Goal: Information Seeking & Learning: Learn about a topic

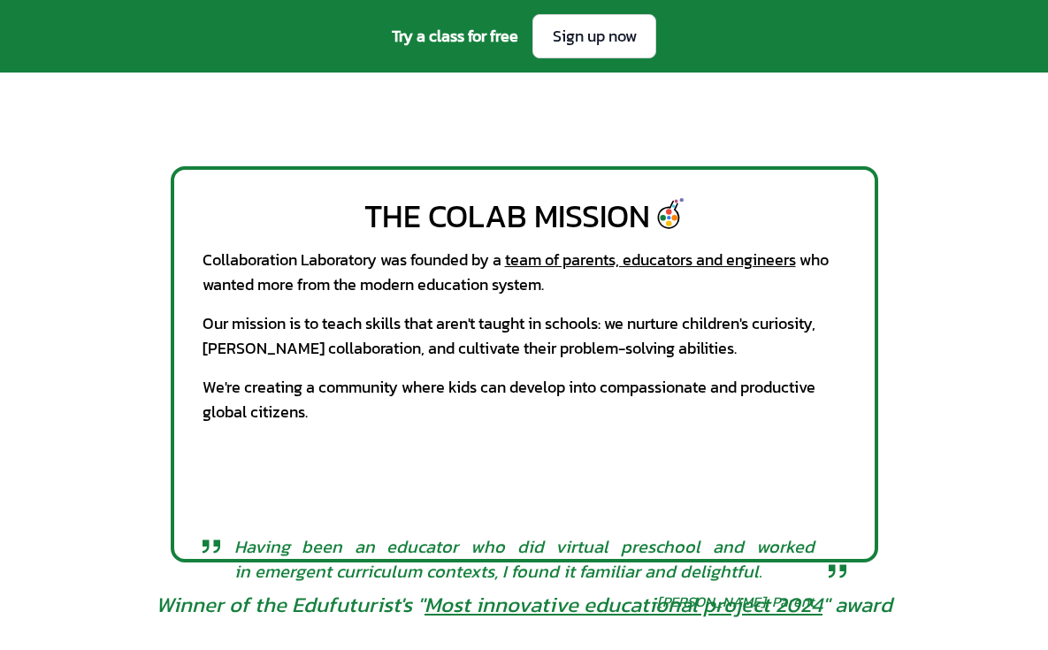
scroll to position [753, 0]
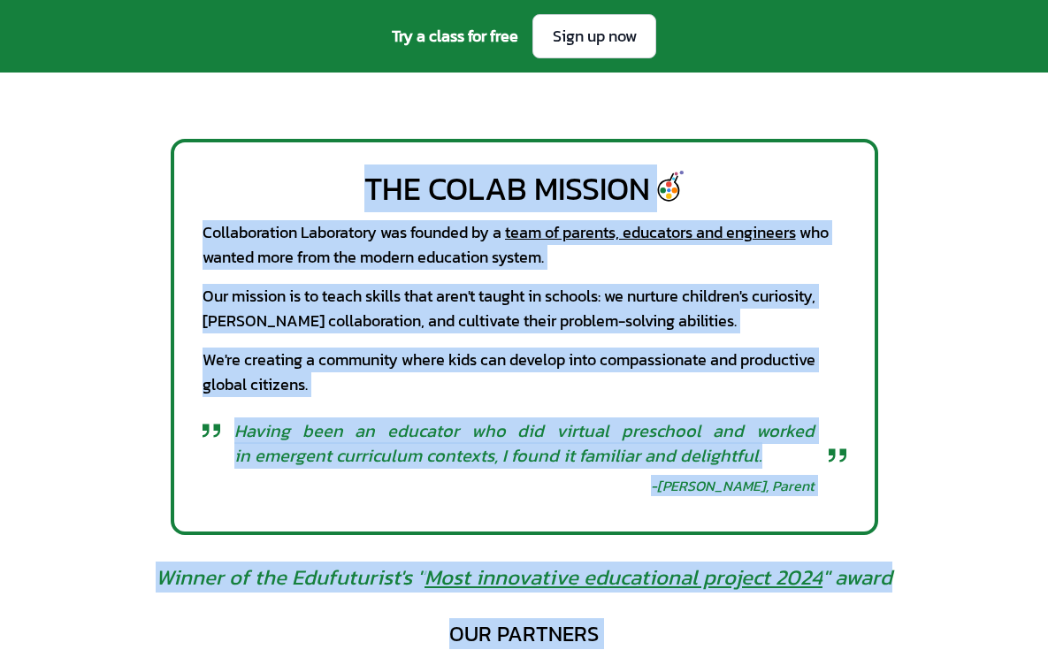
drag, startPoint x: 356, startPoint y: 185, endPoint x: 990, endPoint y: 651, distance: 787.2
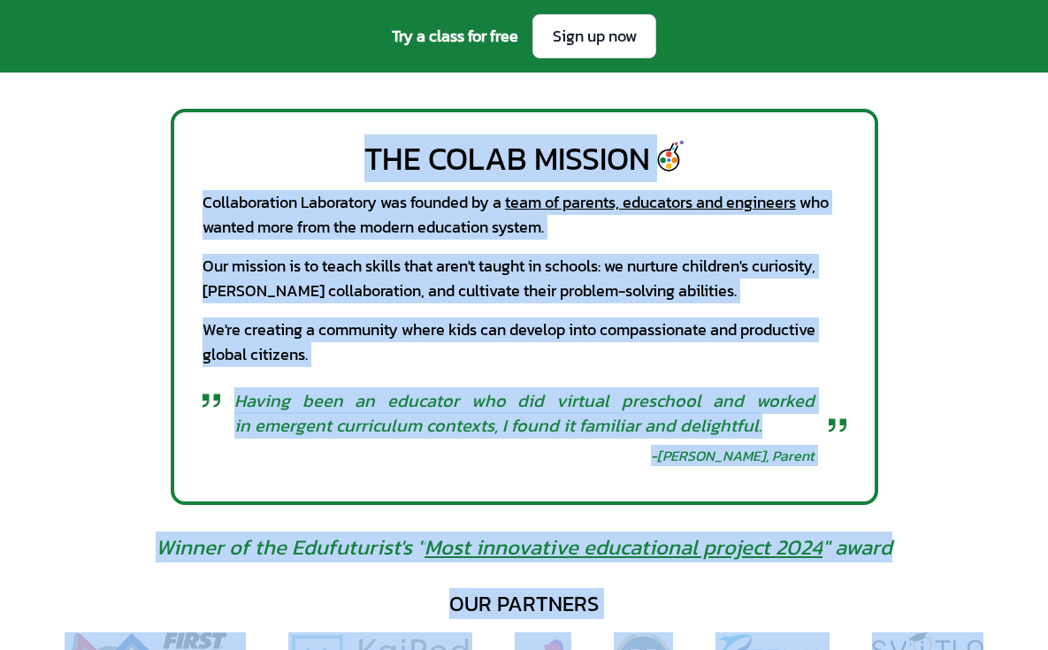
click at [220, 371] on div "The CoLab Mission Collaboration Laboratory was founded by a team of parents, ed…" at bounding box center [525, 307] width 708 height 396
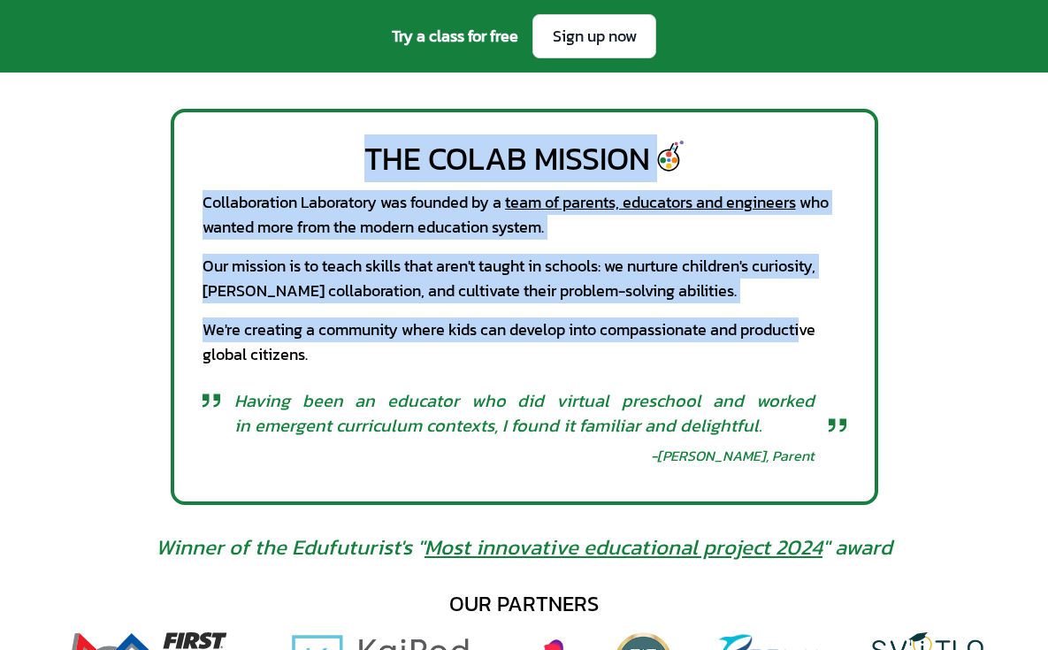
drag, startPoint x: 359, startPoint y: 154, endPoint x: 808, endPoint y: 338, distance: 484.8
click at [808, 338] on div "The CoLab Mission Collaboration Laboratory was founded by a team of parents, ed…" at bounding box center [525, 307] width 708 height 396
click at [808, 338] on div "We're creating a community where kids can develop into compassionate and produc…" at bounding box center [525, 343] width 644 height 50
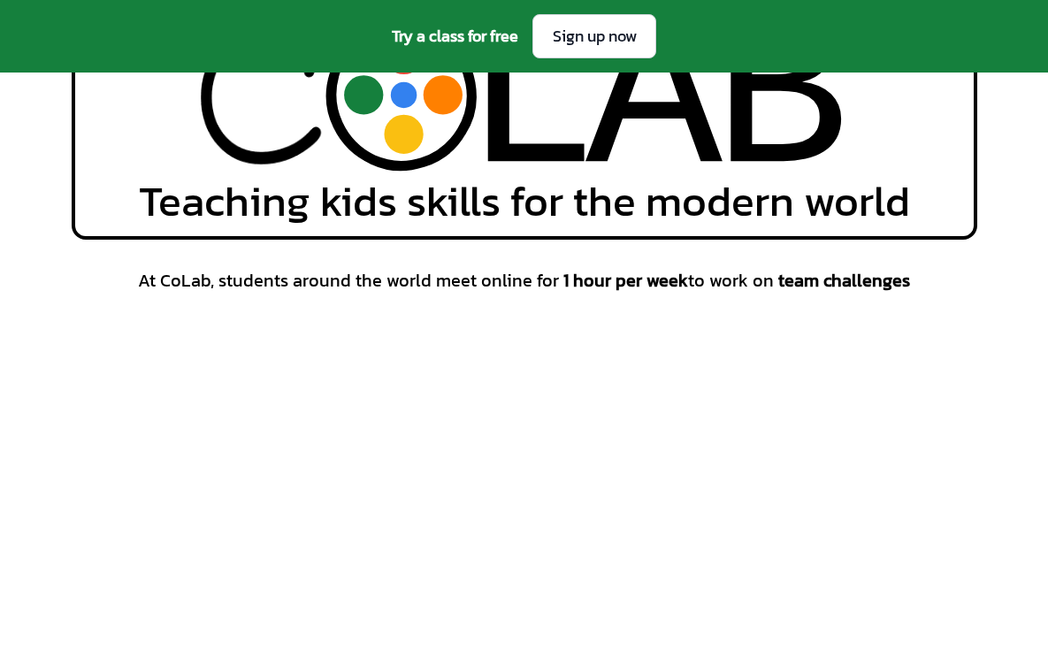
scroll to position [161, 0]
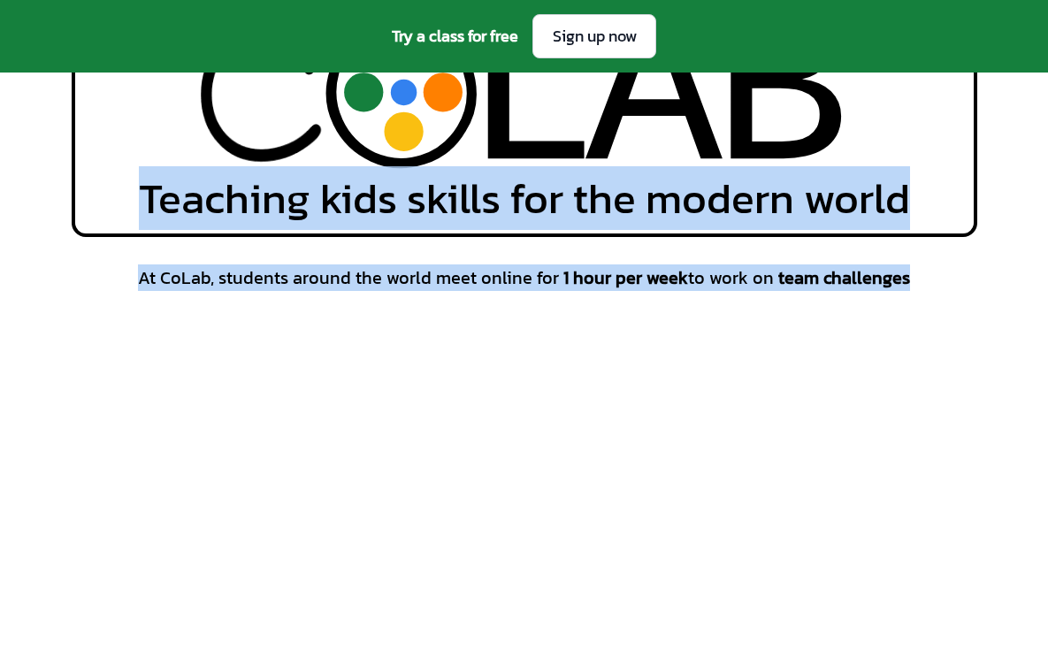
drag, startPoint x: 112, startPoint y: 181, endPoint x: 906, endPoint y: 276, distance: 799.2
copy div "Teaching kids skills for the modern world At CoLab, students around the world m…"
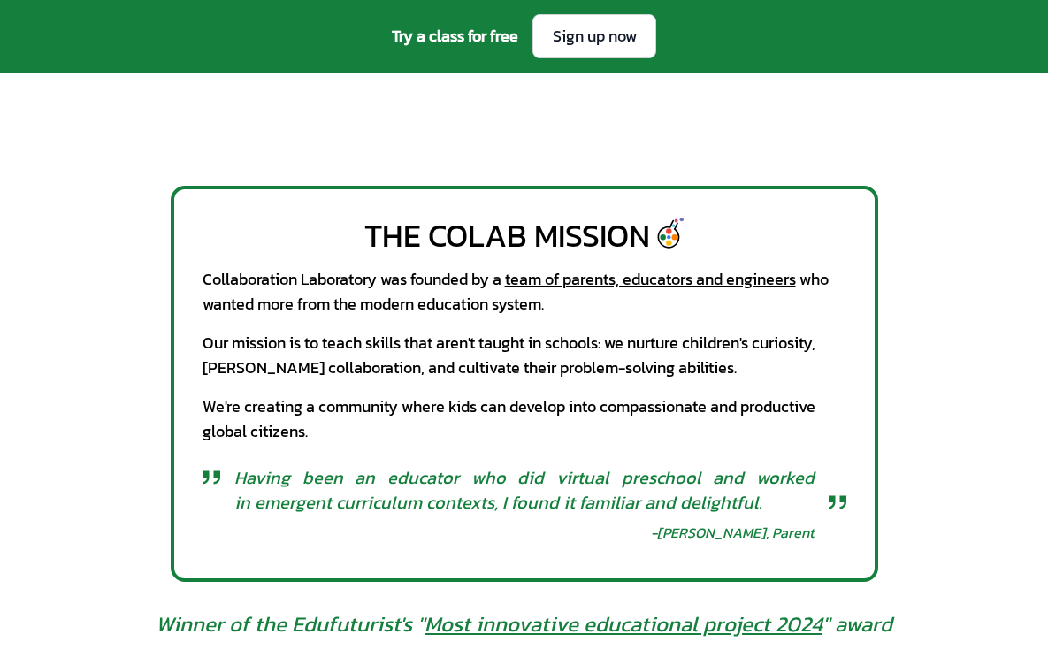
scroll to position [762, 0]
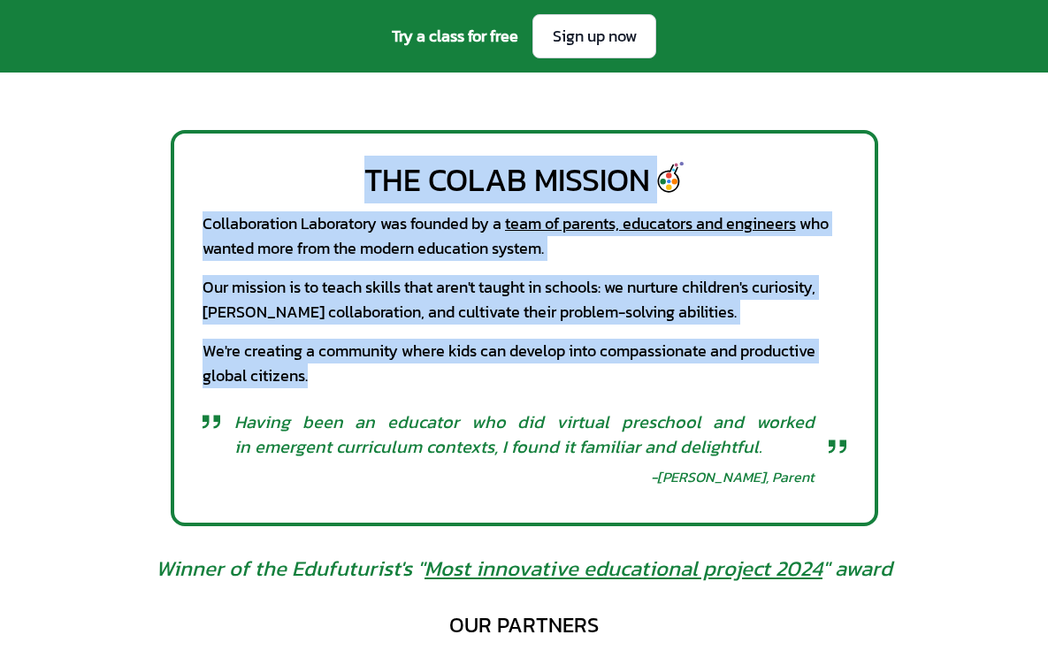
drag, startPoint x: 336, startPoint y: 165, endPoint x: 682, endPoint y: 389, distance: 412.0
click at [682, 389] on div "The CoLab Mission Collaboration Laboratory was founded by a team of parents, ed…" at bounding box center [525, 328] width 708 height 396
copy div "The CoLab Mission Collaboration Laboratory was founded by a team of parents, ed…"
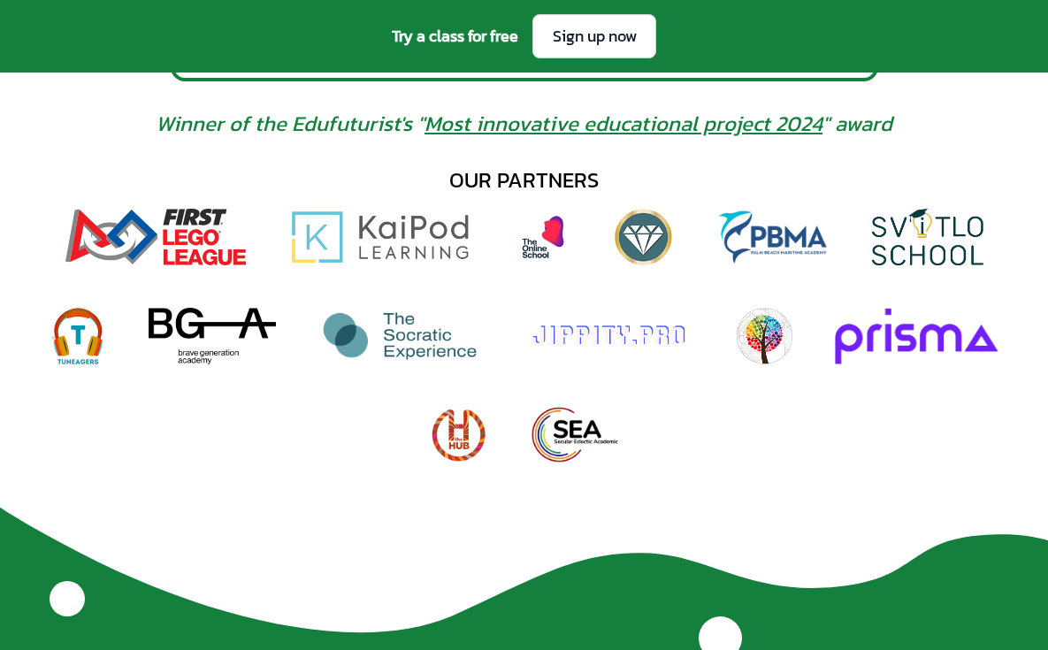
scroll to position [1208, 0]
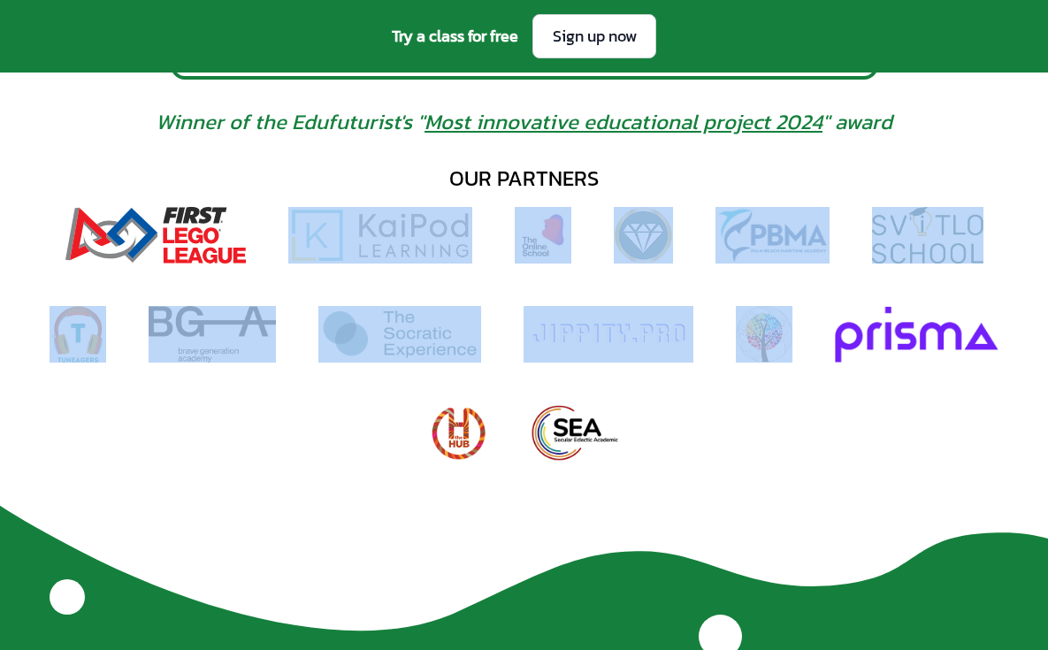
drag, startPoint x: 305, startPoint y: 175, endPoint x: 761, endPoint y: 471, distance: 543.0
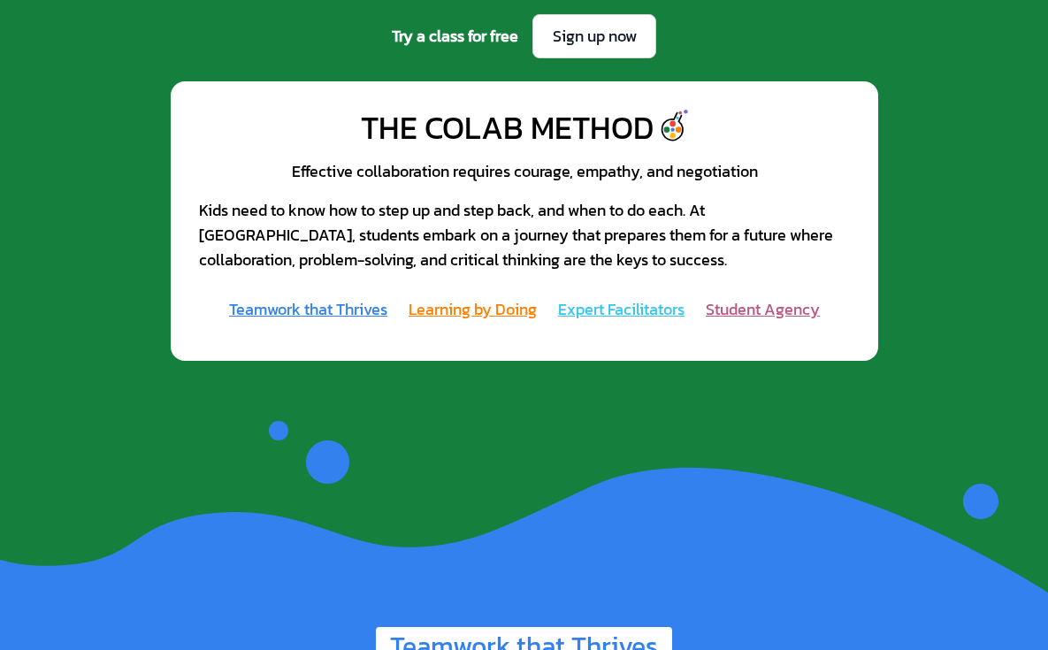
scroll to position [1850, 0]
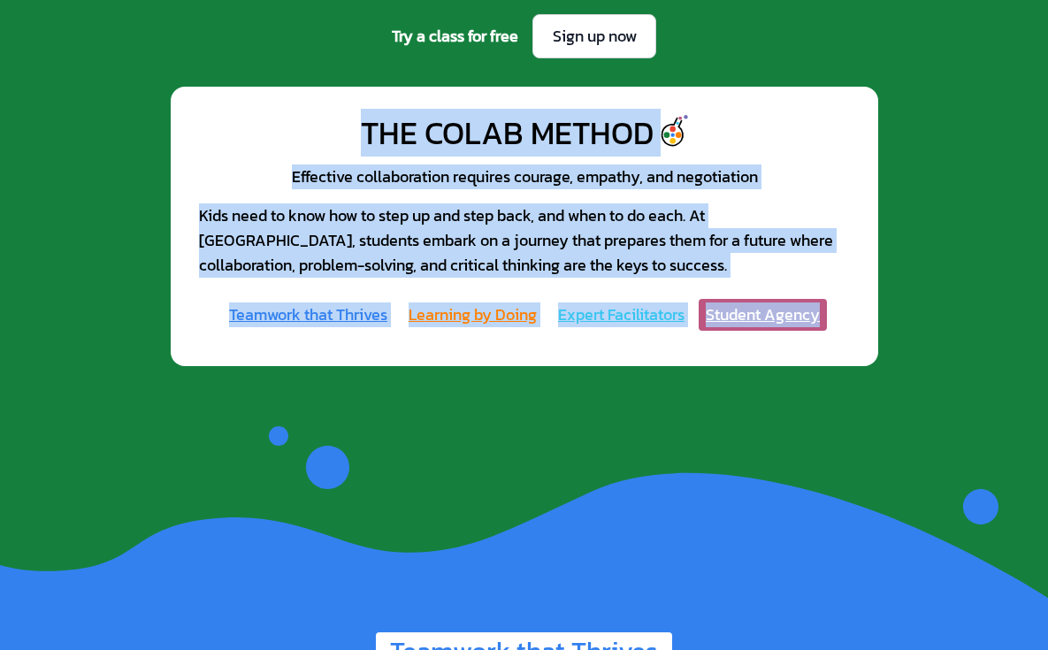
drag, startPoint x: 357, startPoint y: 127, endPoint x: 826, endPoint y: 316, distance: 505.3
click at [826, 316] on div "The CoLab Method Effective collaboration requires courage, empathy, and negotia…" at bounding box center [525, 227] width 708 height 280
copy div "The CoLab Method Effective collaboration requires courage, empathy, and negotia…"
click at [725, 373] on div "The CoLab Method Effective collaboration requires courage, empathy, and negotia…" at bounding box center [524, 226] width 1048 height 336
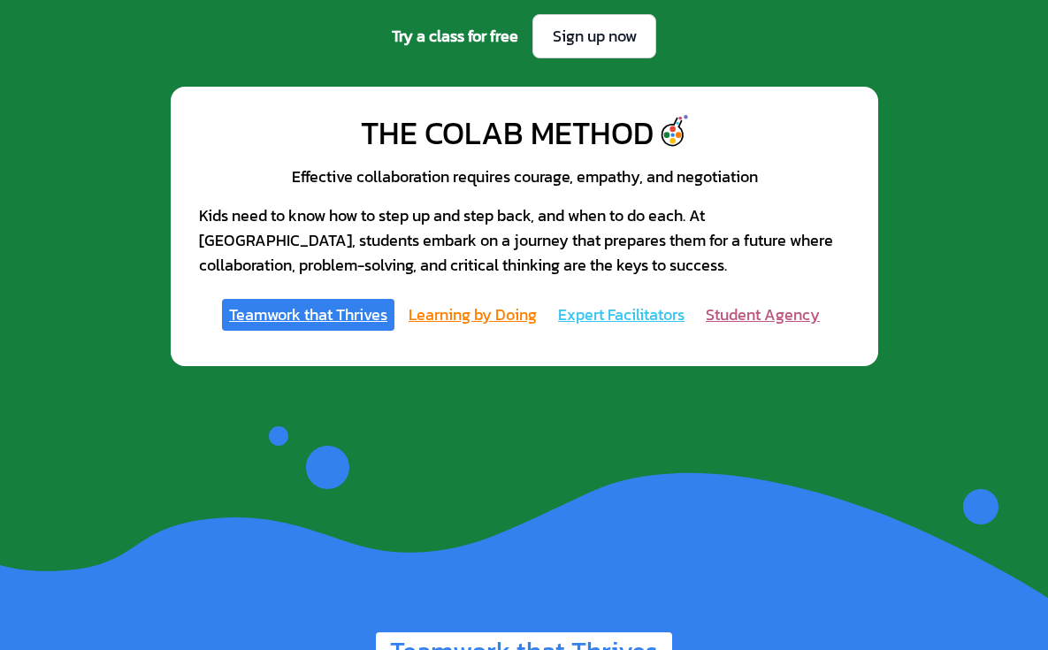
click at [352, 307] on link "Teamwork that Thrives" at bounding box center [308, 315] width 173 height 32
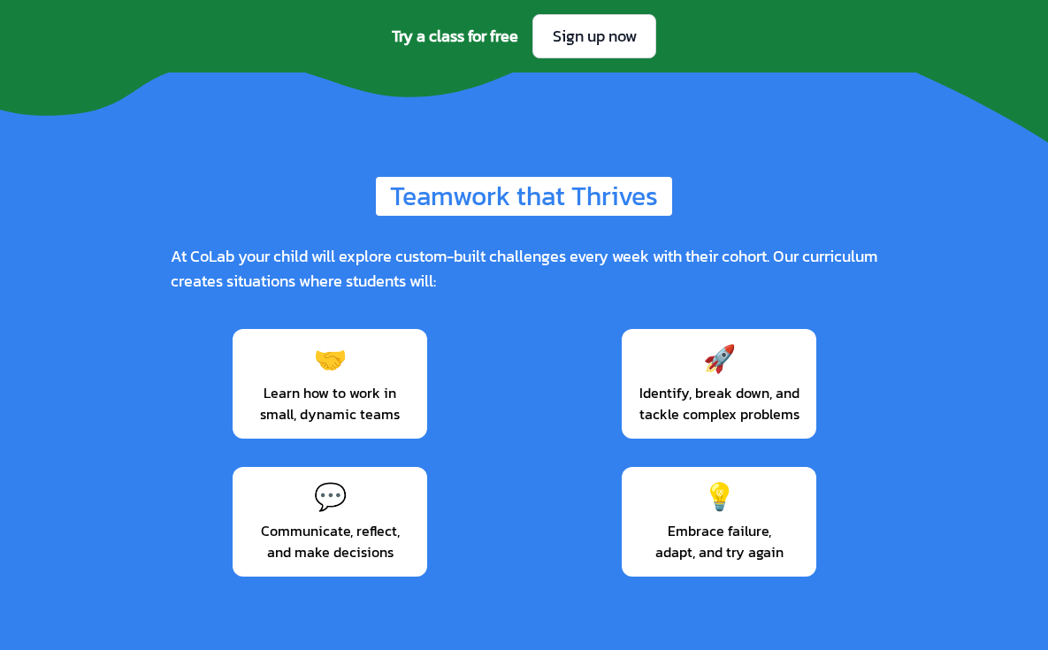
scroll to position [2313, 0]
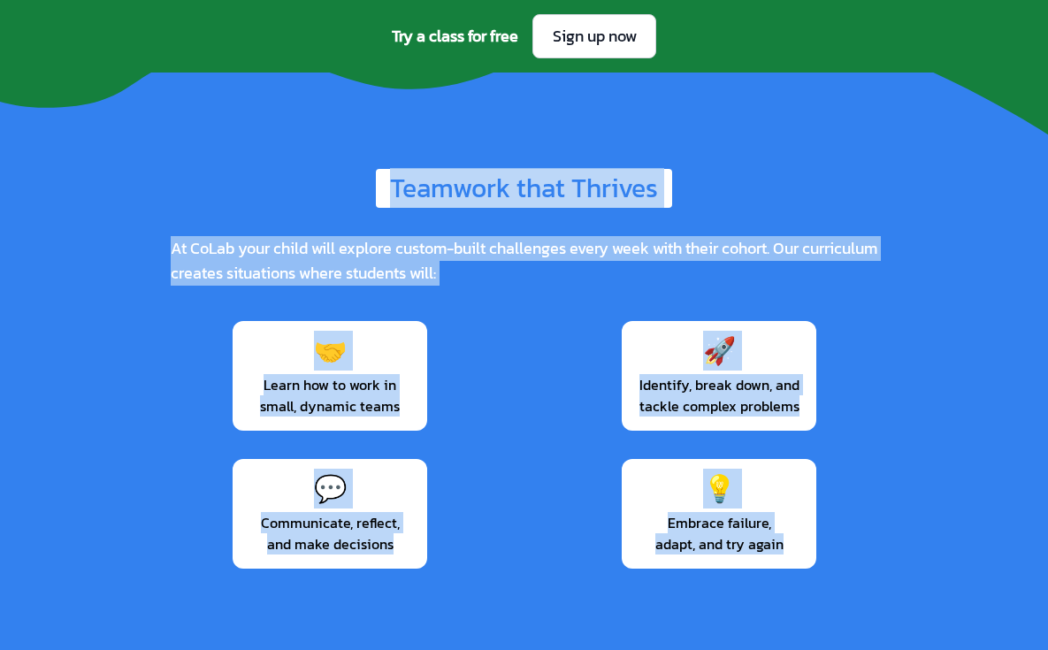
drag, startPoint x: 332, startPoint y: 154, endPoint x: 800, endPoint y: 554, distance: 615.5
click at [800, 554] on div "Teamwork that Thrives At CoLab your child will explore custom-built challenges …" at bounding box center [524, 621] width 1048 height 961
copy div "Teamwork that Thrives At CoLab your child will explore custom-built challenges …"
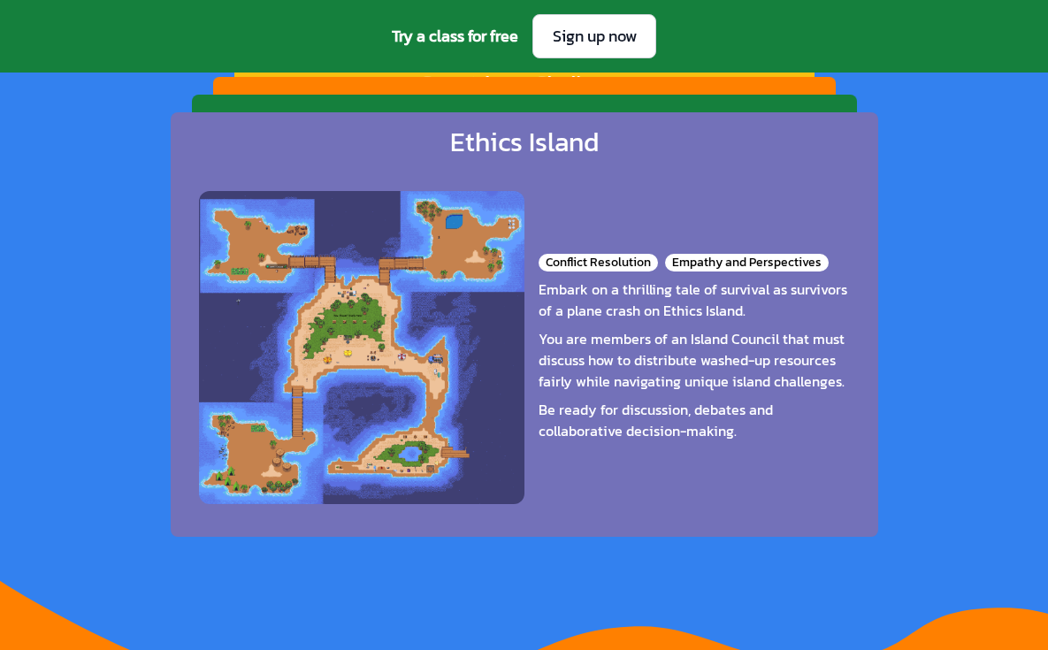
scroll to position [2849, 0]
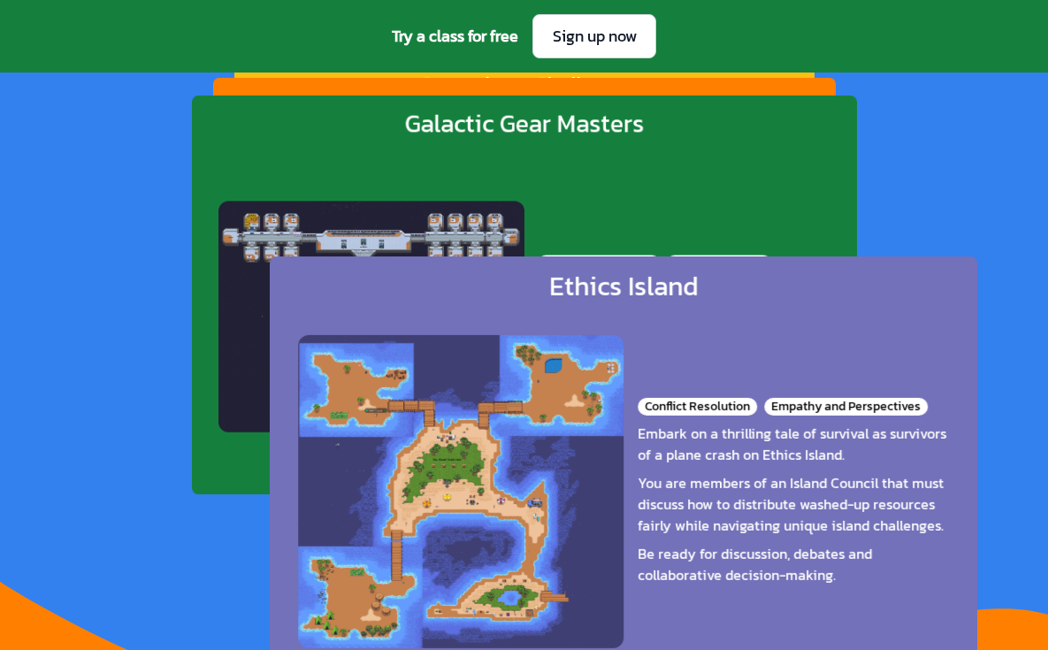
drag, startPoint x: 405, startPoint y: 142, endPoint x: 689, endPoint y: 387, distance: 375.1
click at [689, 387] on div "Ethics Island Conflict Resolution Empathy and Perspectives Embark on a thrillin…" at bounding box center [624, 469] width 708 height 425
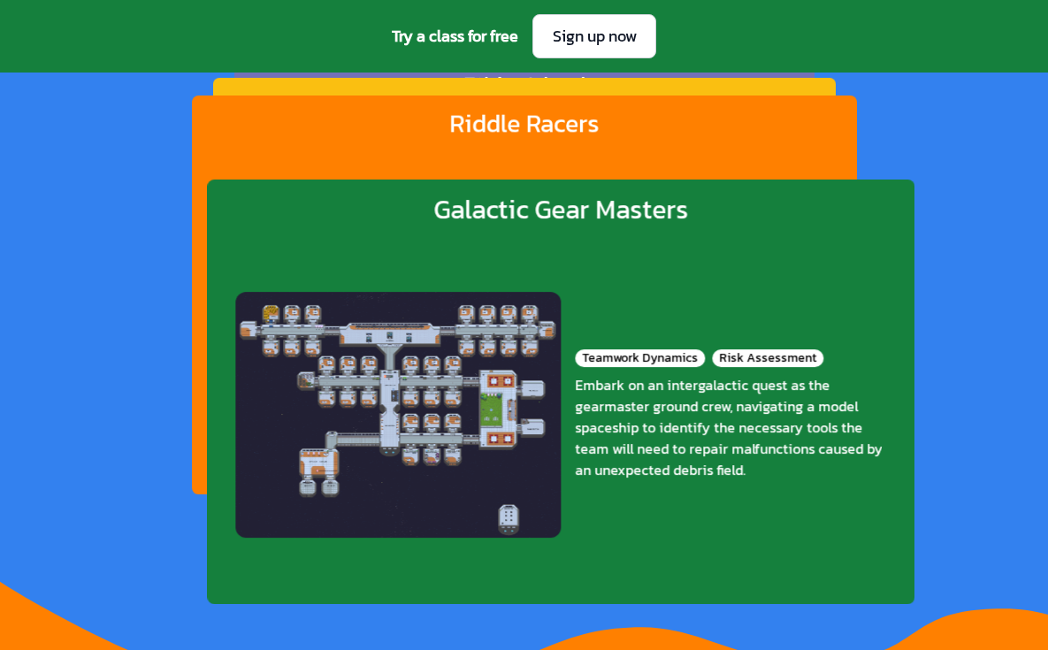
drag, startPoint x: 562, startPoint y: 240, endPoint x: 818, endPoint y: 579, distance: 425.0
click at [818, 579] on div "Teamwork Dynamics Risk Assessment Embark on an intergalactic quest as the gearm…" at bounding box center [560, 415] width 651 height 350
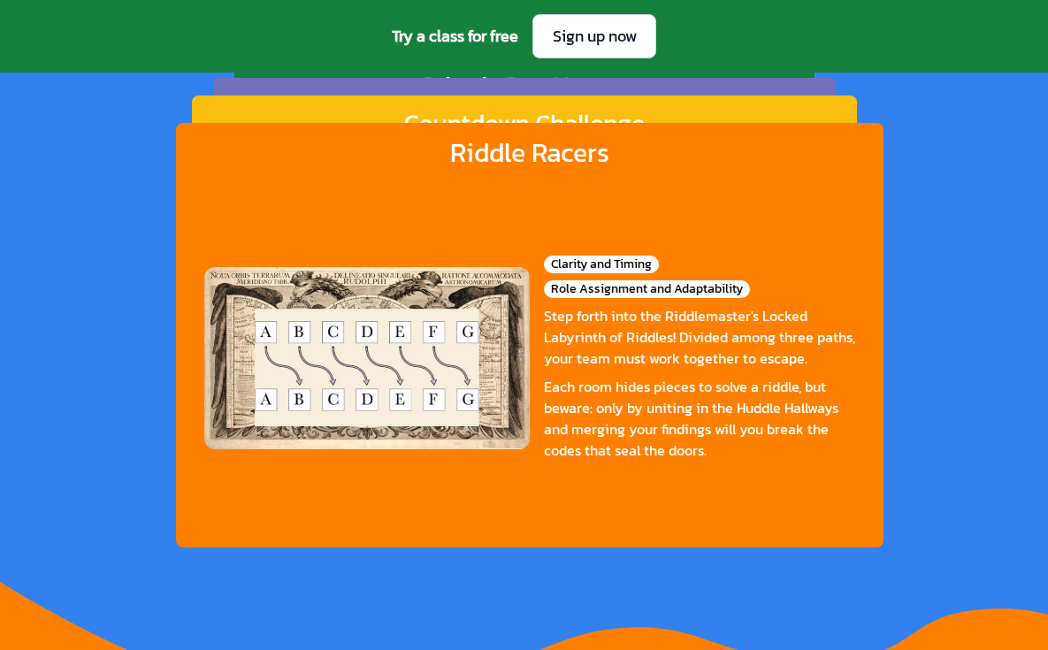
drag, startPoint x: 582, startPoint y: 209, endPoint x: 695, endPoint y: 403, distance: 225.2
click at [695, 403] on div "Clarity and Timing Role Assignment and Adaptability Step forth into the Riddlem…" at bounding box center [529, 358] width 651 height 350
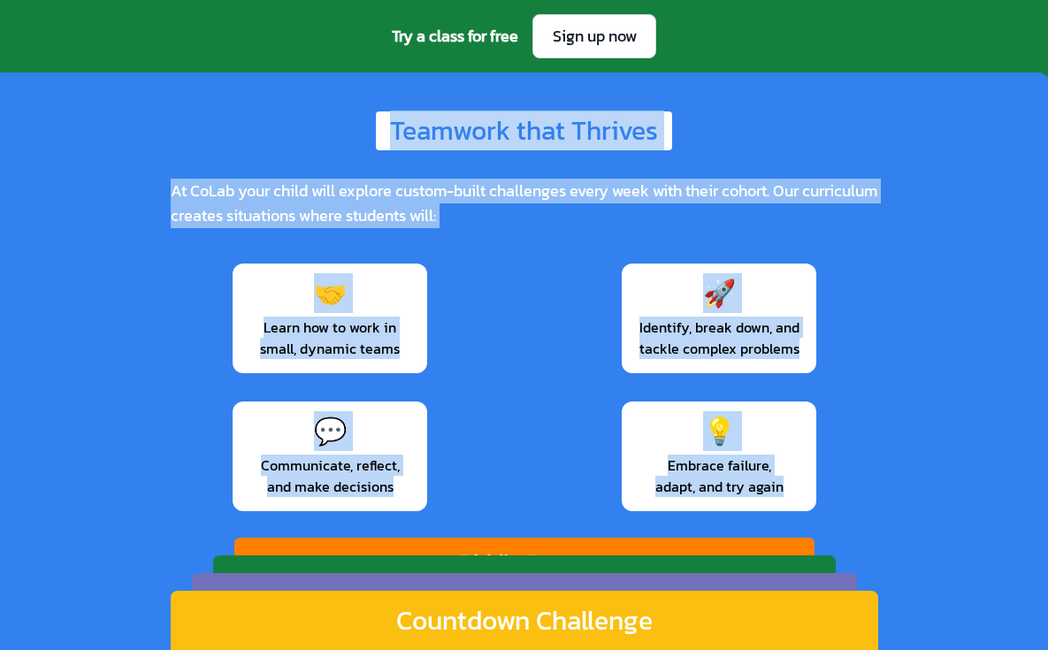
scroll to position [2448, 0]
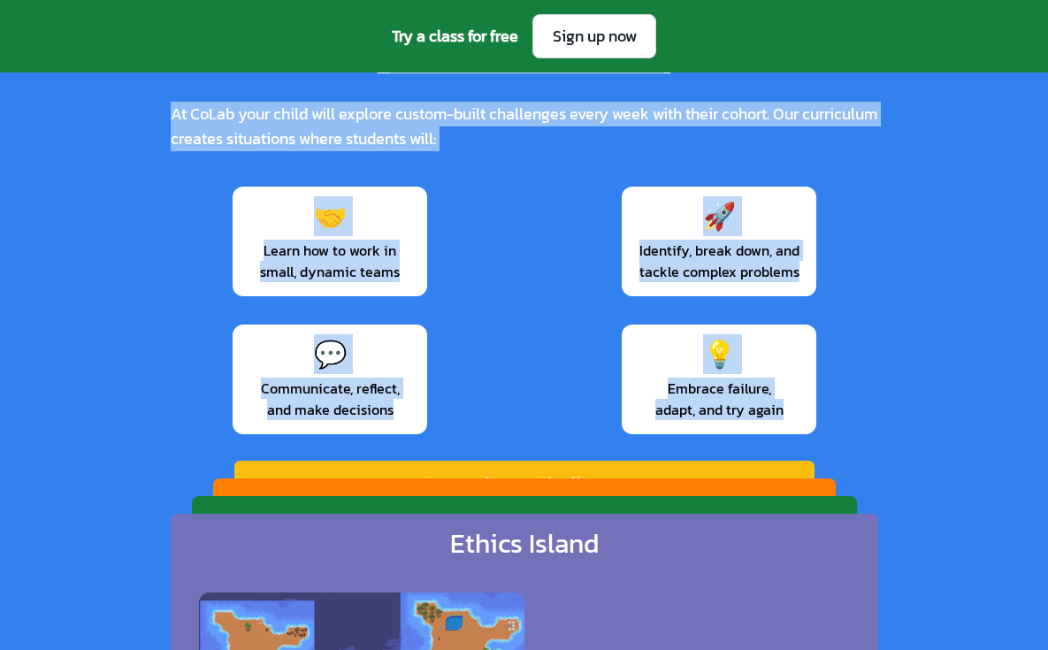
click at [623, 419] on div "💡 Embrace failure, adapt, and try again" at bounding box center [719, 380] width 195 height 110
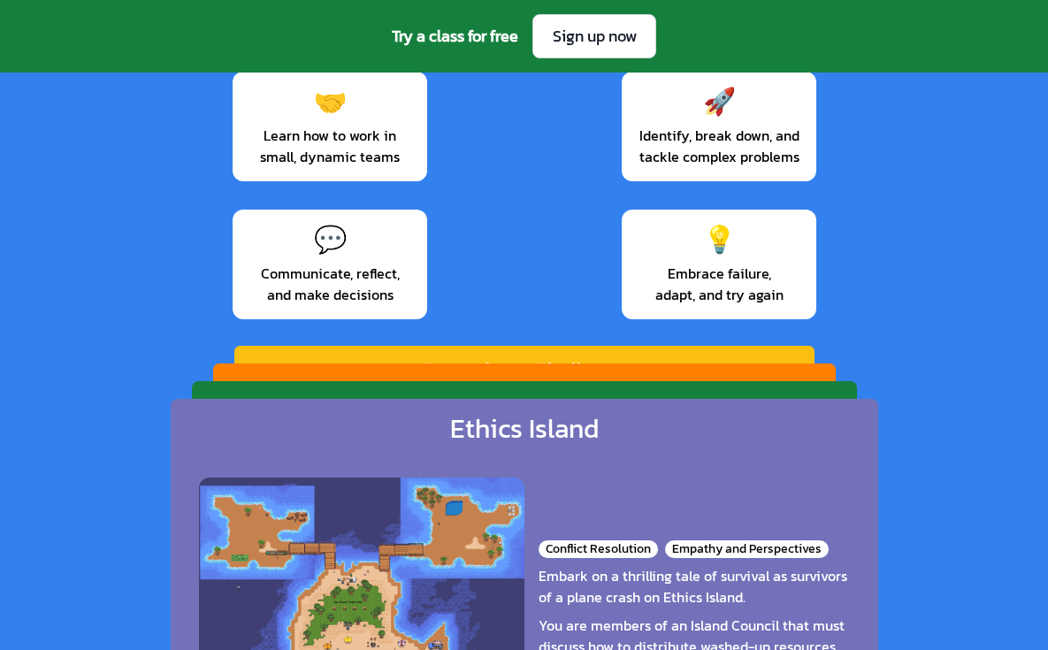
scroll to position [2833, 0]
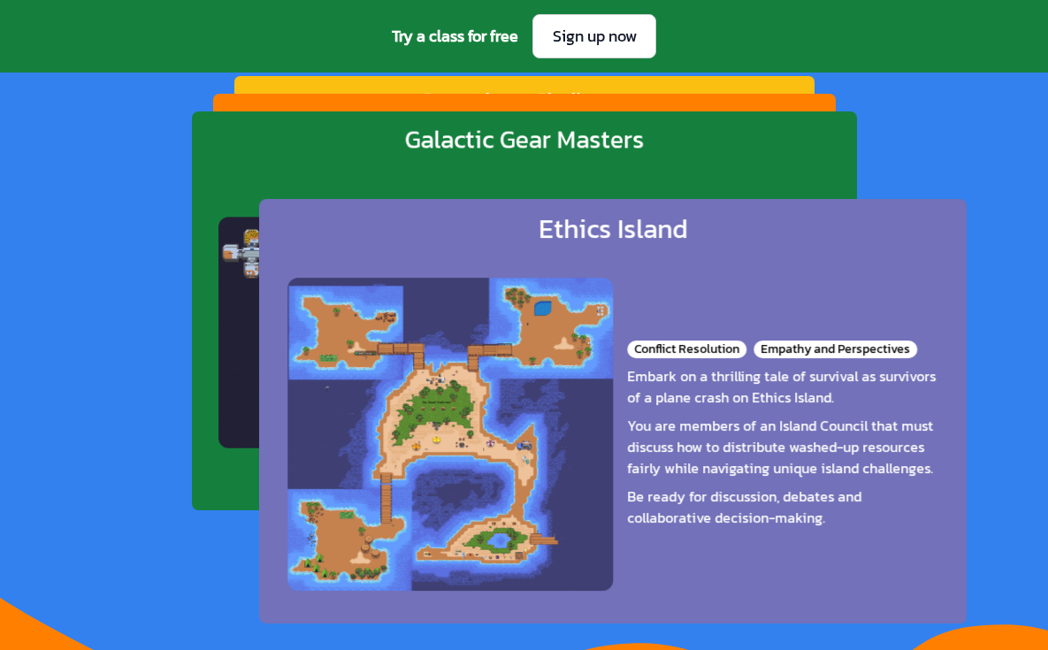
drag, startPoint x: 392, startPoint y: 161, endPoint x: 647, endPoint y: 328, distance: 304.7
click at [647, 328] on div "Ethics Island Conflict Resolution Empathy and Perspectives Embark on a thrillin…" at bounding box center [613, 411] width 708 height 425
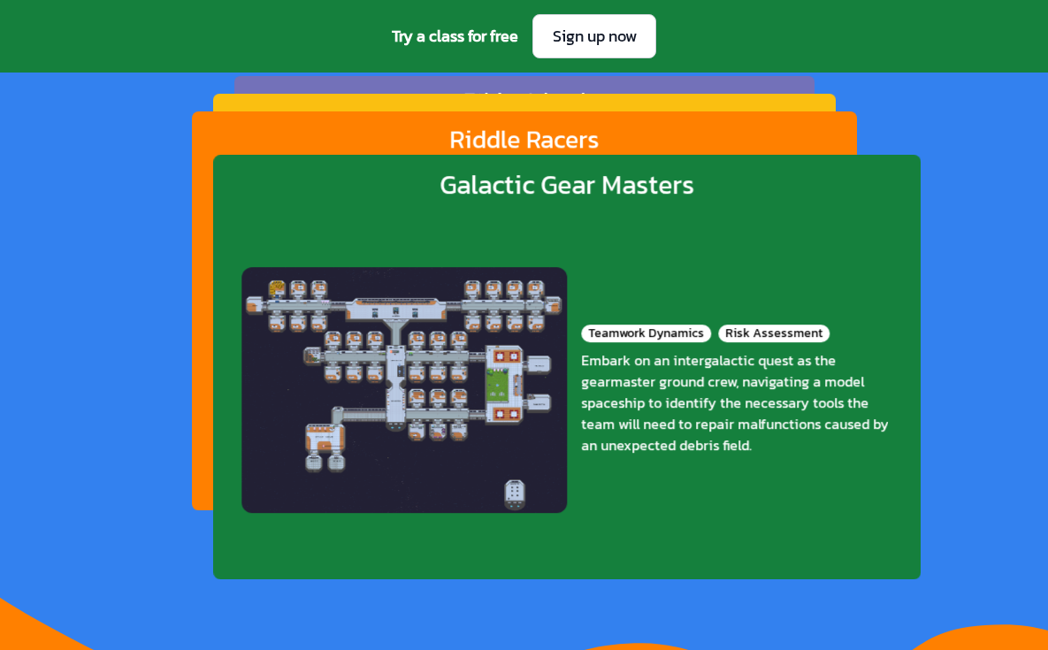
drag, startPoint x: 487, startPoint y: 396, endPoint x: 835, endPoint y: 566, distance: 387.7
click at [835, 565] on div "Teamwork Dynamics Risk Assessment Embark on an intergalactic quest as the gearm…" at bounding box center [567, 390] width 651 height 350
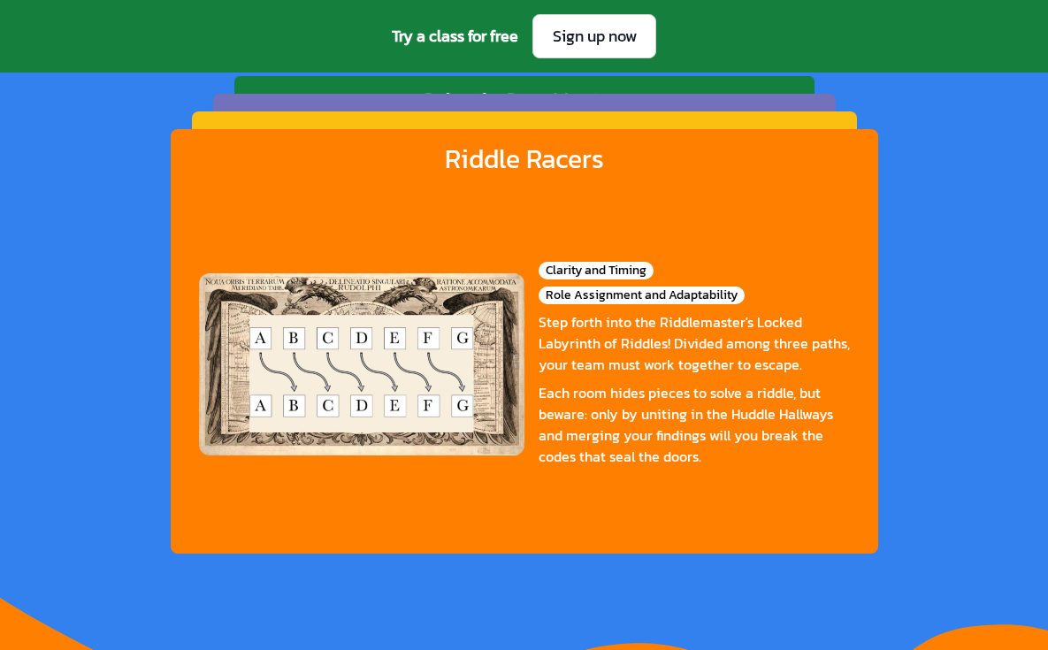
drag, startPoint x: 458, startPoint y: 285, endPoint x: 638, endPoint y: 525, distance: 299.5
click at [619, 502] on div "Clarity and Timing Role Assignment and Adaptability Step forth into the Riddlem…" at bounding box center [524, 364] width 651 height 350
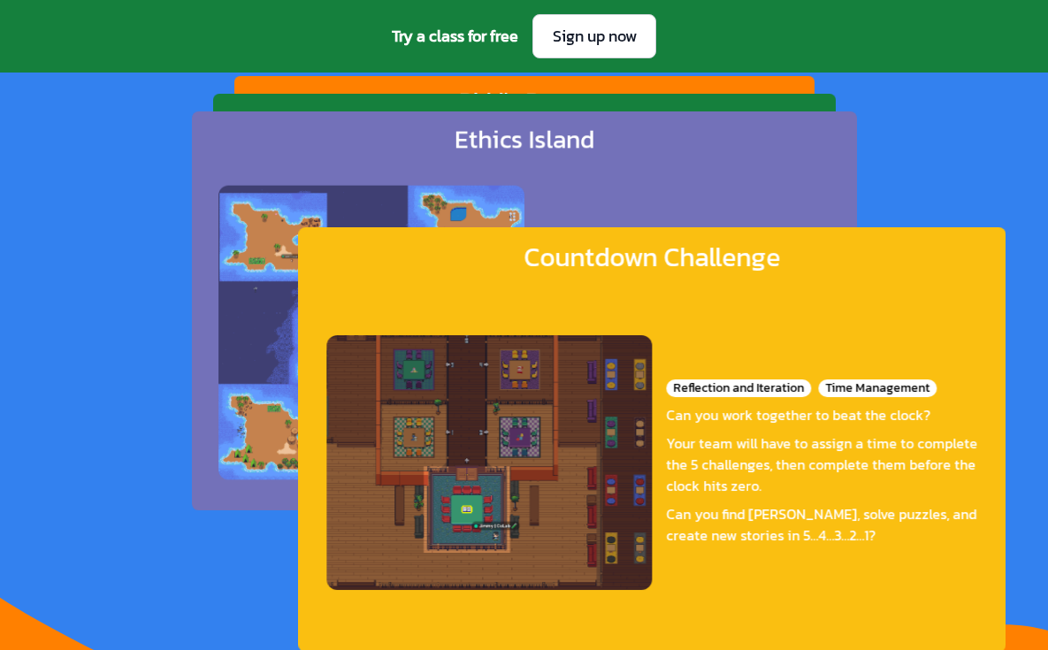
drag, startPoint x: 592, startPoint y: 246, endPoint x: 1004, endPoint y: 522, distance: 496.1
click at [1001, 520] on div "Countdown Challenge Reflection and Iteration Time Management Can you work toget…" at bounding box center [652, 439] width 708 height 425
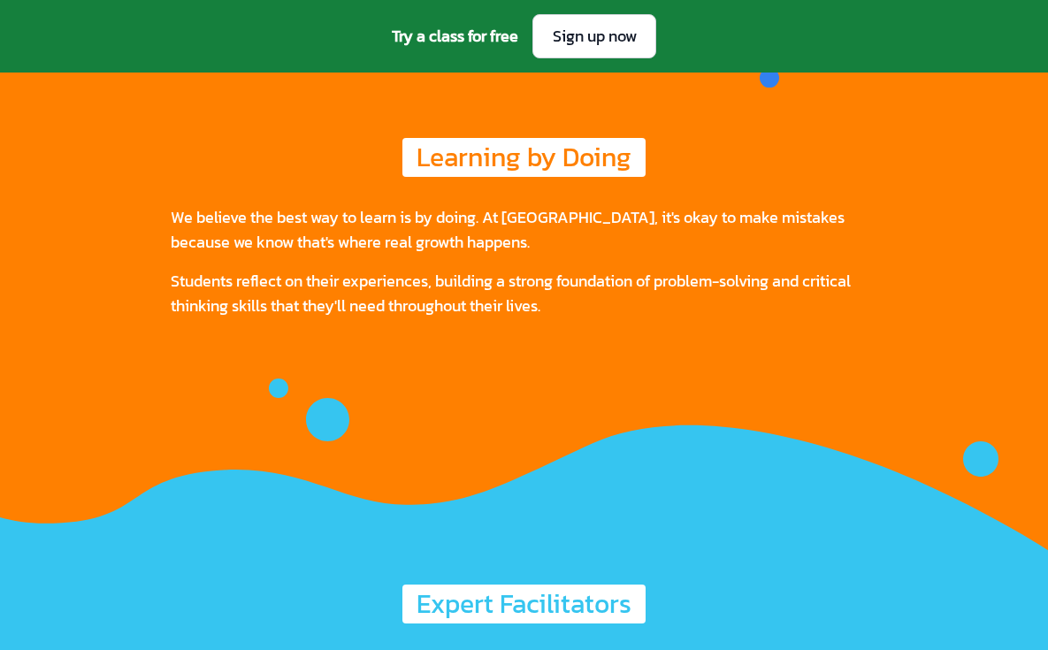
scroll to position [3531, 0]
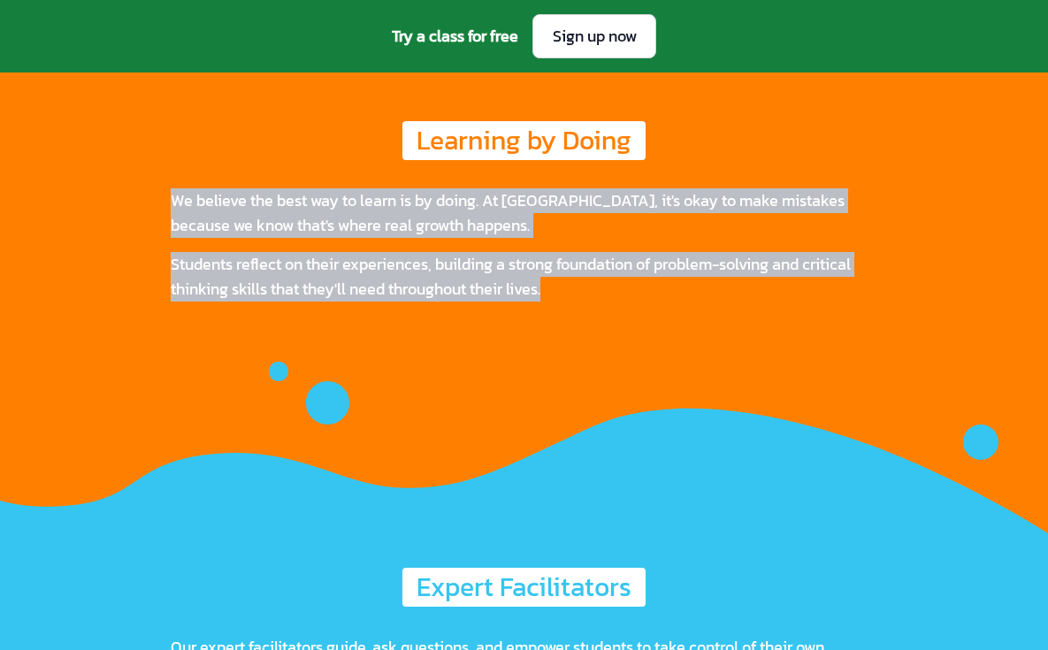
drag, startPoint x: 287, startPoint y: 124, endPoint x: 648, endPoint y: 306, distance: 404.3
click at [648, 306] on div "Learning by Doing We believe the best way to learn is by doing. At [GEOGRAPHIC_…" at bounding box center [524, 211] width 1048 height 237
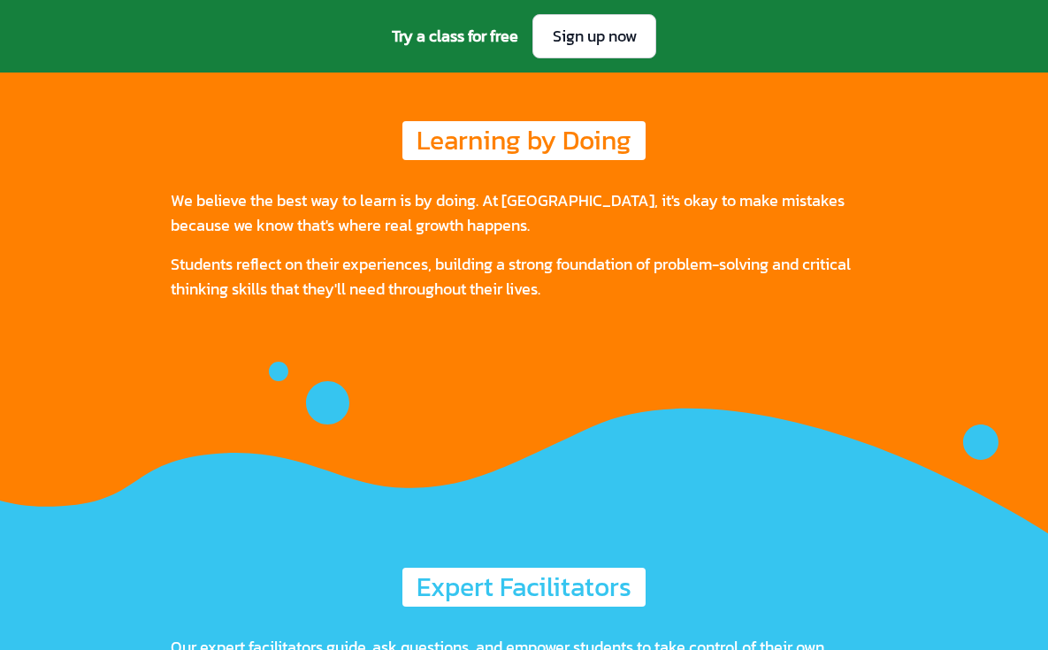
click at [403, 93] on div "Learning by Doing We believe the best way to learn is by doing. At [GEOGRAPHIC_…" at bounding box center [524, 211] width 1048 height 237
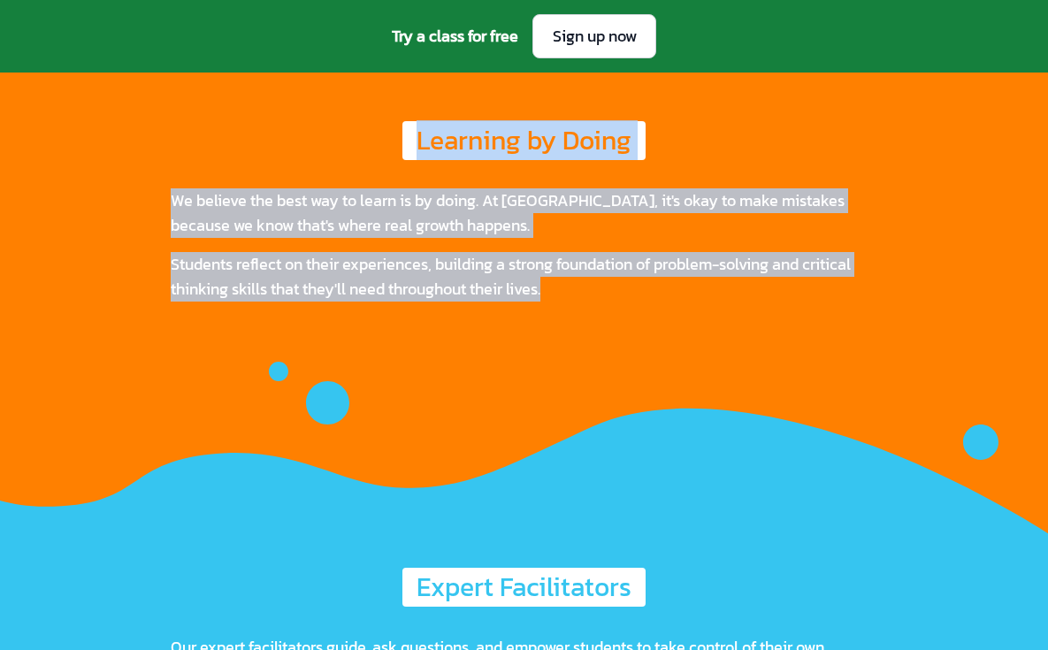
drag, startPoint x: 416, startPoint y: 130, endPoint x: 628, endPoint y: 311, distance: 278.6
click at [628, 311] on div "Learning by Doing We believe the best way to learn is by doing. At [GEOGRAPHIC_…" at bounding box center [524, 211] width 1048 height 237
copy div "Learning by Doing We believe the best way to learn is by doing. At [GEOGRAPHIC_…"
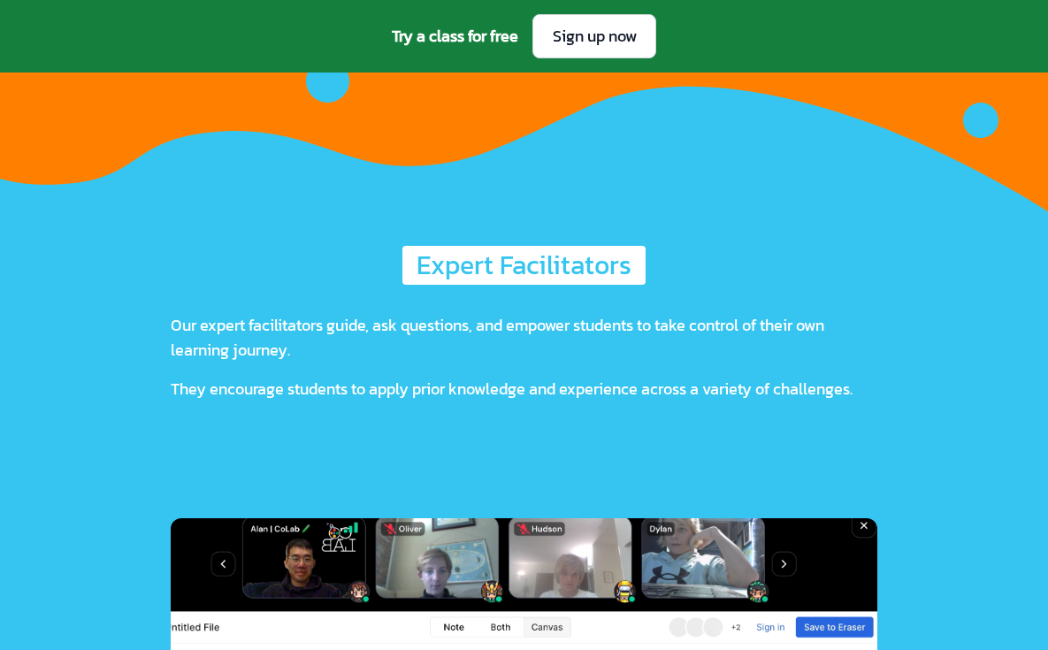
scroll to position [3893, 0]
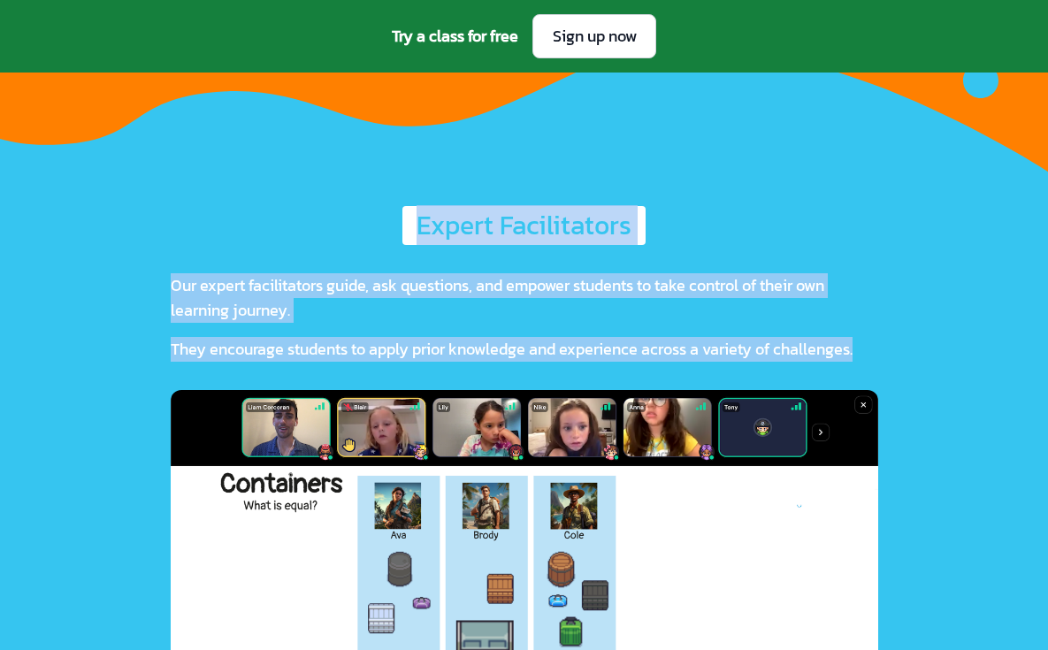
drag, startPoint x: 387, startPoint y: 211, endPoint x: 718, endPoint y: 369, distance: 366.4
click at [718, 369] on div "Expert Facilitators Our expert facilitators guide, ask questions, and empower s…" at bounding box center [525, 462] width 708 height 513
copy div "Expert Facilitators Our expert facilitators guide, ask questions, and empower s…"
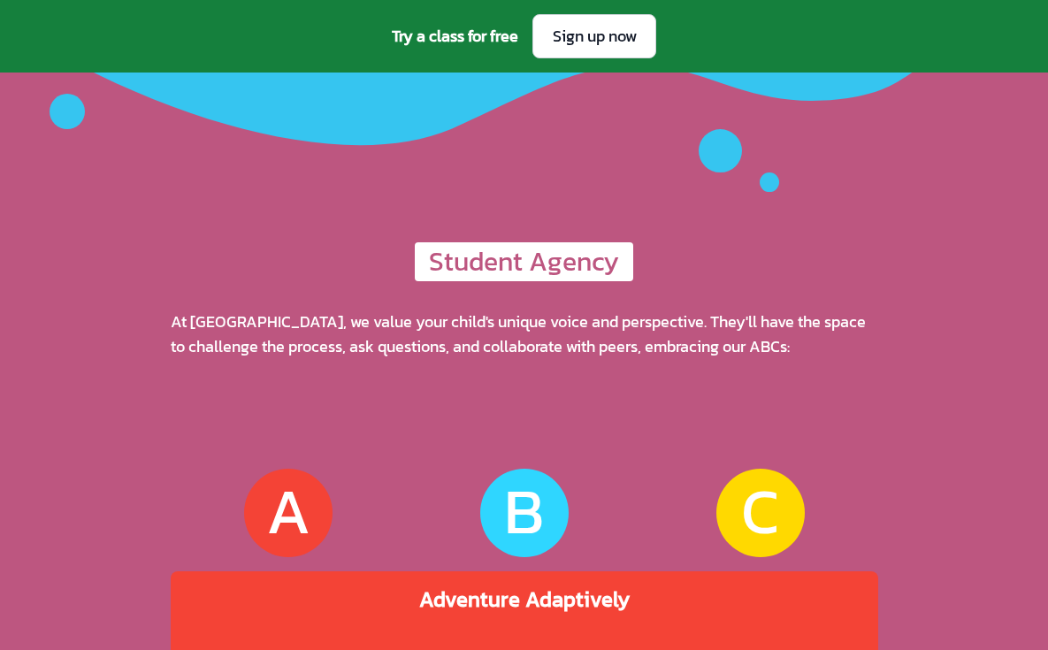
scroll to position [4763, 0]
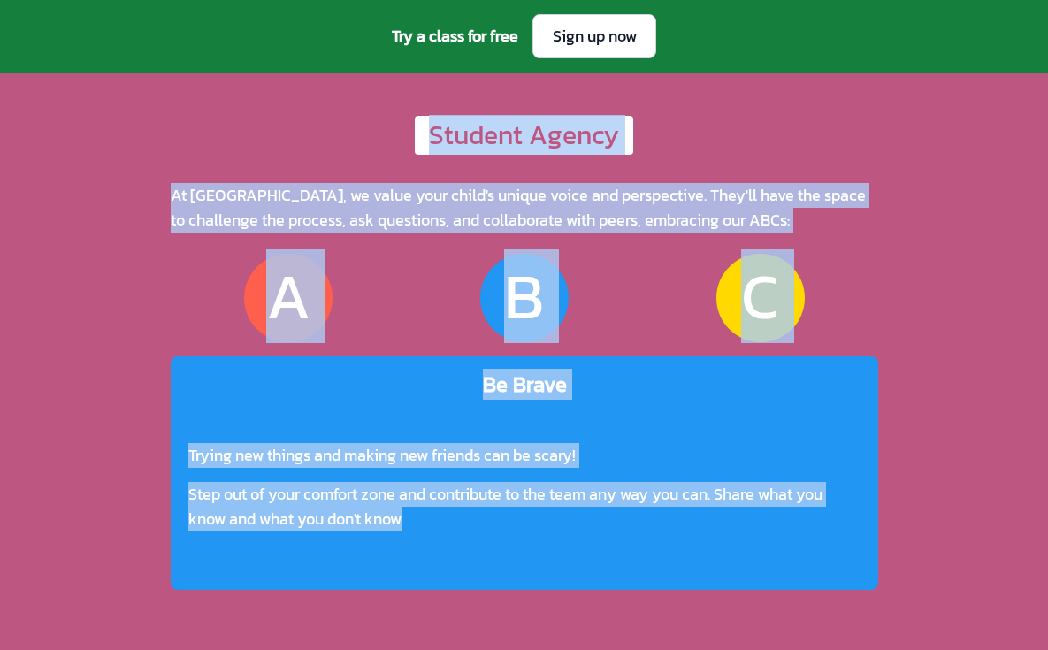
drag, startPoint x: 398, startPoint y: 124, endPoint x: 694, endPoint y: 525, distance: 498.4
click at [694, 525] on div "Student Agency At CoLab, we value your child's unique voice and perspective. Th…" at bounding box center [525, 356] width 708 height 481
copy div "Student Agency At CoLab, we value your child's unique voice and perspective. Th…"
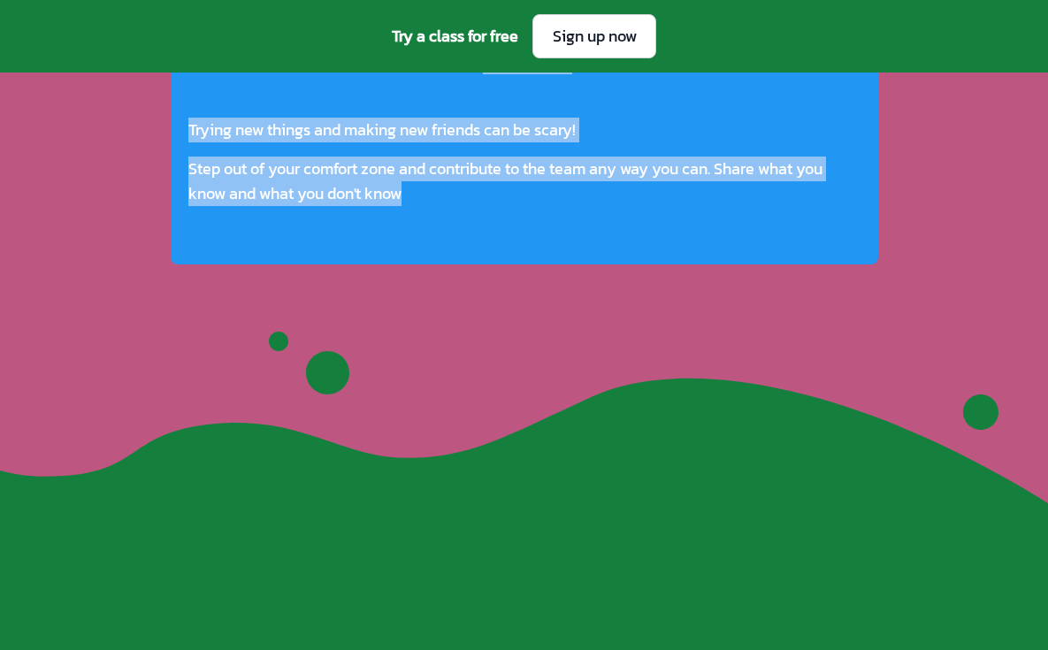
click at [565, 313] on icon at bounding box center [524, 401] width 1048 height 203
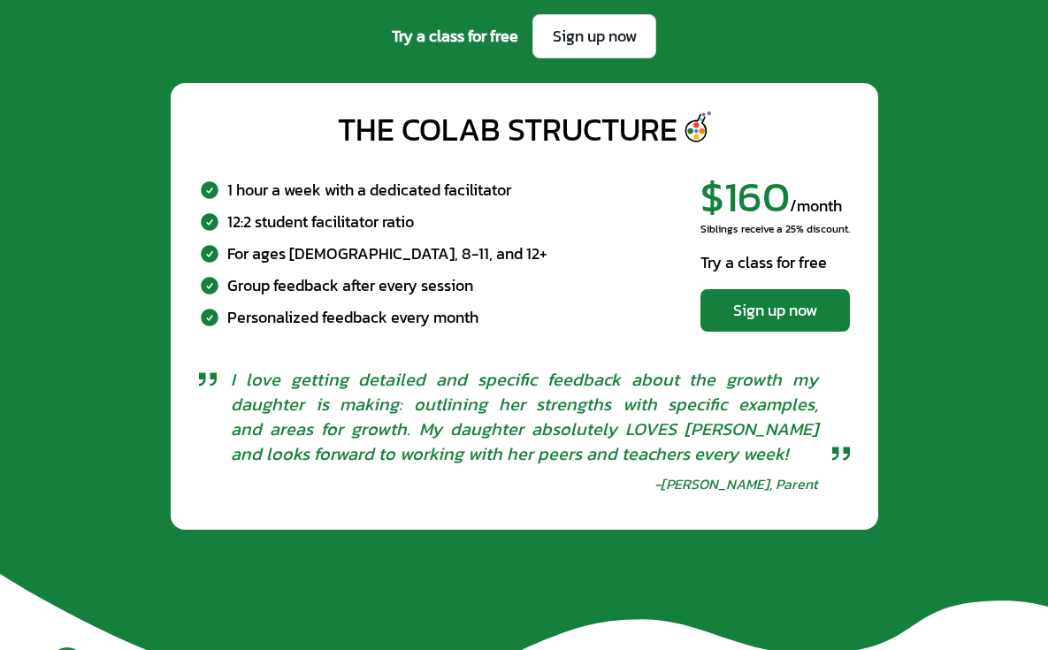
scroll to position [5541, 0]
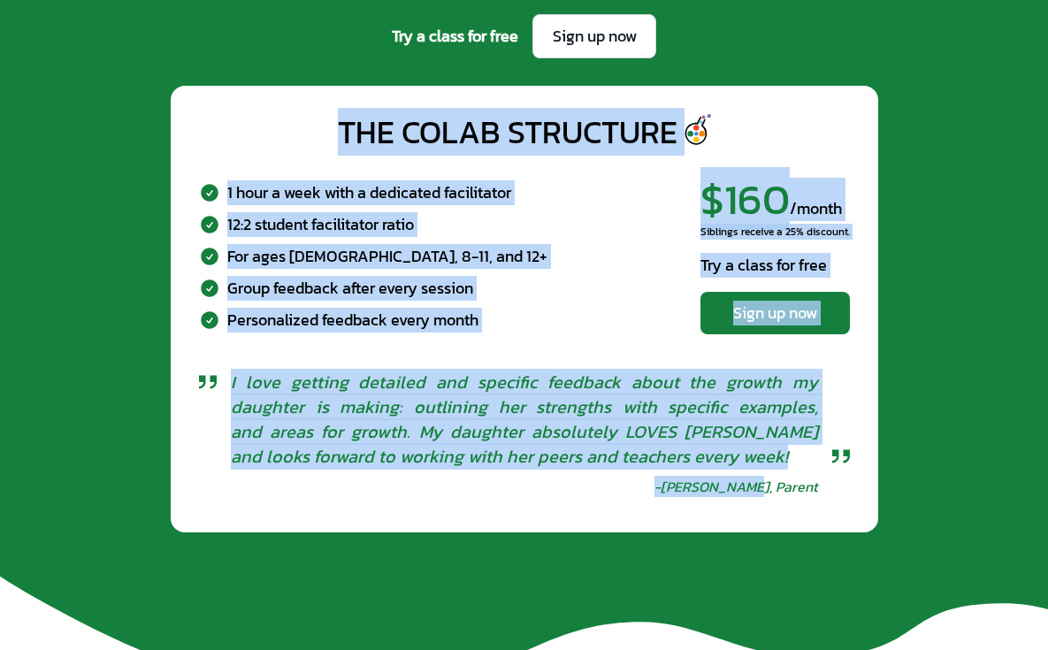
drag, startPoint x: 311, startPoint y: 119, endPoint x: 829, endPoint y: 487, distance: 635.2
click at [829, 487] on div "The CoLab Structure 1 hour a week with a dedicated facilitator 12:2 student fac…" at bounding box center [525, 309] width 708 height 447
copy div "The CoLab Structure 1 hour a week with a dedicated facilitator 12:2 student fac…"
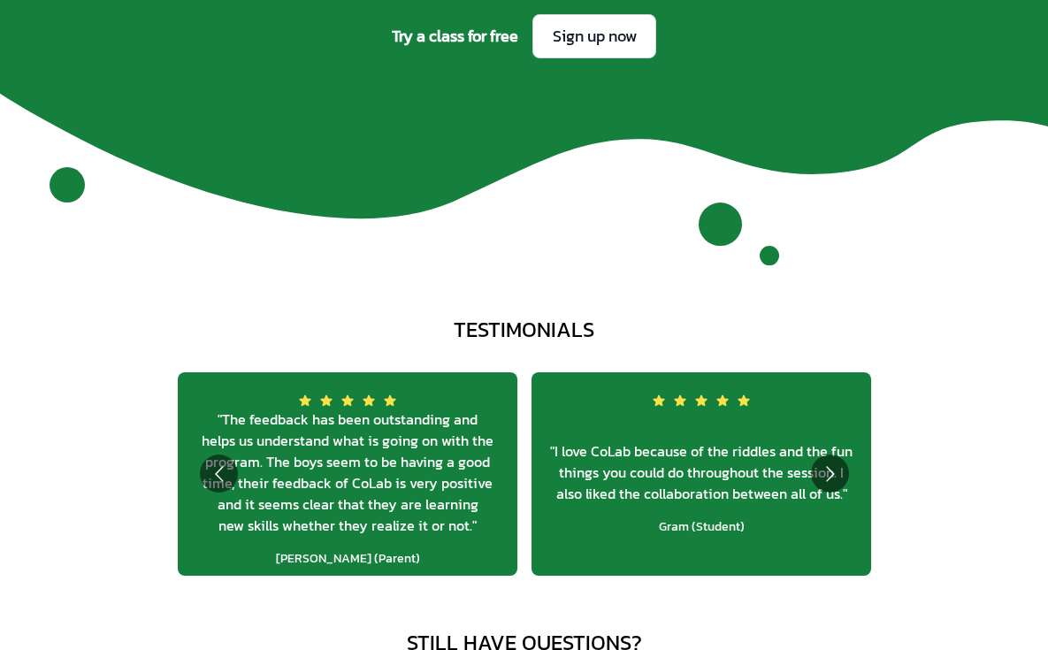
scroll to position [6140, 0]
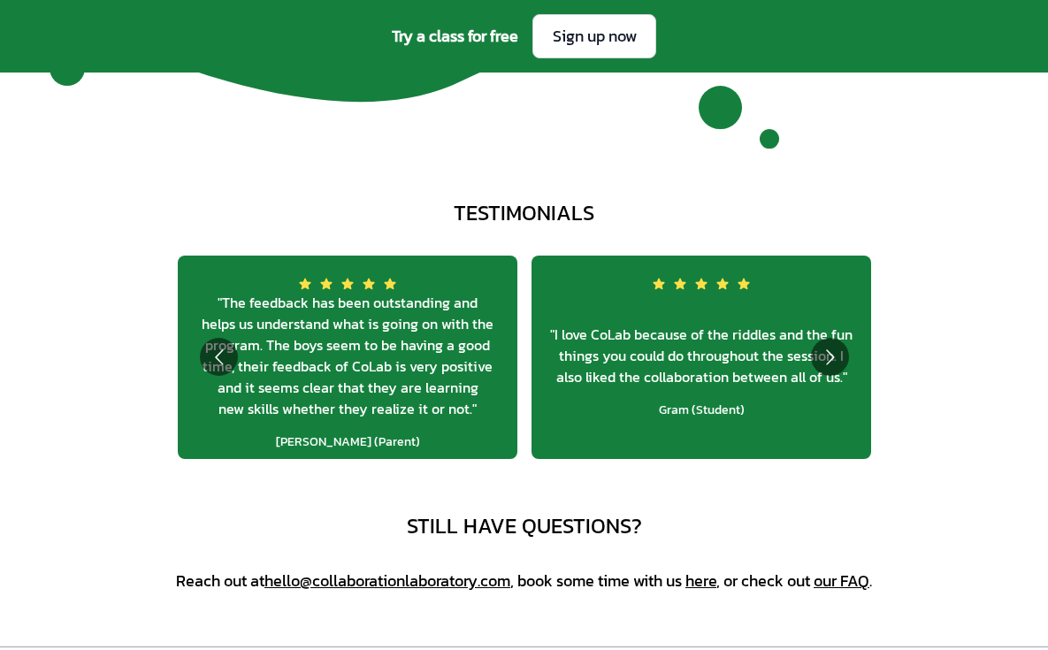
drag, startPoint x: 379, startPoint y: 197, endPoint x: 598, endPoint y: 227, distance: 221.4
copy div "testimonials"
click at [217, 298] on span "" The feedback has been outstanding and helps us understand what is going on wi…" at bounding box center [347, 355] width 311 height 127
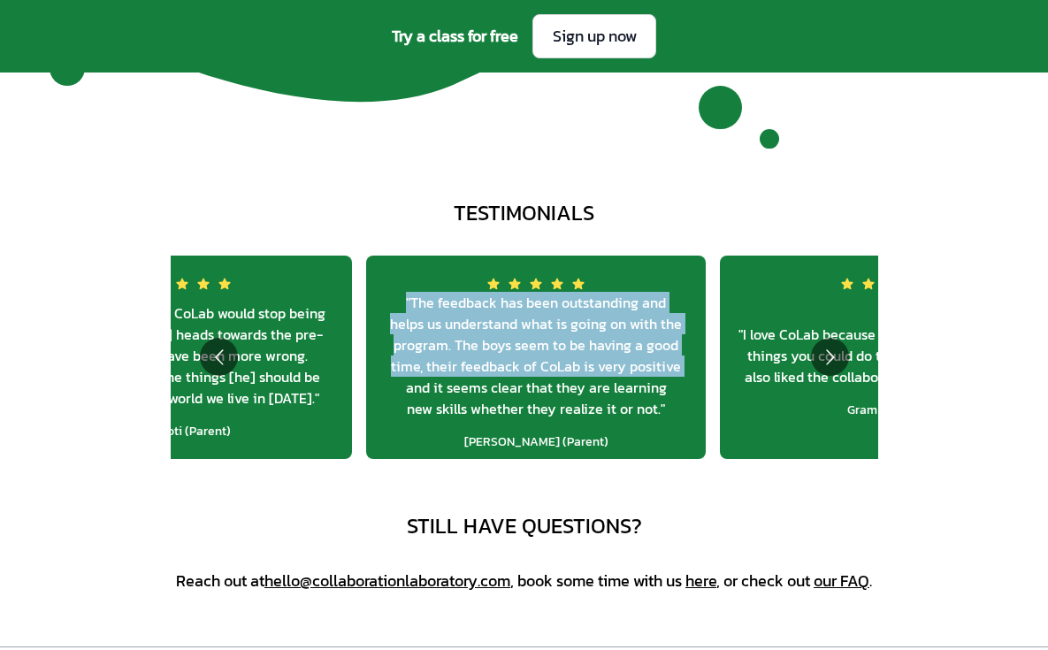
drag, startPoint x: 213, startPoint y: 295, endPoint x: 360, endPoint y: 386, distance: 172.4
click at [380, 386] on span "" The feedback has been outstanding and helps us understand what is going on wi…" at bounding box center [535, 355] width 311 height 127
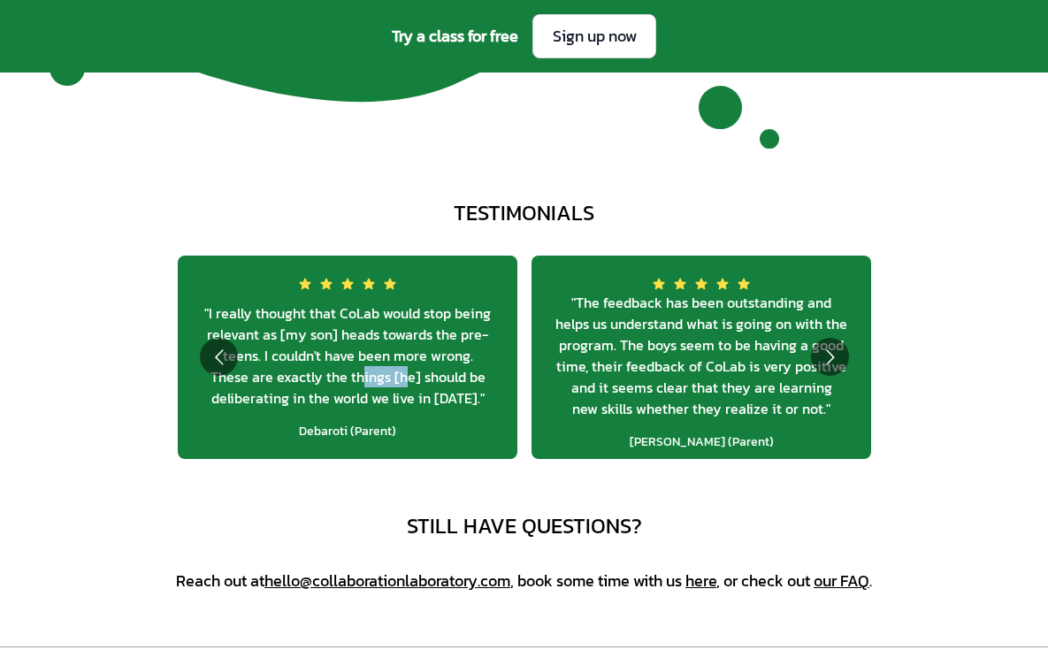
click at [319, 347] on span "" I really thought that CoLab would stop being relevant as [my son] heads towar…" at bounding box center [347, 356] width 311 height 106
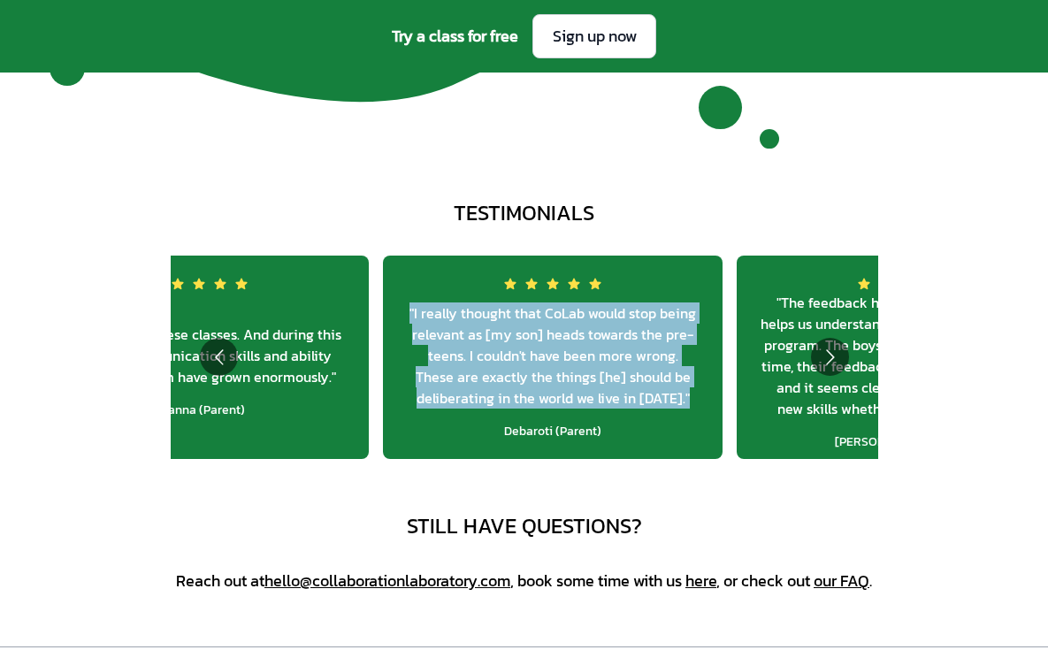
drag, startPoint x: 228, startPoint y: 260, endPoint x: 433, endPoint y: 436, distance: 270.4
click at [433, 436] on div "" I really thought that CoLab would stop being relevant as [my son] heads towar…" at bounding box center [553, 357] width 340 height 203
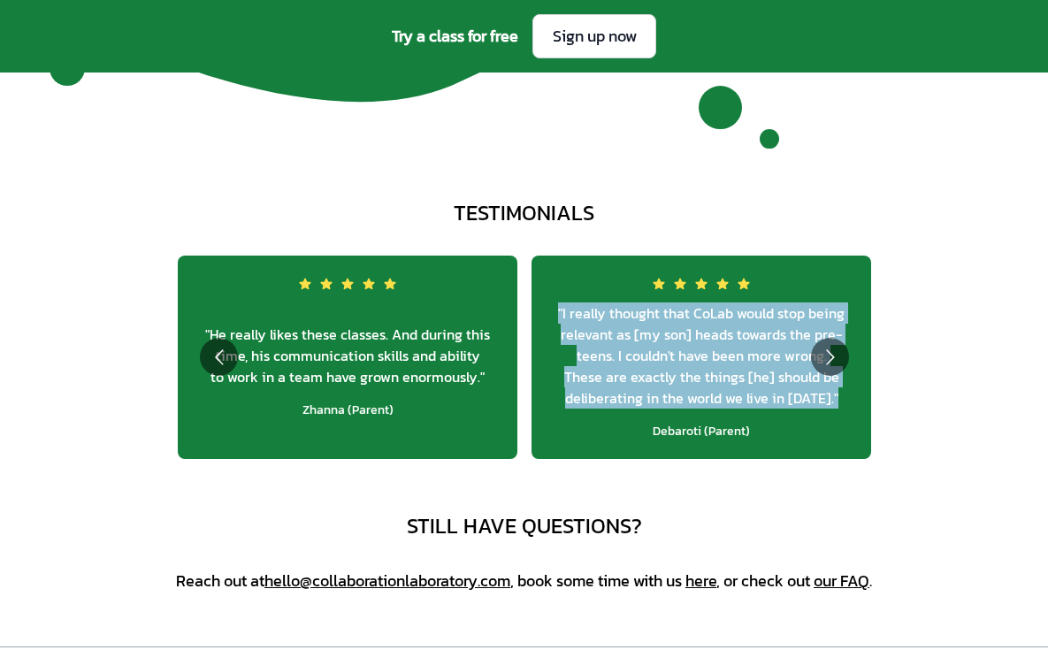
copy span "" I really thought that CoLab would stop being relevant as [my son] heads towar…"
click at [302, 331] on span "" He really likes these classes. And during this time, his communication skills…" at bounding box center [347, 356] width 311 height 64
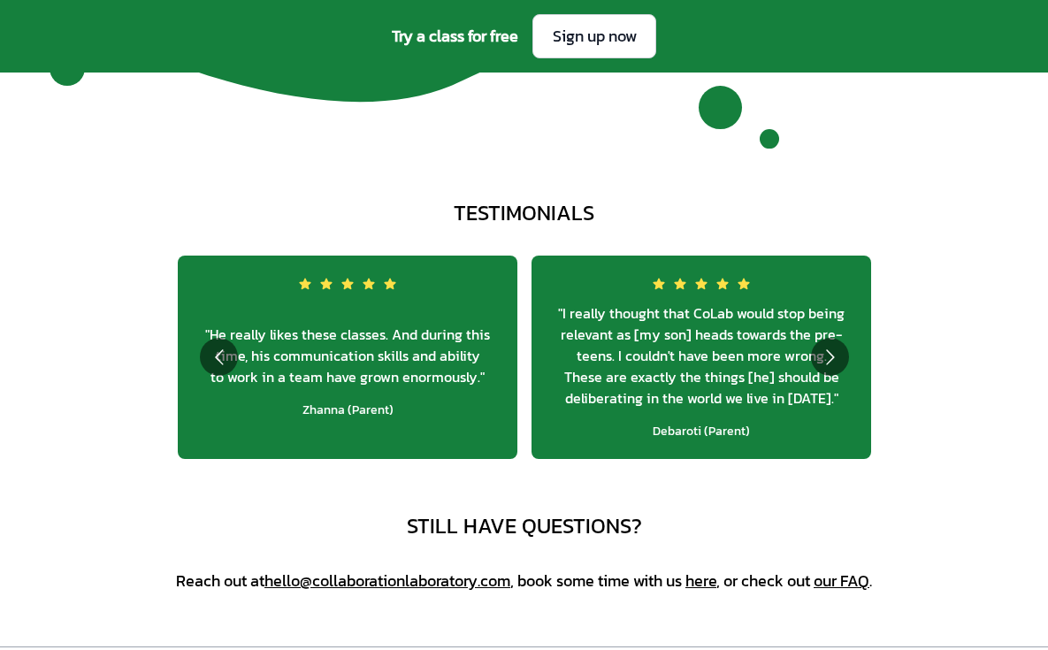
click at [302, 331] on span "" He really likes these classes. And during this time, his communication skills…" at bounding box center [347, 356] width 311 height 64
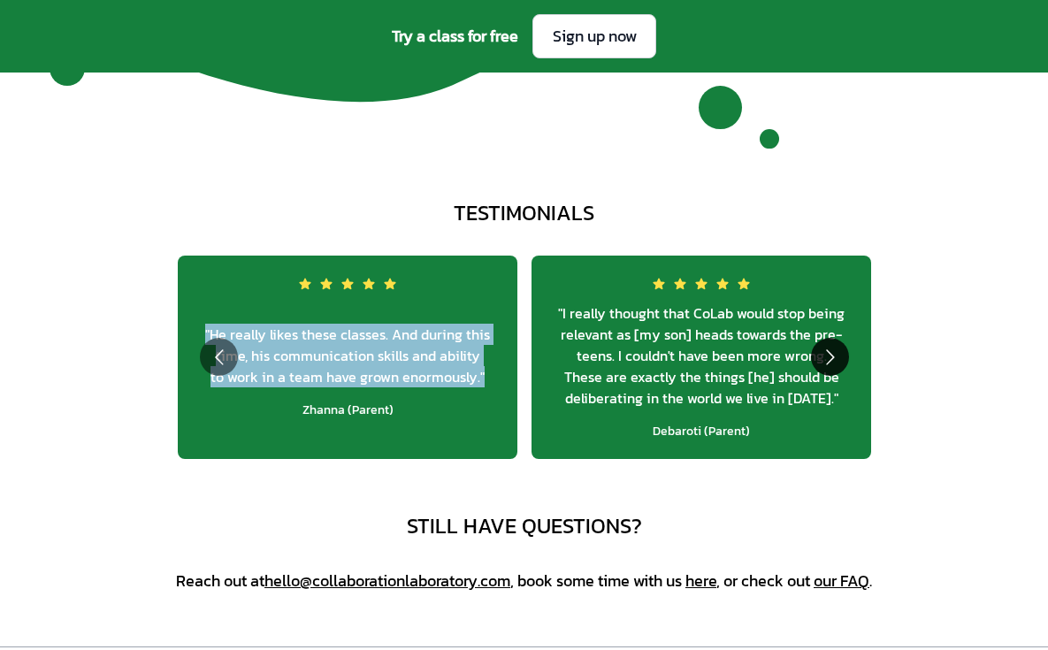
click at [825, 355] on button "Go to next slide" at bounding box center [830, 357] width 38 height 38
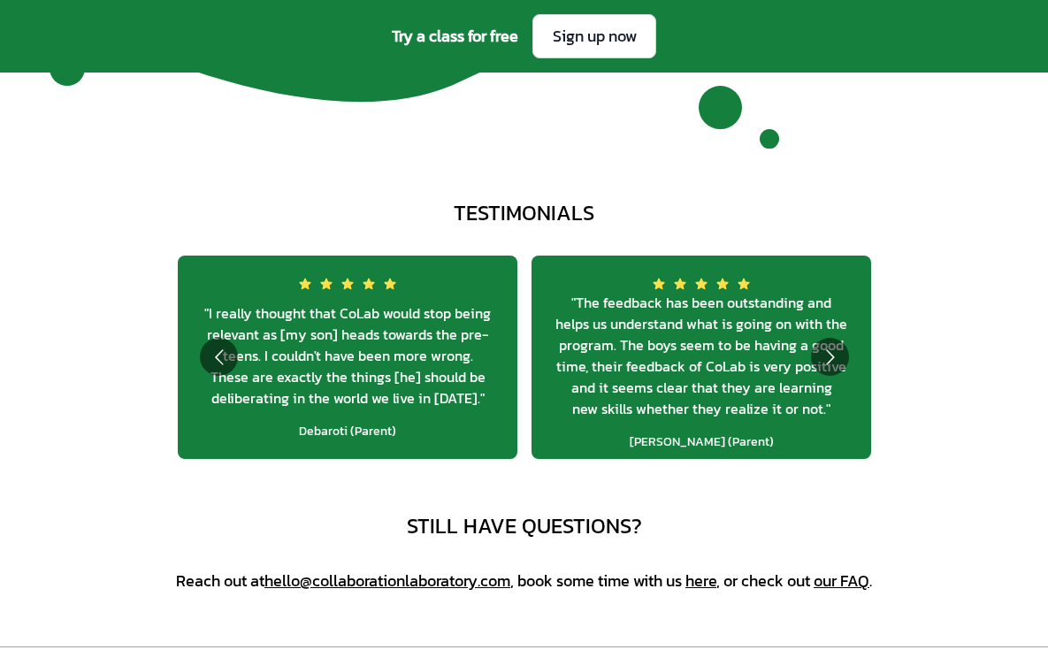
click at [643, 373] on span "" The feedback has been outstanding and helps us understand what is going on wi…" at bounding box center [701, 355] width 311 height 127
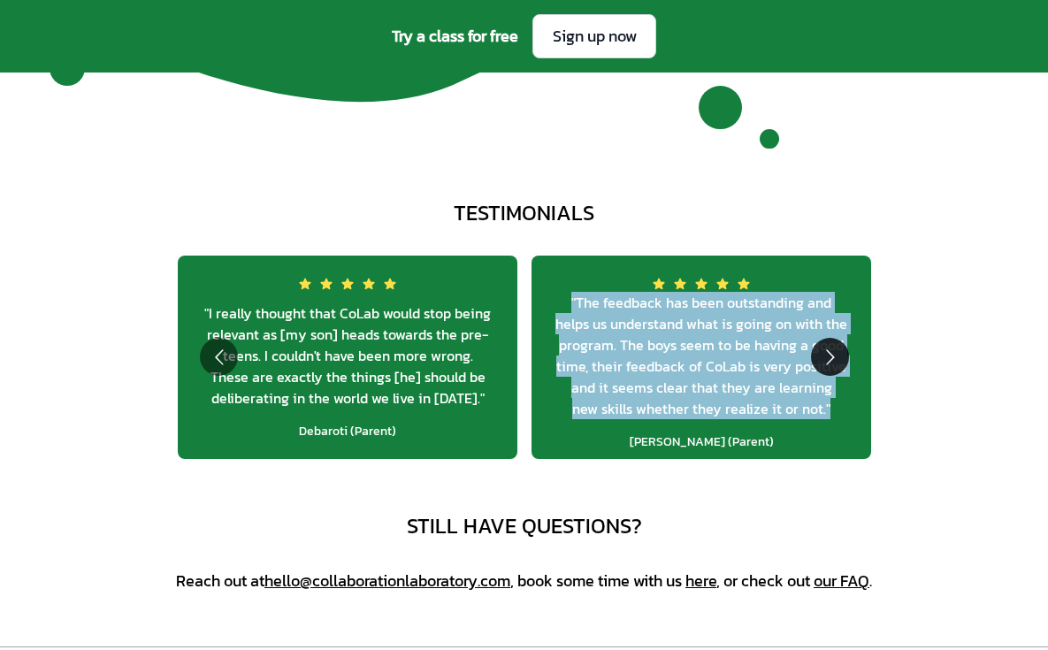
click at [816, 350] on button "Go to next slide" at bounding box center [830, 357] width 38 height 38
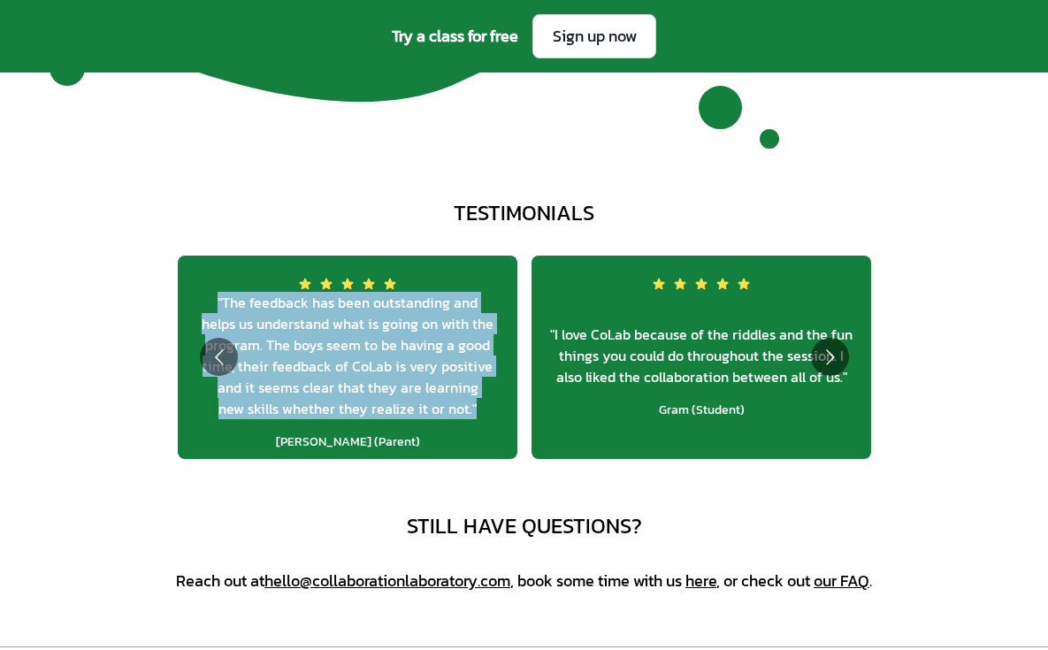
click at [633, 349] on span "" I love CoLab because of the riddles and the fun things you could do throughou…" at bounding box center [701, 356] width 311 height 64
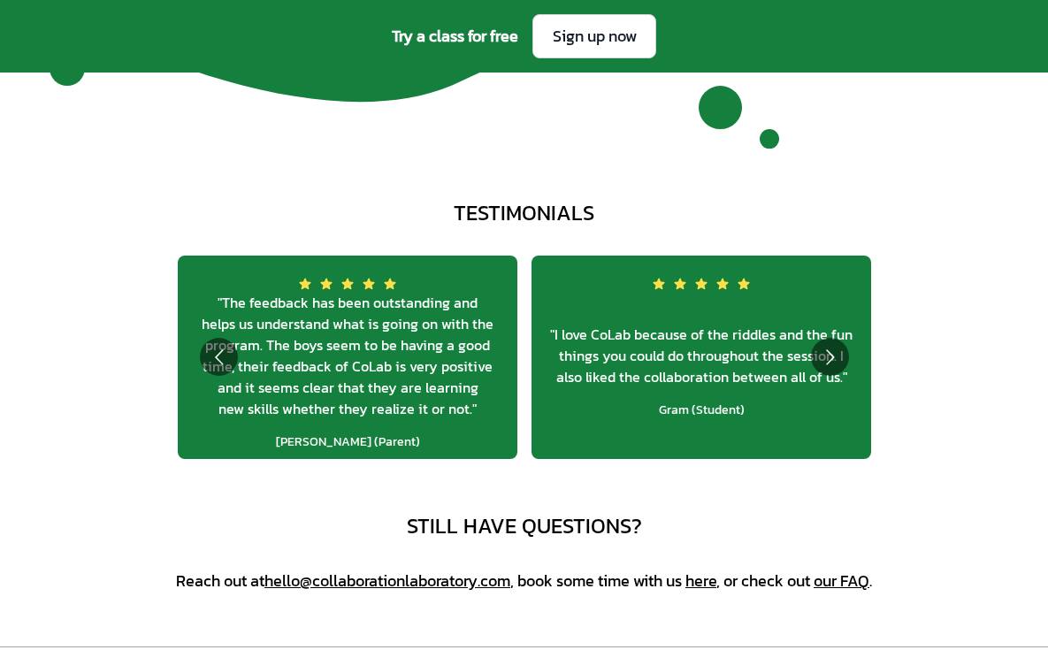
click at [633, 349] on span "" I love CoLab because of the riddles and the fun things you could do throughou…" at bounding box center [701, 356] width 311 height 64
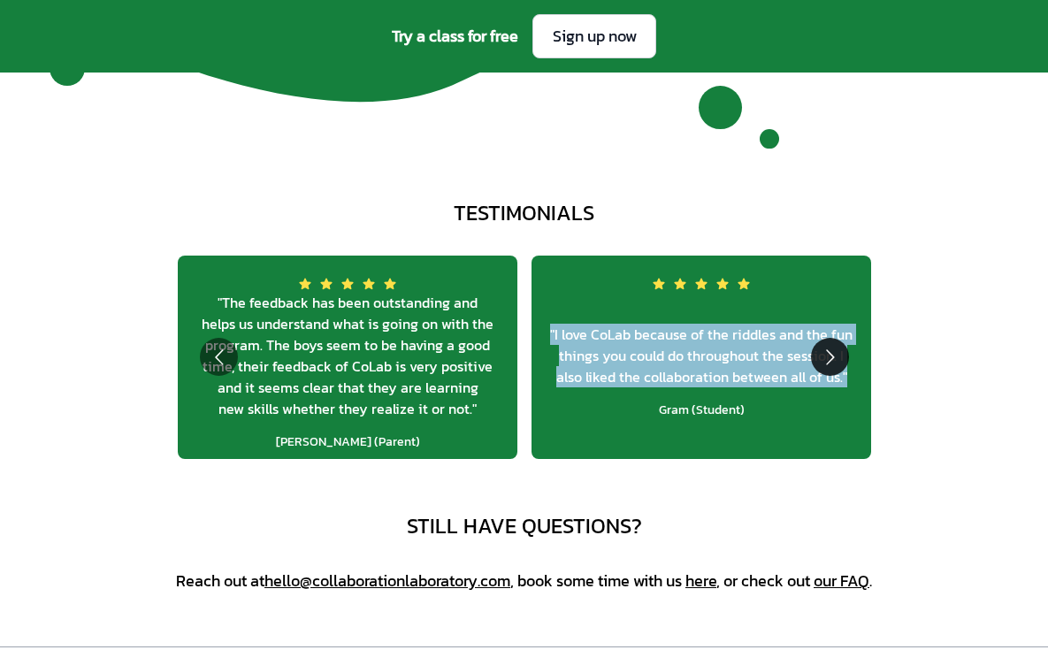
click at [840, 357] on button "Go to next slide" at bounding box center [830, 357] width 38 height 38
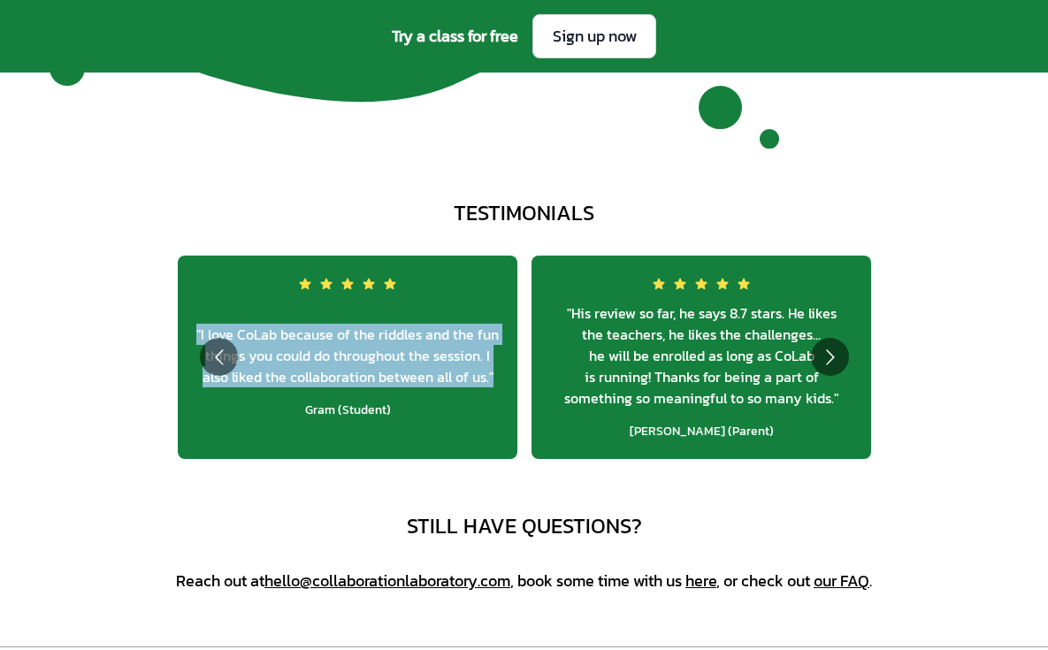
click at [671, 357] on span "" His review so far, he says 8.7 stars. He likes the teachers, he likes the cha…" at bounding box center [701, 356] width 311 height 106
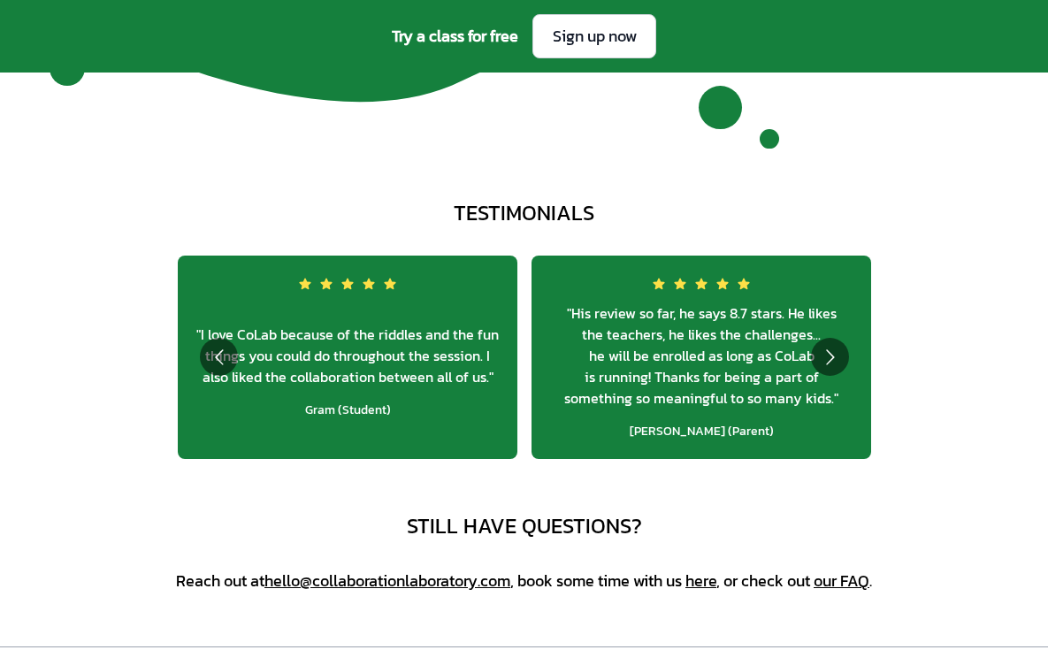
click at [671, 357] on span "" His review so far, he says 8.7 stars. He likes the teachers, he likes the cha…" at bounding box center [701, 356] width 311 height 106
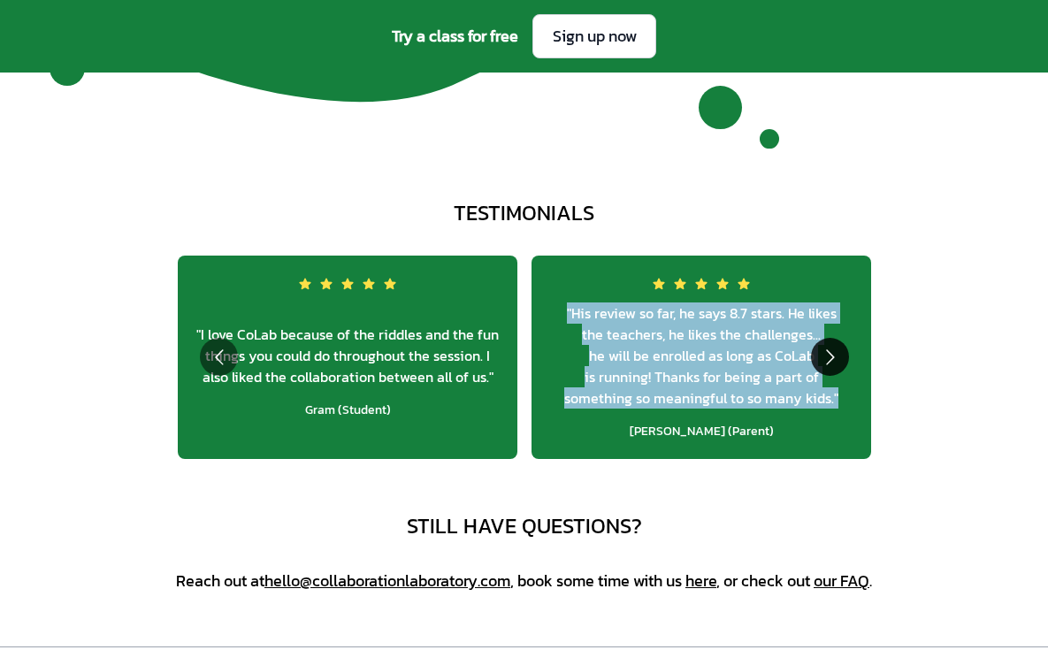
click at [834, 348] on button "Go to next slide" at bounding box center [830, 357] width 38 height 38
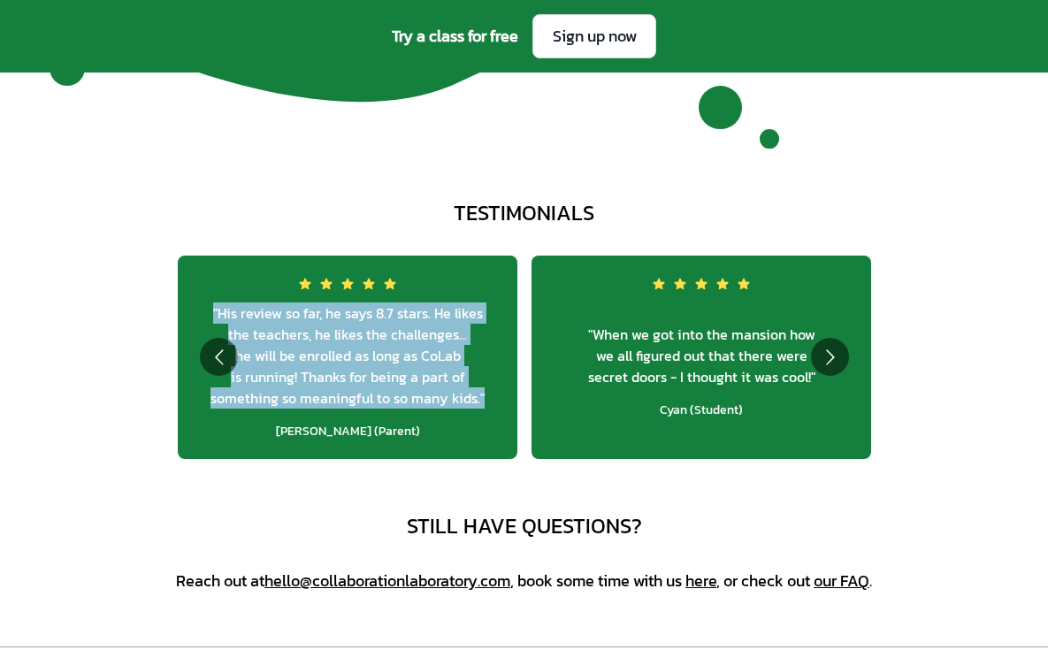
click at [665, 359] on span "" When we got into the mansion how we all figured out that there were secret do…" at bounding box center [701, 356] width 311 height 64
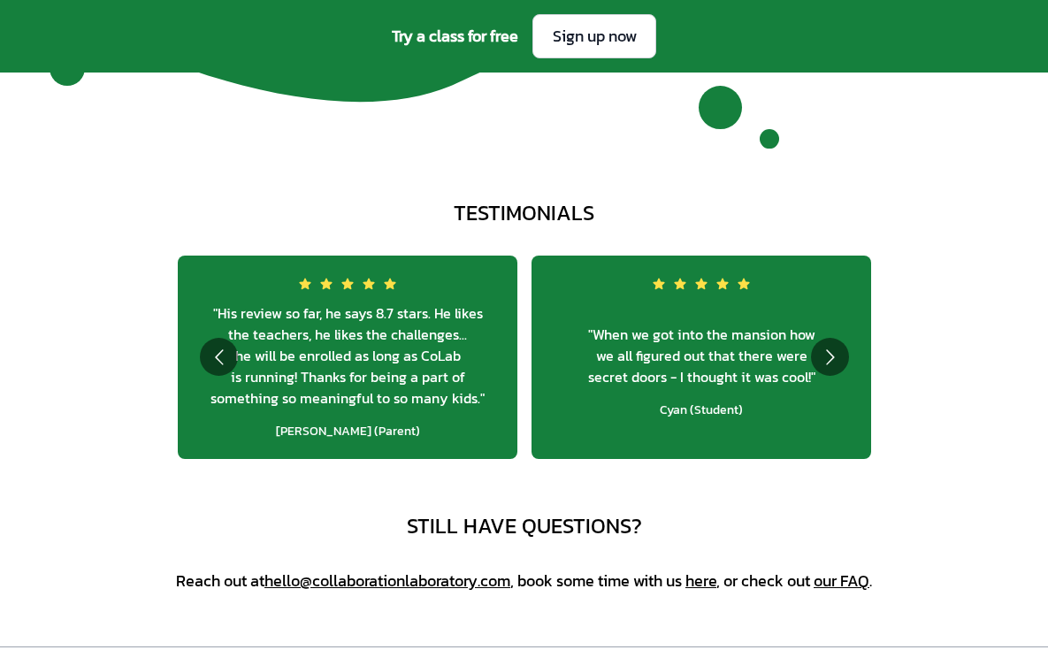
click at [665, 359] on span "" When we got into the mansion how we all figured out that there were secret do…" at bounding box center [701, 356] width 311 height 64
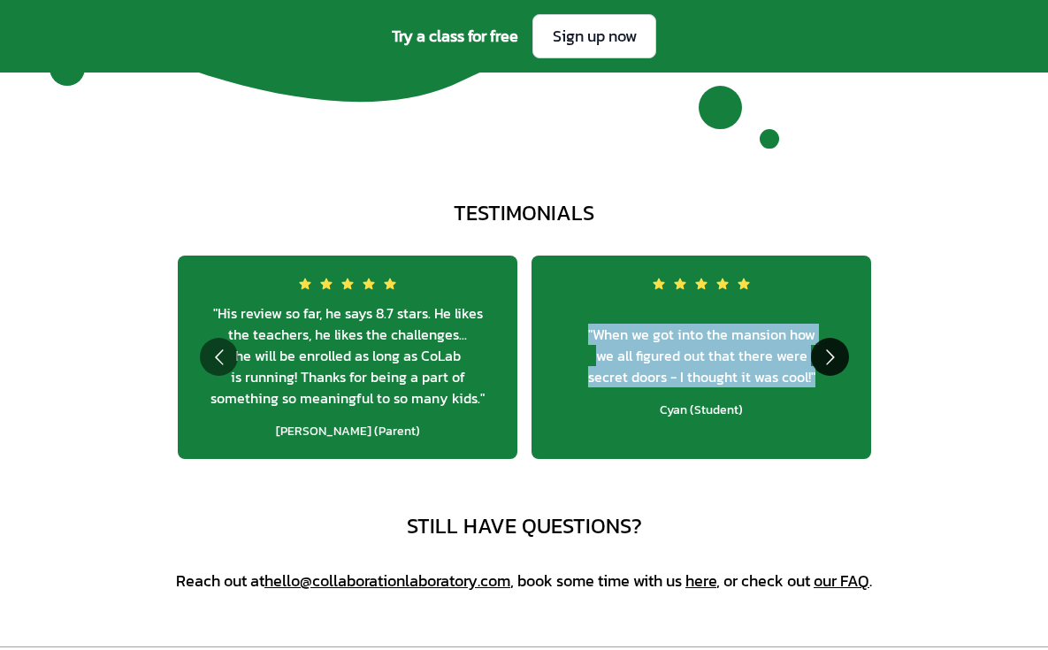
click at [831, 357] on button "Go to next slide" at bounding box center [830, 357] width 38 height 38
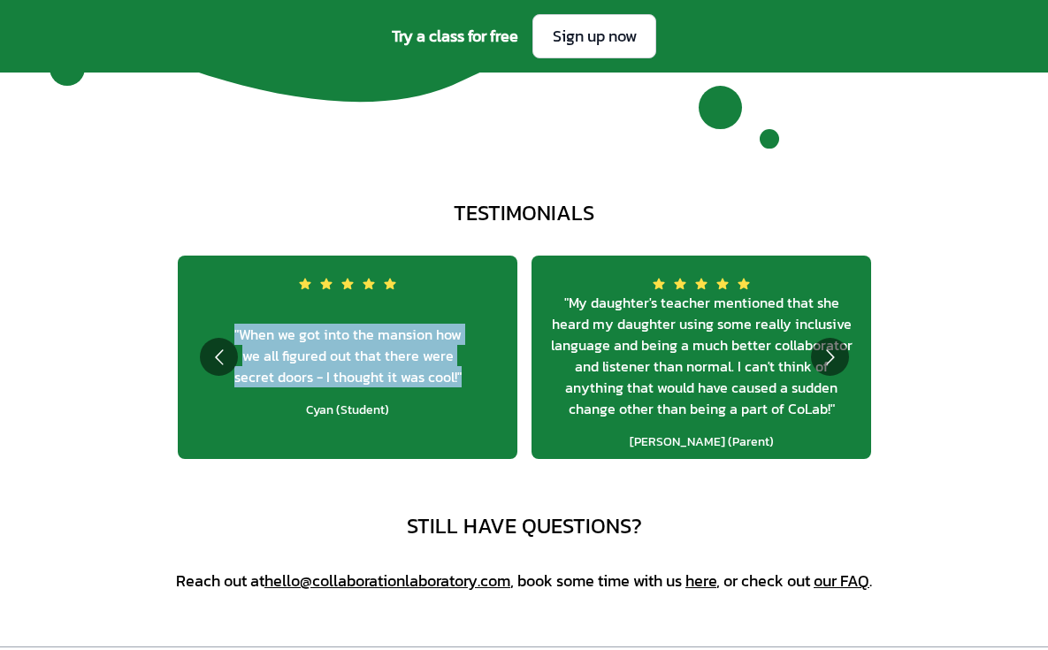
click at [728, 351] on span "" My daughter's teacher mentioned that she heard my daughter using some really …" at bounding box center [701, 355] width 311 height 127
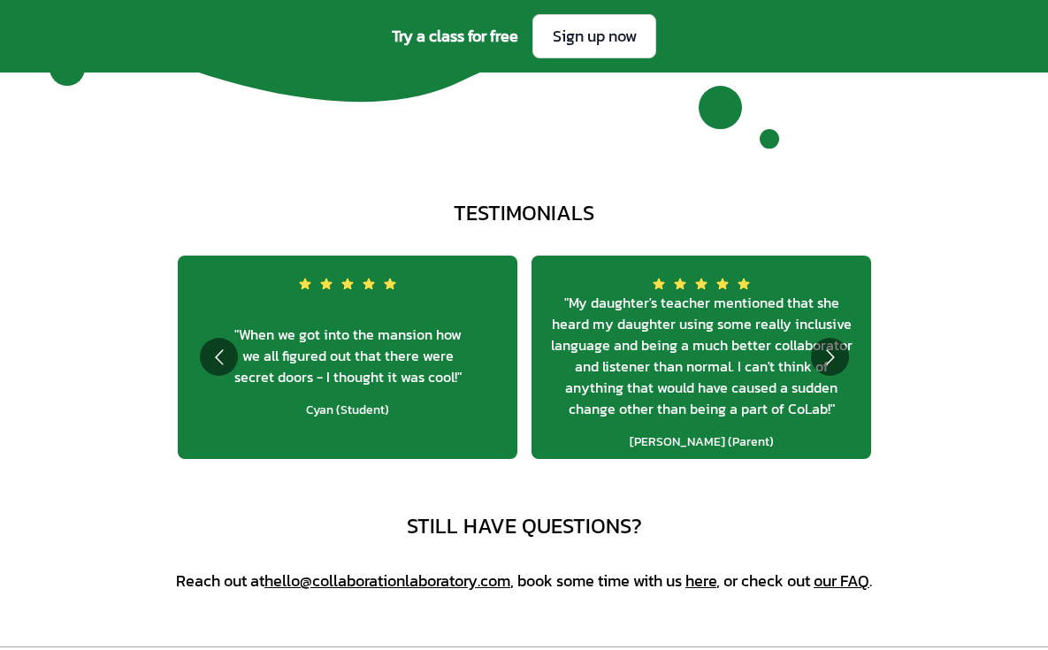
click at [728, 351] on span "" My daughter's teacher mentioned that she heard my daughter using some really …" at bounding box center [701, 355] width 311 height 127
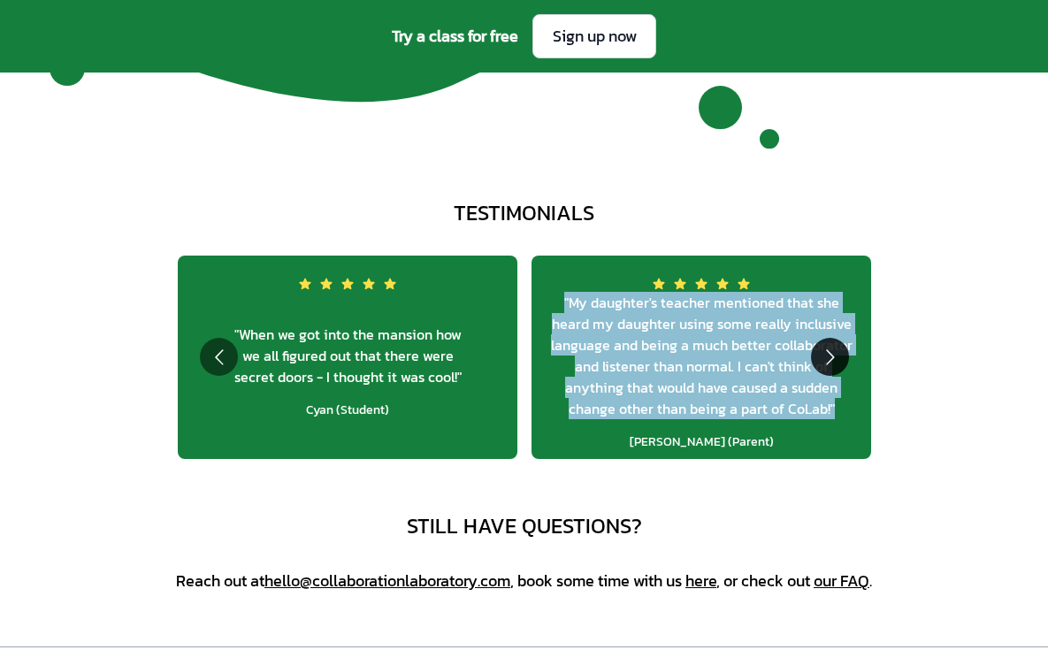
click at [821, 359] on button "Go to next slide" at bounding box center [830, 357] width 38 height 38
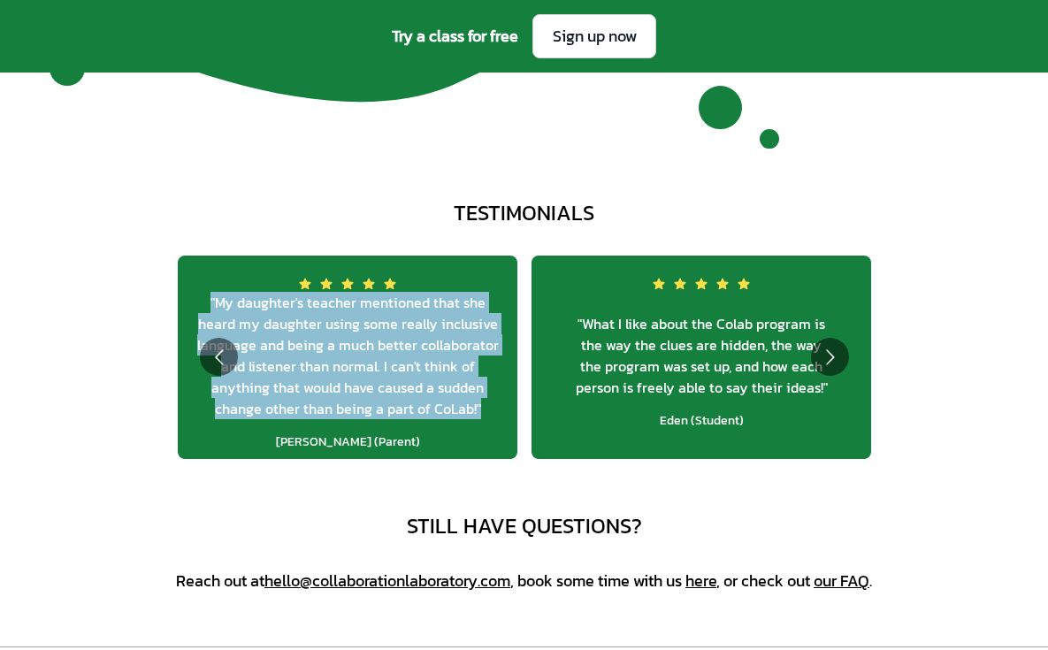
click at [702, 357] on span "" What I like about the Colab program is the way the clues are hidden, the way …" at bounding box center [701, 355] width 311 height 85
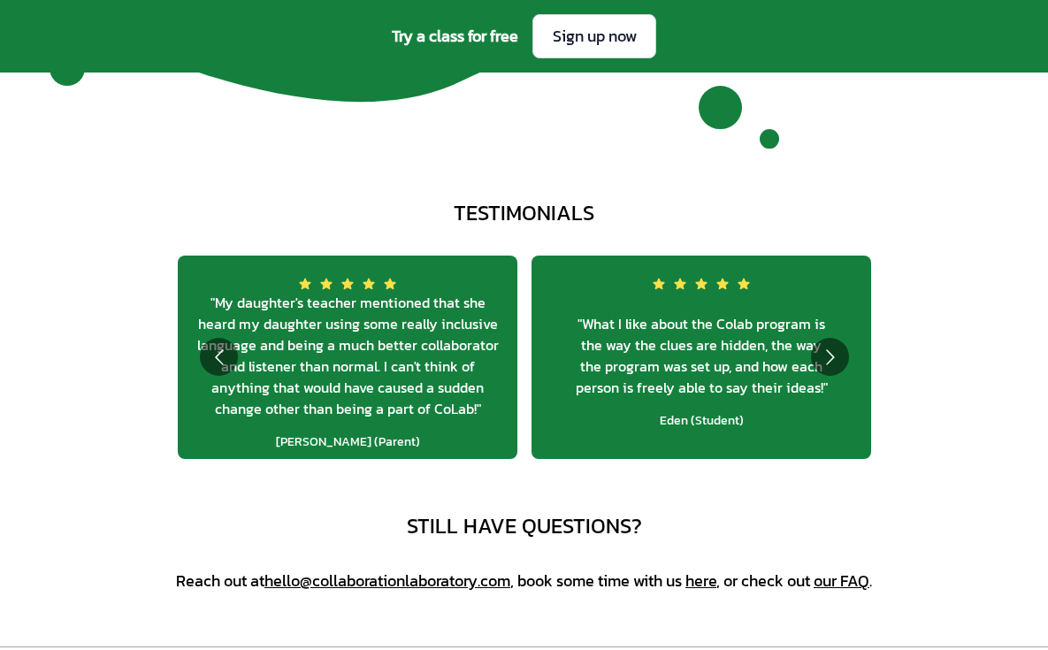
click at [702, 357] on span "" What I like about the Colab program is the way the clues are hidden, the way …" at bounding box center [701, 355] width 311 height 85
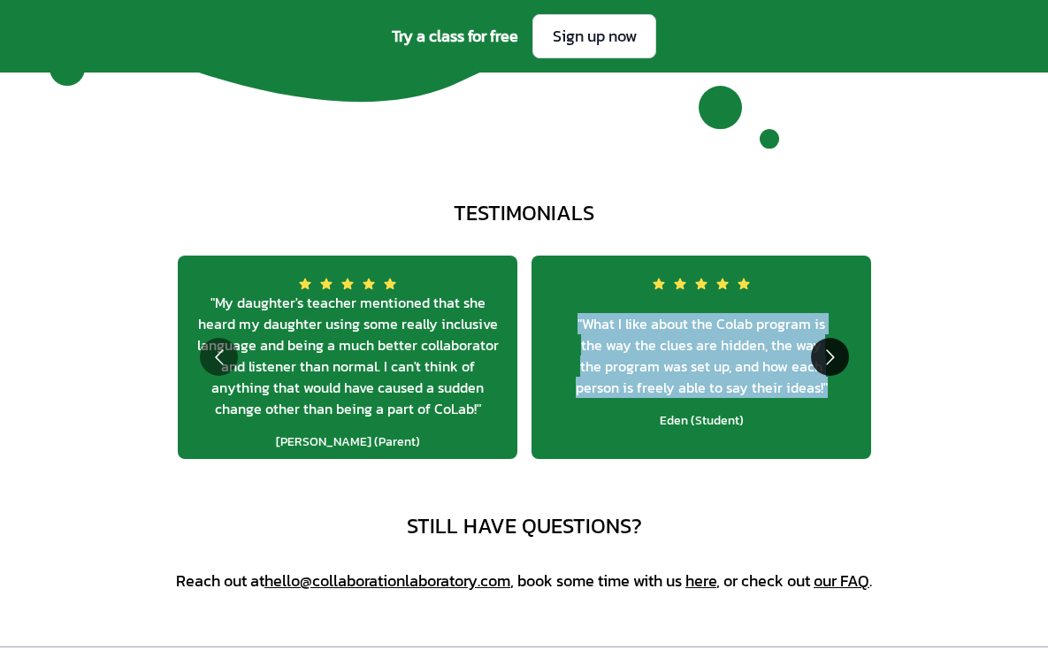
click at [824, 347] on button "Go to next slide" at bounding box center [830, 357] width 38 height 38
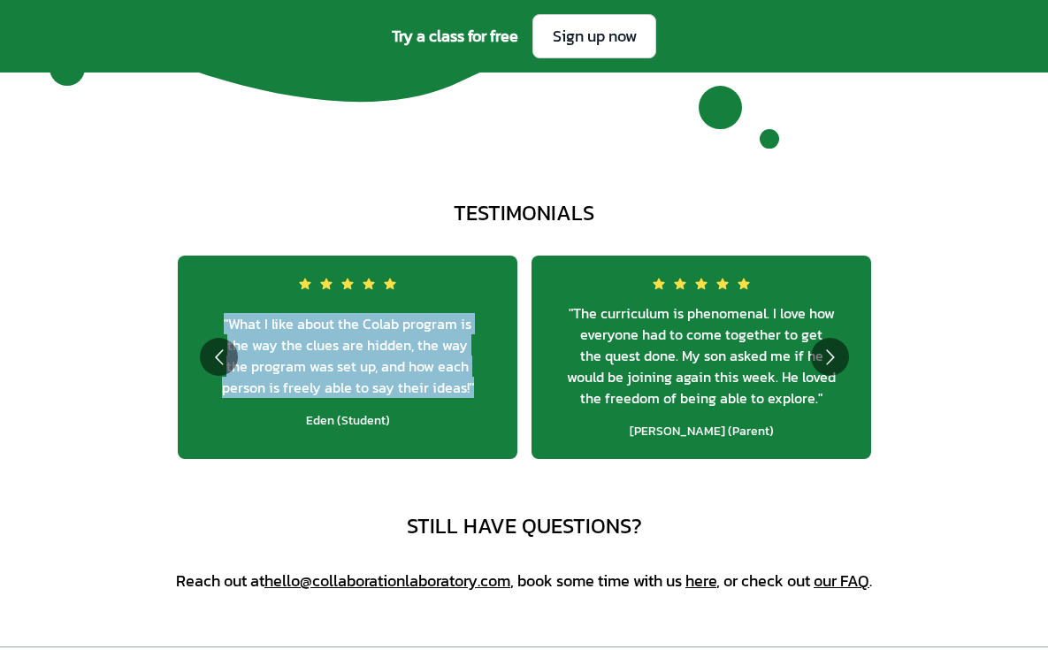
click at [708, 341] on span "" The curriculum is phenomenal. I love how everyone had to come together to get…" at bounding box center [701, 356] width 311 height 106
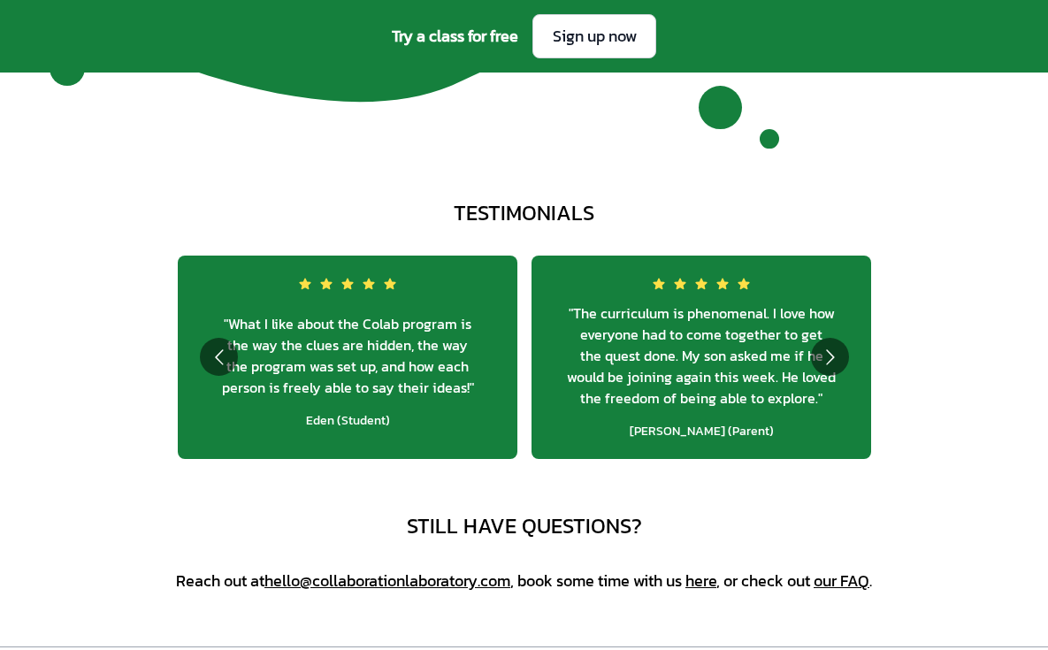
click at [708, 341] on span "" The curriculum is phenomenal. I love how everyone had to come together to get…" at bounding box center [701, 356] width 311 height 106
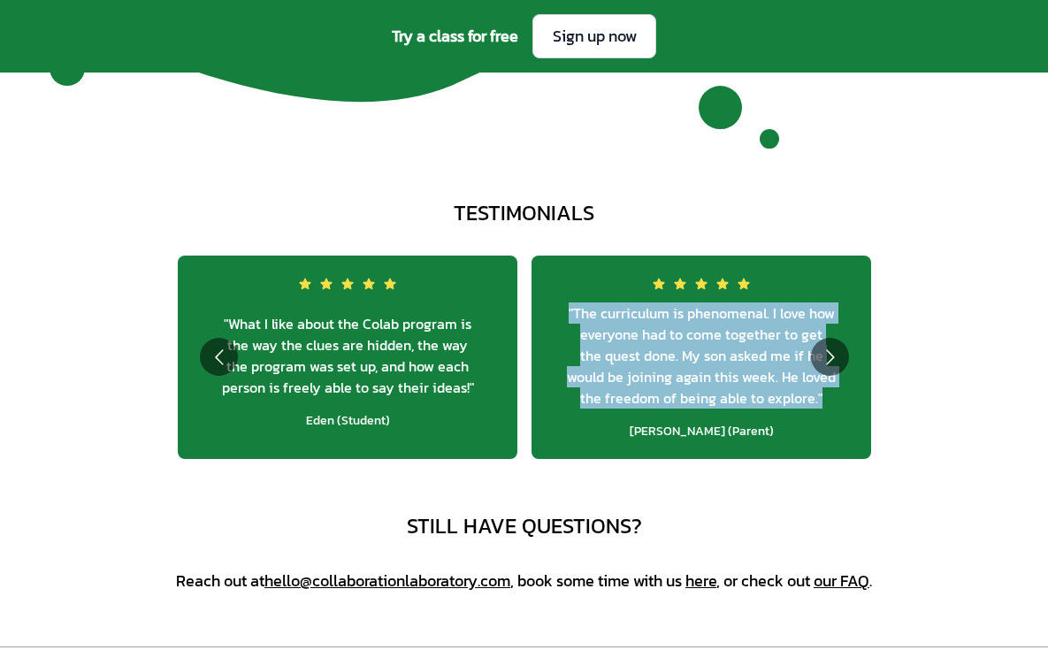
click at [814, 375] on span "" The curriculum is phenomenal. I love how everyone had to come together to get…" at bounding box center [701, 356] width 311 height 106
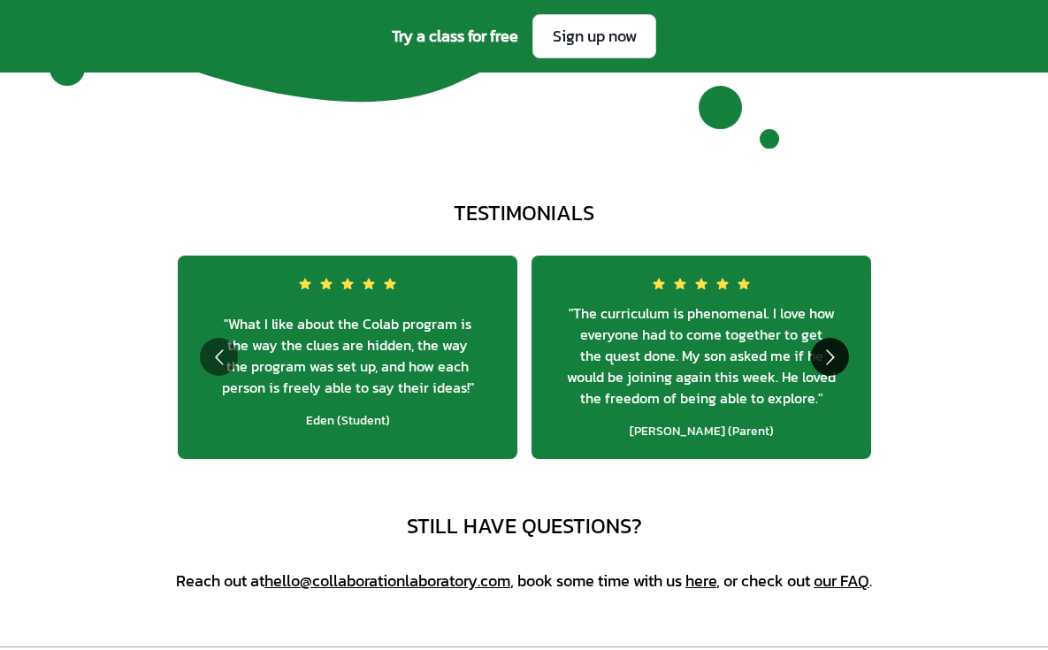
click at [835, 362] on button "Go to next slide" at bounding box center [830, 357] width 38 height 38
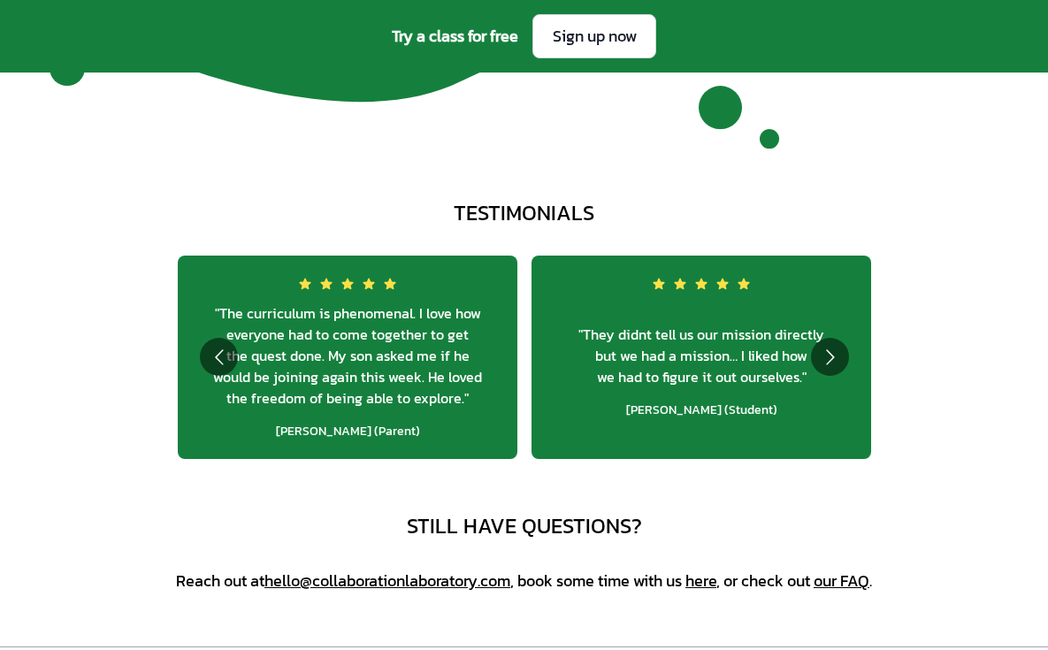
click at [685, 362] on span "" They didnt tell us our mission directly but we had a mission… I liked how we …" at bounding box center [701, 356] width 311 height 64
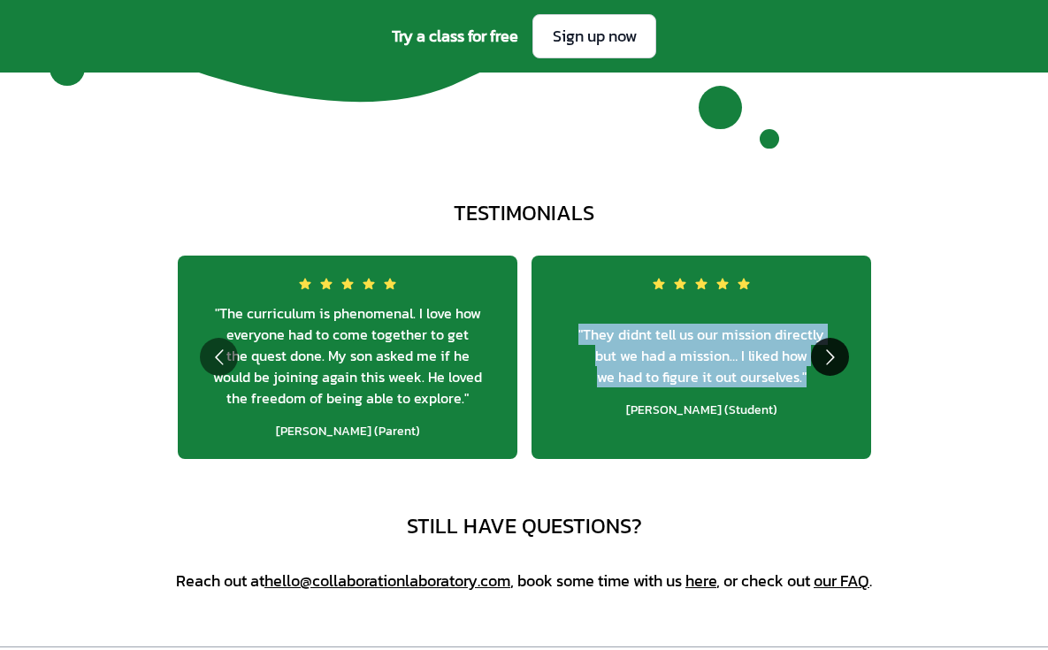
click at [830, 349] on button "Go to next slide" at bounding box center [830, 357] width 38 height 38
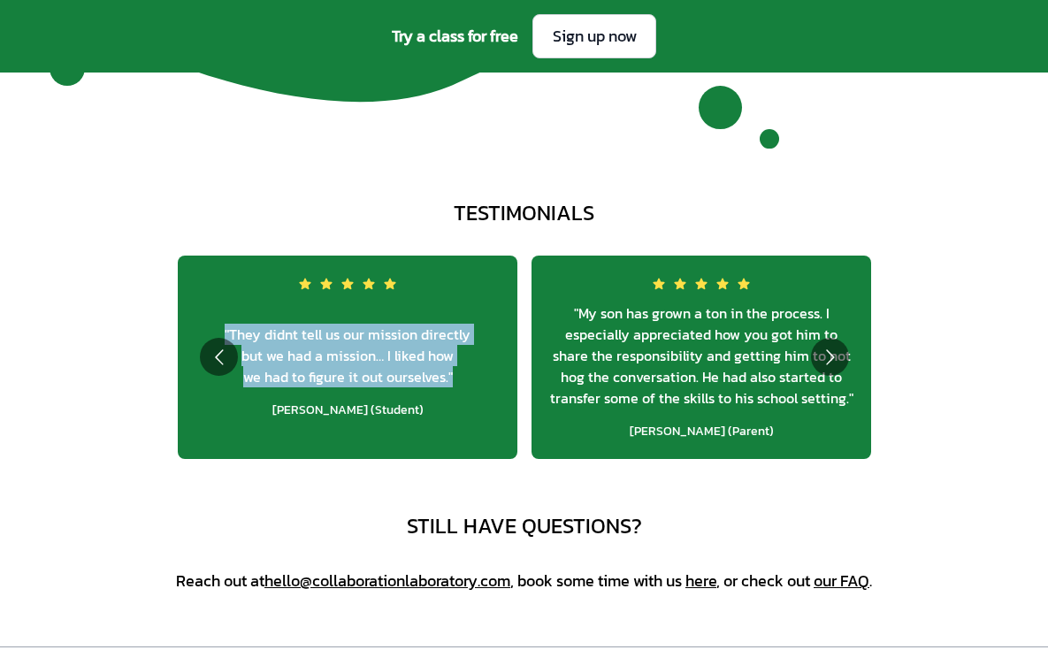
click at [670, 351] on span "" My son has grown a ton in the process. I especially appreciated how you got h…" at bounding box center [701, 356] width 311 height 106
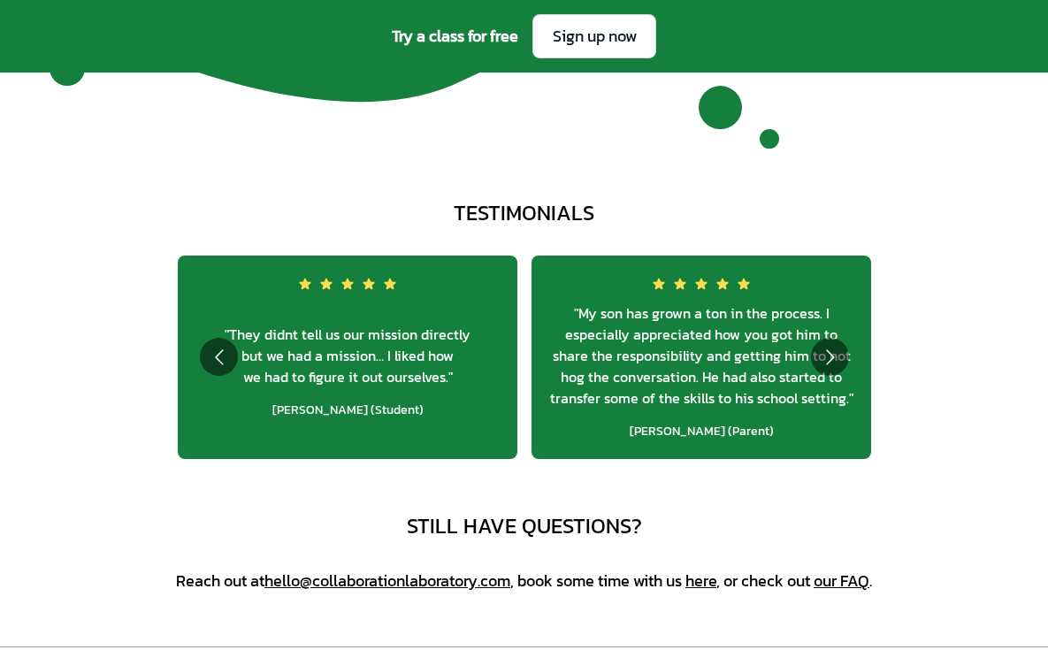
click at [670, 351] on span "" My son has grown a ton in the process. I especially appreciated how you got h…" at bounding box center [701, 356] width 311 height 106
click at [820, 364] on button "Go to next slide" at bounding box center [830, 357] width 38 height 38
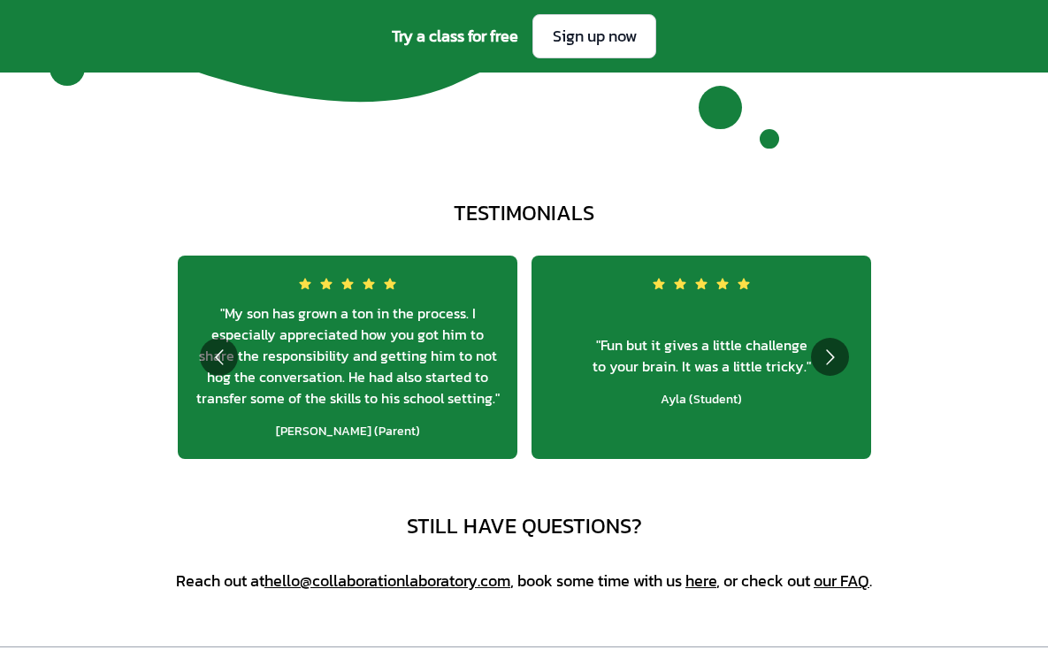
click at [667, 363] on span "" Fun but it gives a little challenge to your brain. It was a little tricky. "" at bounding box center [701, 355] width 311 height 42
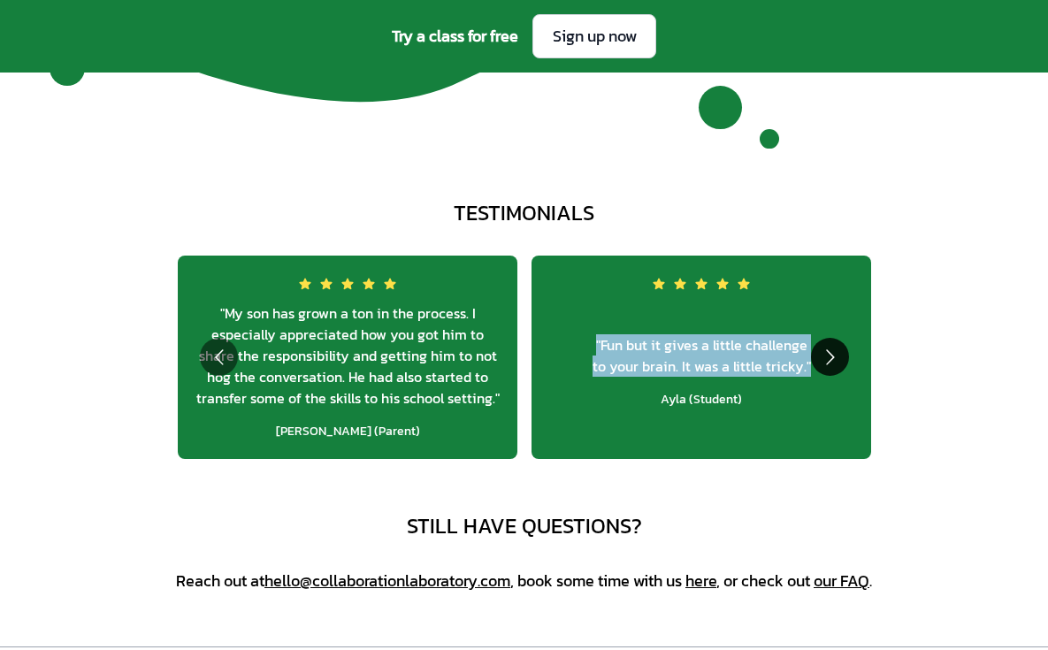
click at [833, 351] on button "Go to next slide" at bounding box center [830, 357] width 38 height 38
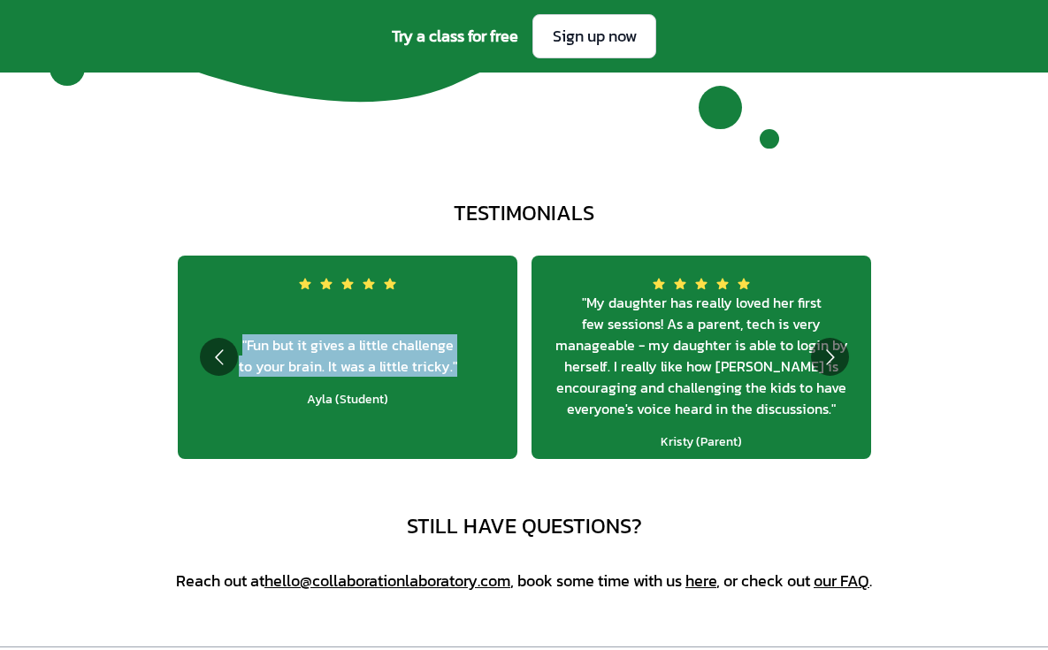
click at [739, 334] on span "" My daughter has really loved her first few sessions! As a parent, tech is ver…" at bounding box center [701, 355] width 311 height 127
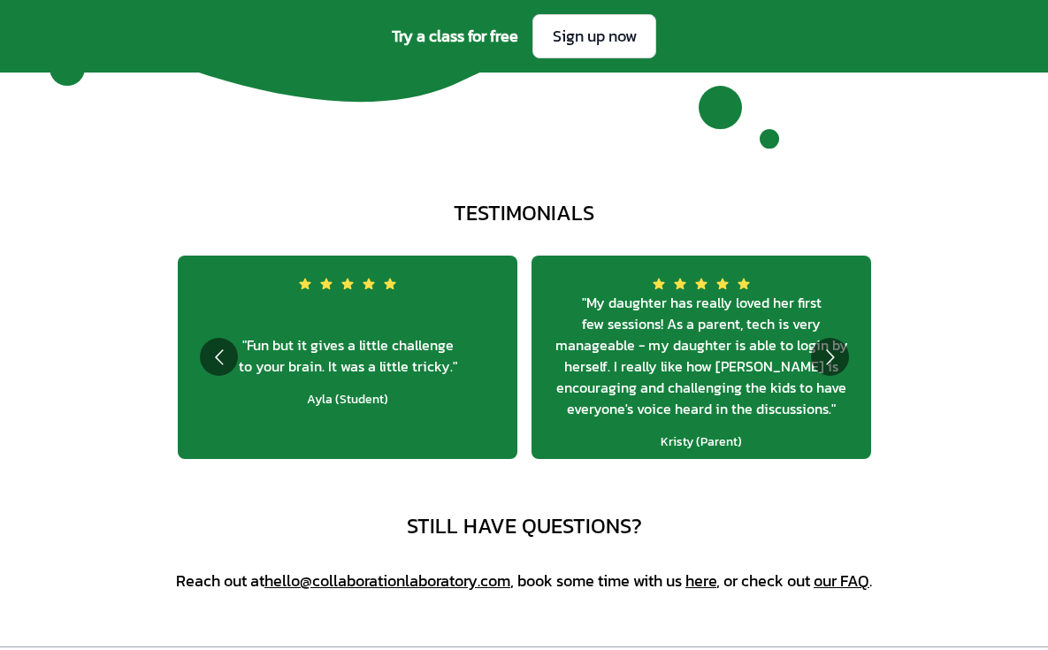
click at [739, 334] on span "" My daughter has really loved her first few sessions! As a parent, tech is ver…" at bounding box center [701, 355] width 311 height 127
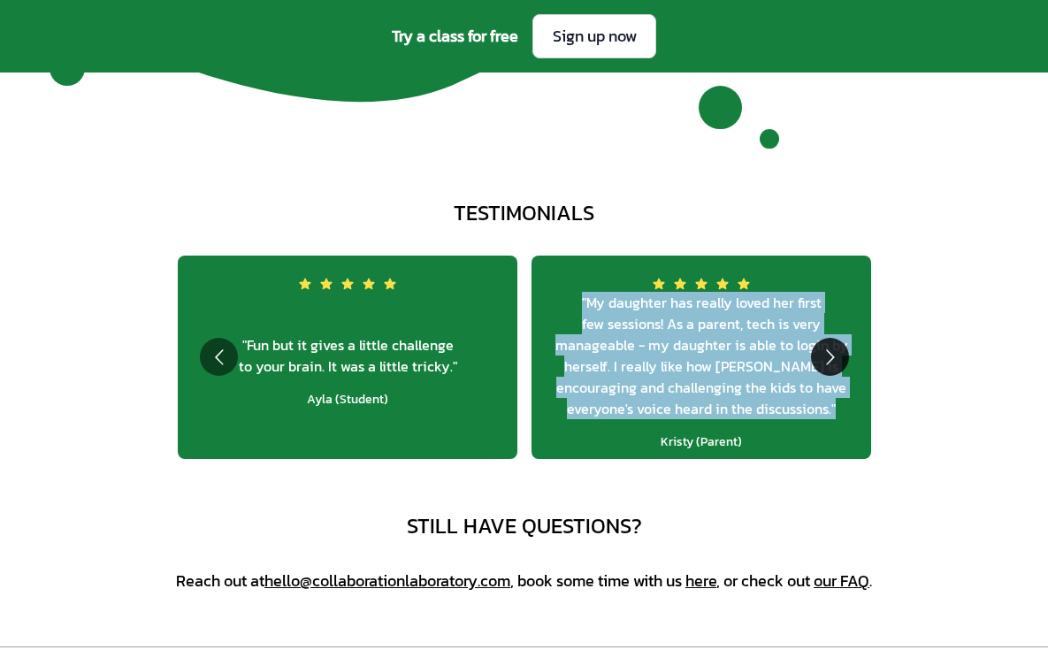
click at [817, 359] on button "Go to next slide" at bounding box center [830, 357] width 38 height 38
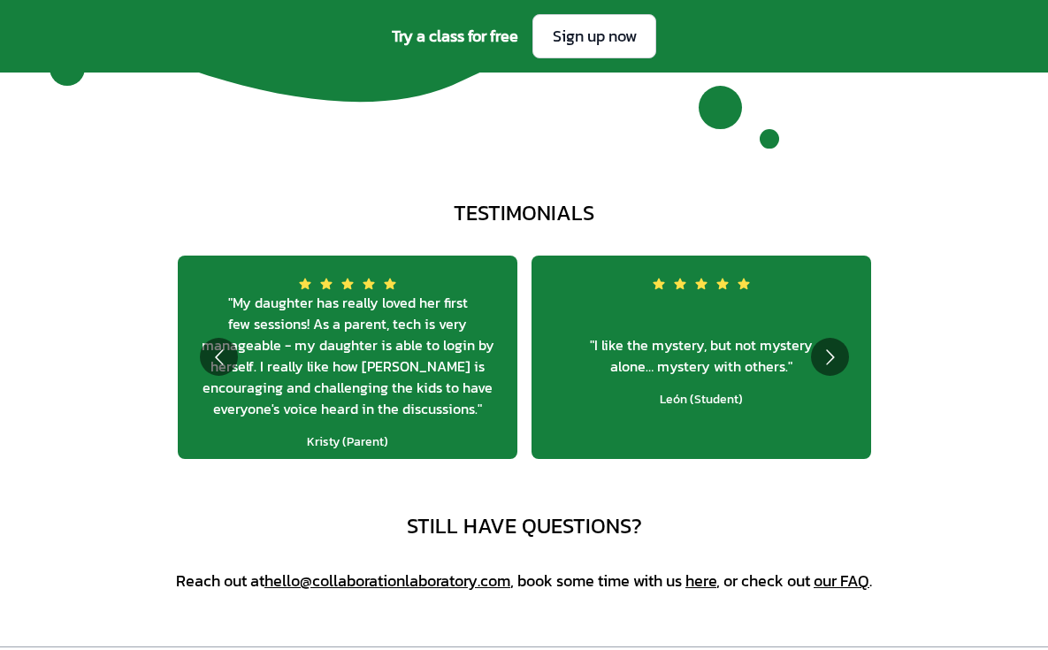
click at [750, 364] on span "" I like the mystery, but not mystery alone… mystery with others. "" at bounding box center [701, 355] width 311 height 42
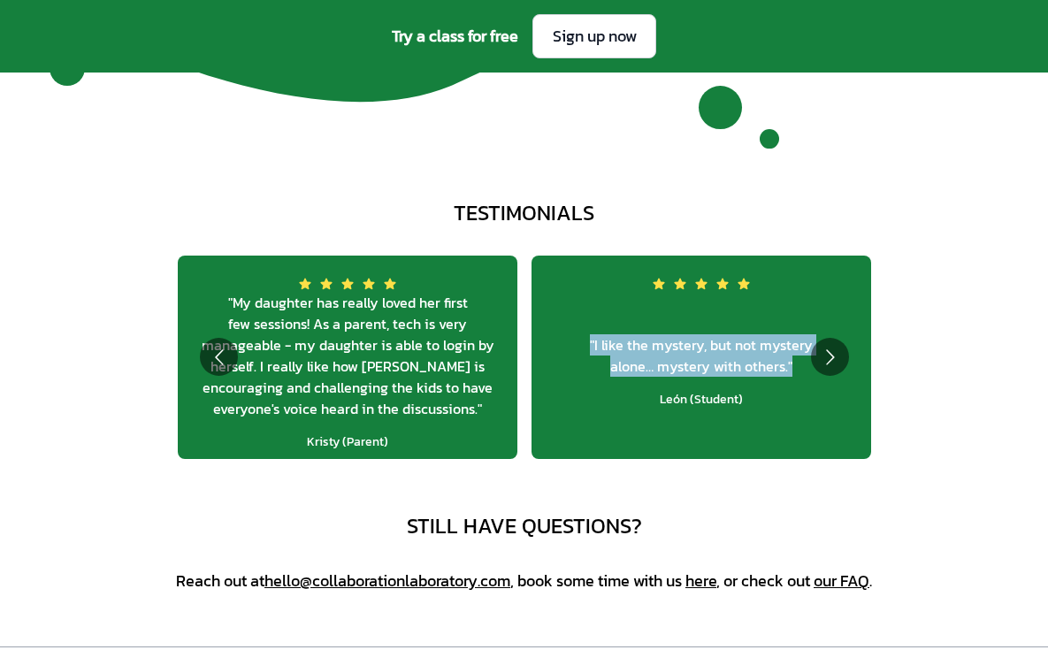
click at [750, 364] on span "" I like the mystery, but not mystery alone… mystery with others. "" at bounding box center [701, 355] width 311 height 42
click at [833, 351] on button "Go to next slide" at bounding box center [830, 357] width 38 height 38
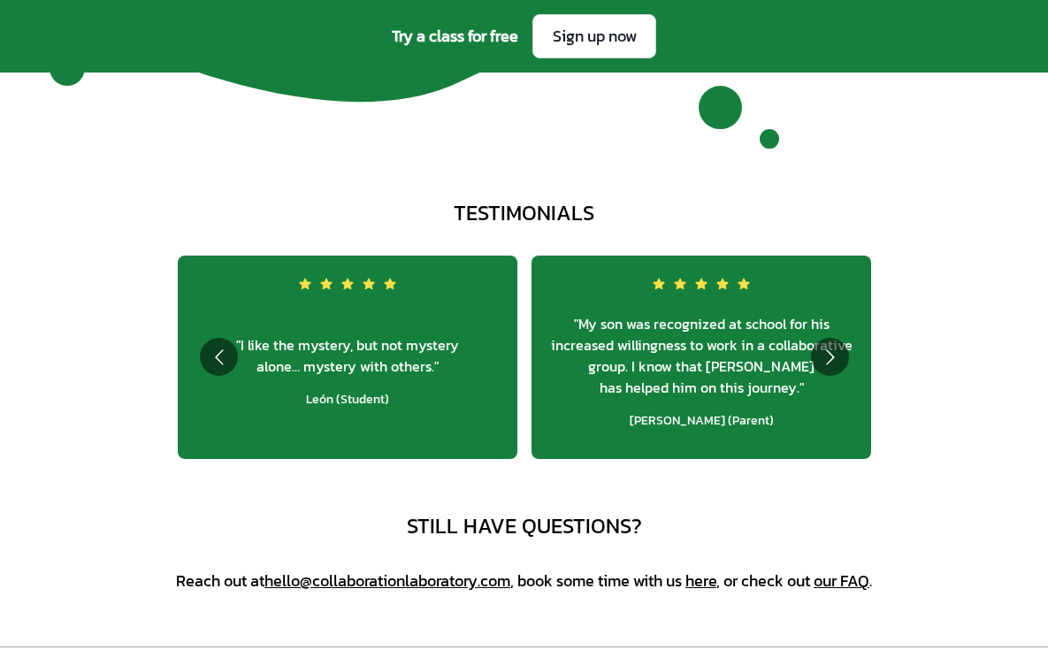
click at [687, 344] on span "" My son was recognized at school for his increased willingness to work in a co…" at bounding box center [701, 355] width 311 height 85
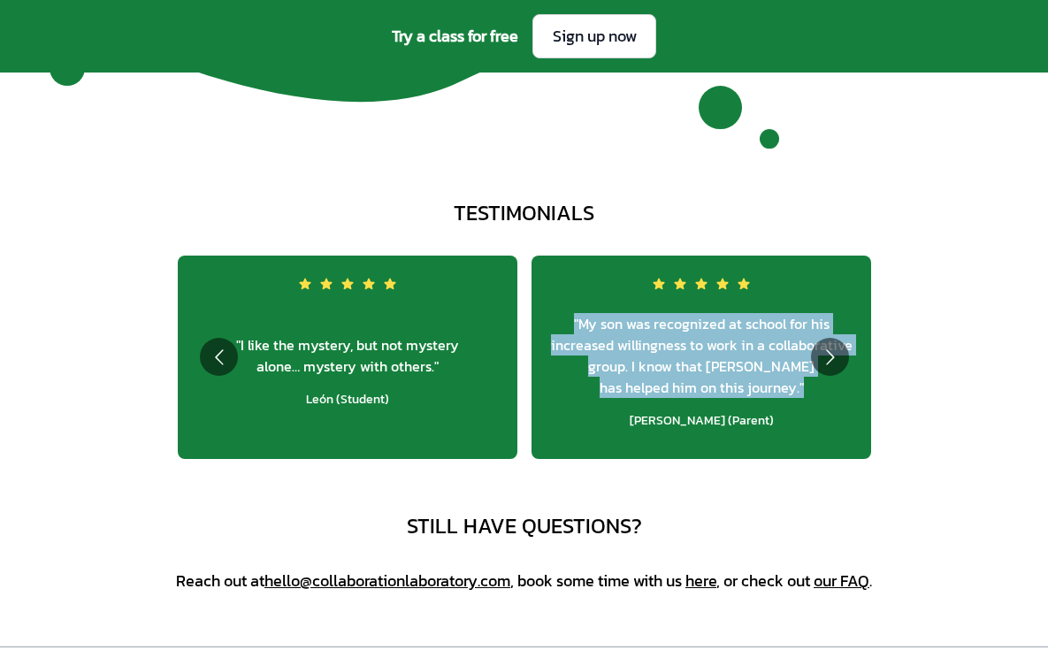
click at [687, 344] on span "" My son was recognized at school for his increased willingness to work in a co…" at bounding box center [701, 355] width 311 height 85
click at [825, 339] on button "Go to next slide" at bounding box center [830, 357] width 38 height 38
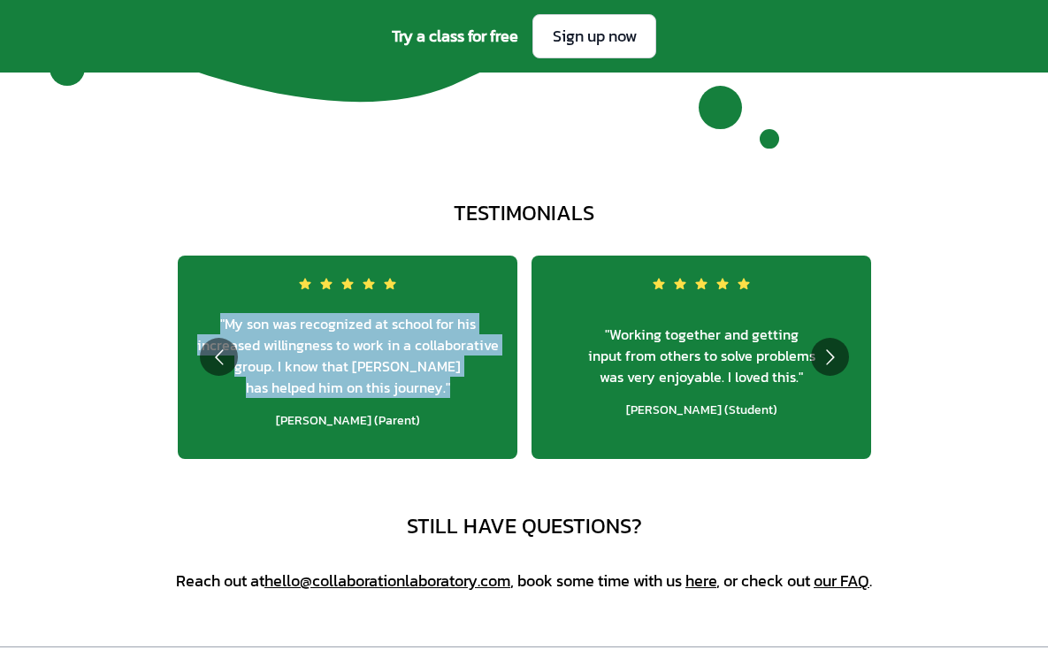
click at [701, 350] on span "" Working together and getting input from others to solve problems was very enj…" at bounding box center [701, 356] width 311 height 64
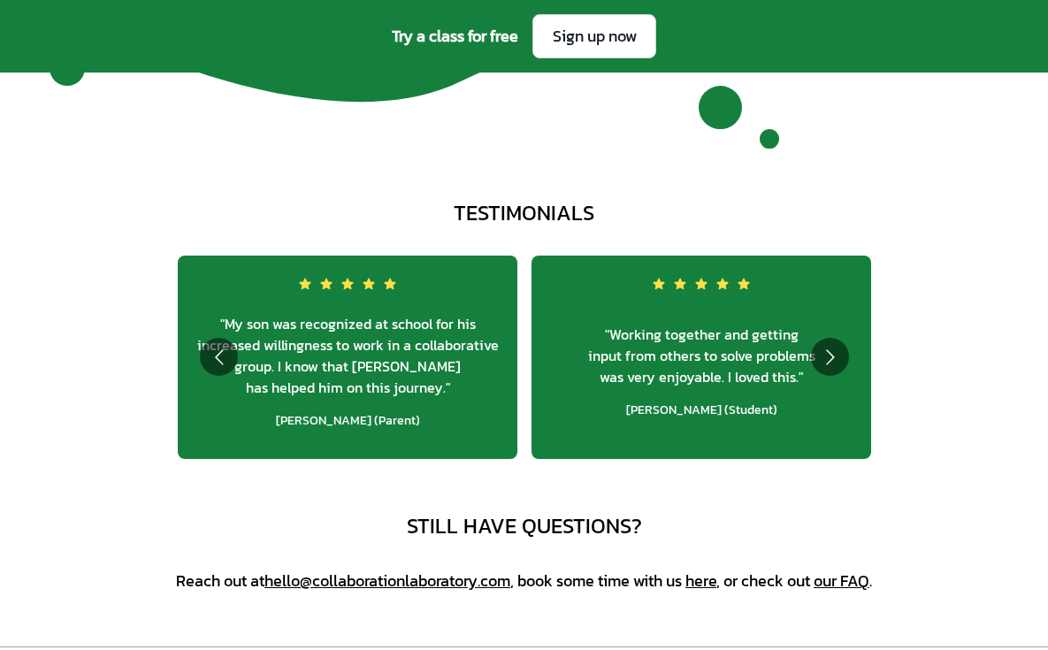
click at [701, 350] on span "" Working together and getting input from others to solve problems was very enj…" at bounding box center [701, 356] width 311 height 64
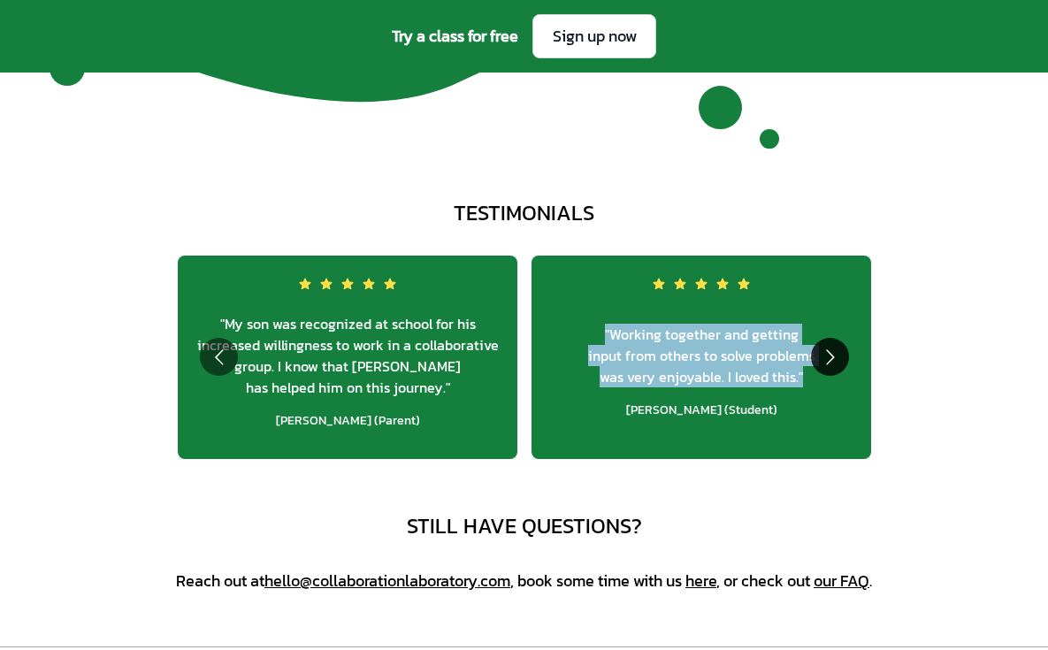
click at [817, 357] on button "Go to next slide" at bounding box center [830, 357] width 38 height 38
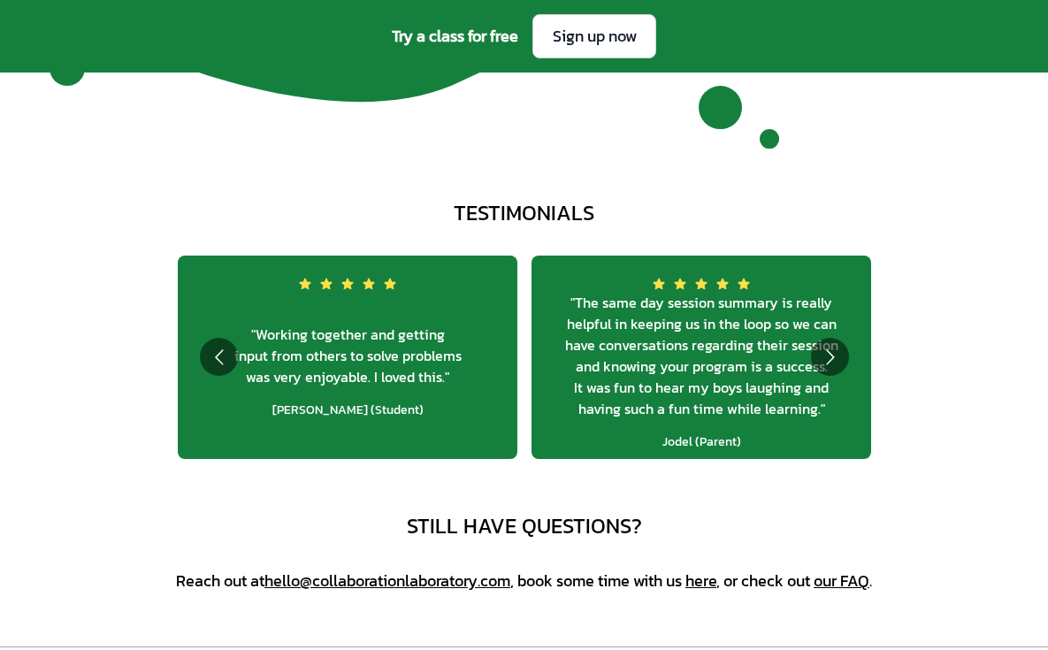
click at [733, 357] on span "" The same day session summary is really helpful in keeping us in the loop so w…" at bounding box center [701, 355] width 311 height 127
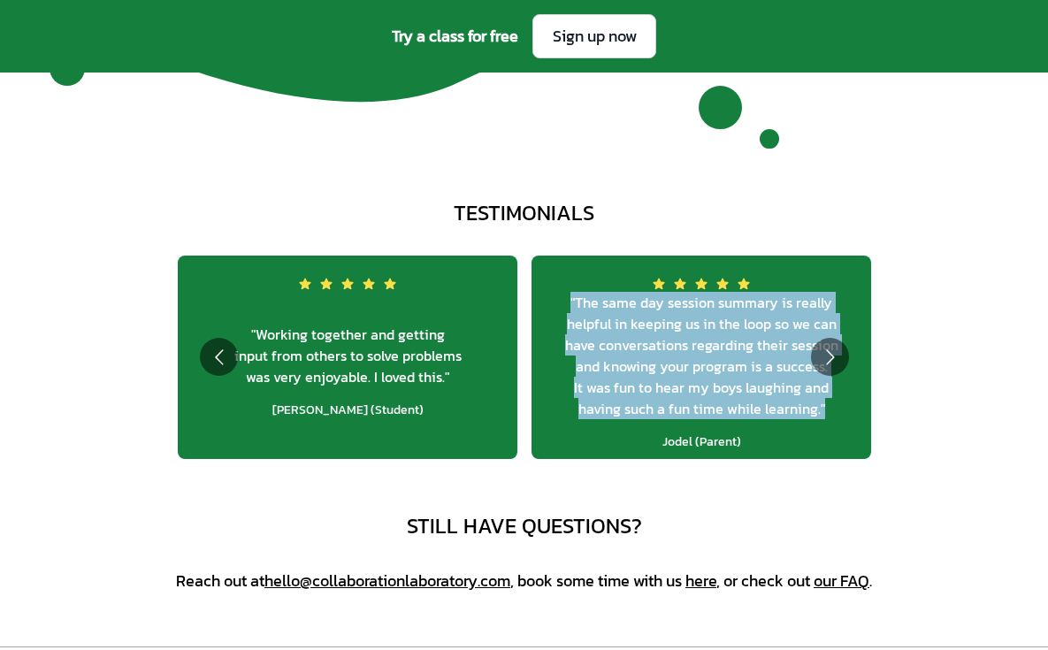
click at [733, 357] on span "" The same day session summary is really helpful in keeping us in the loop so w…" at bounding box center [701, 355] width 311 height 127
click at [817, 354] on button "Go to next slide" at bounding box center [830, 357] width 38 height 38
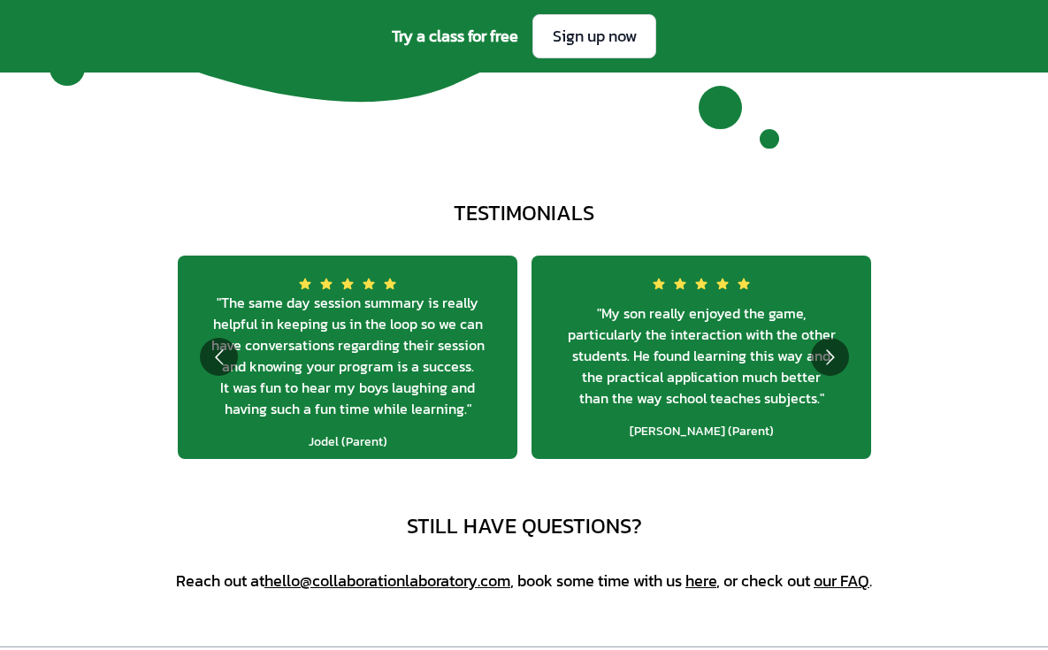
click at [717, 357] on span "" My son really enjoyed the game, particularly the interaction with the other s…" at bounding box center [701, 356] width 311 height 106
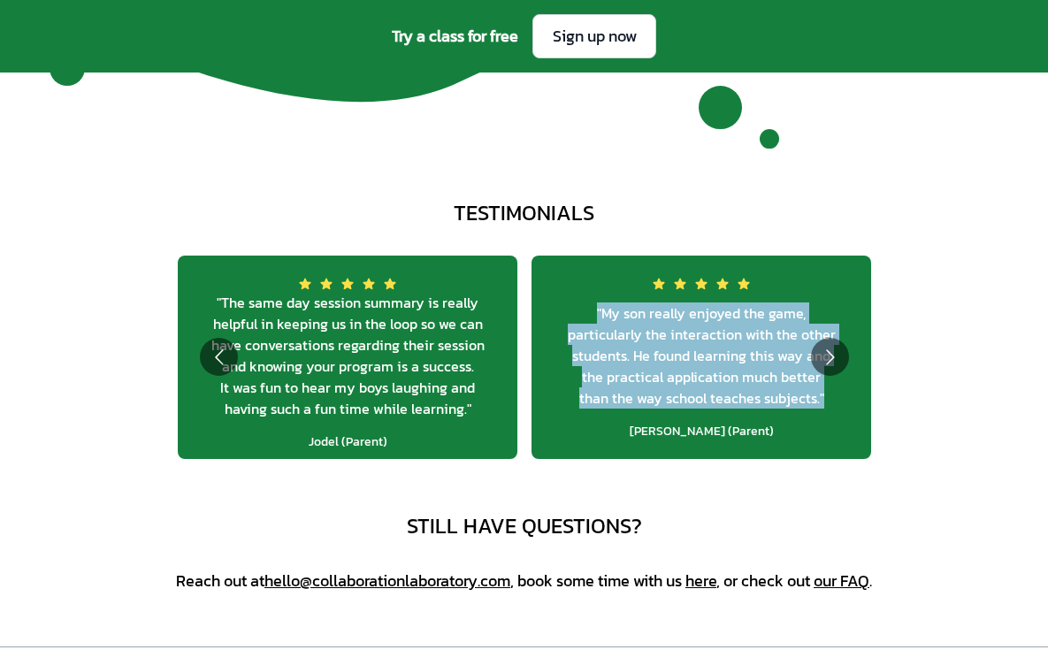
click at [717, 357] on span "" My son really enjoyed the game, particularly the interaction with the other s…" at bounding box center [701, 356] width 311 height 106
click at [832, 361] on button "Go to next slide" at bounding box center [830, 357] width 38 height 38
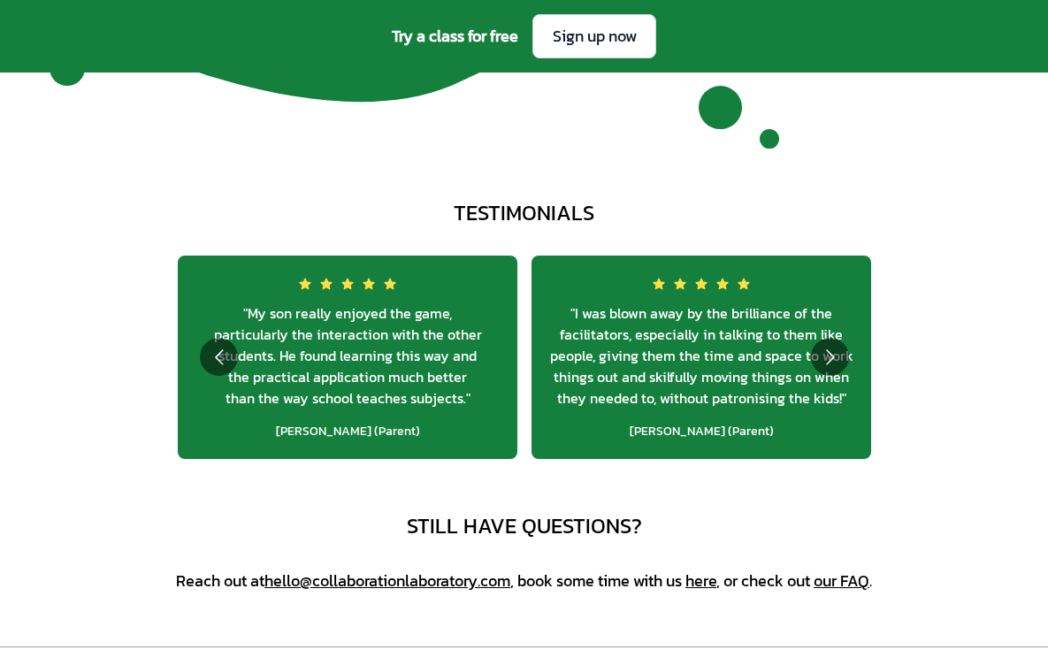
click at [729, 376] on span "" I was blown away by the brilliance of the facilitators, especially in talking…" at bounding box center [701, 356] width 311 height 106
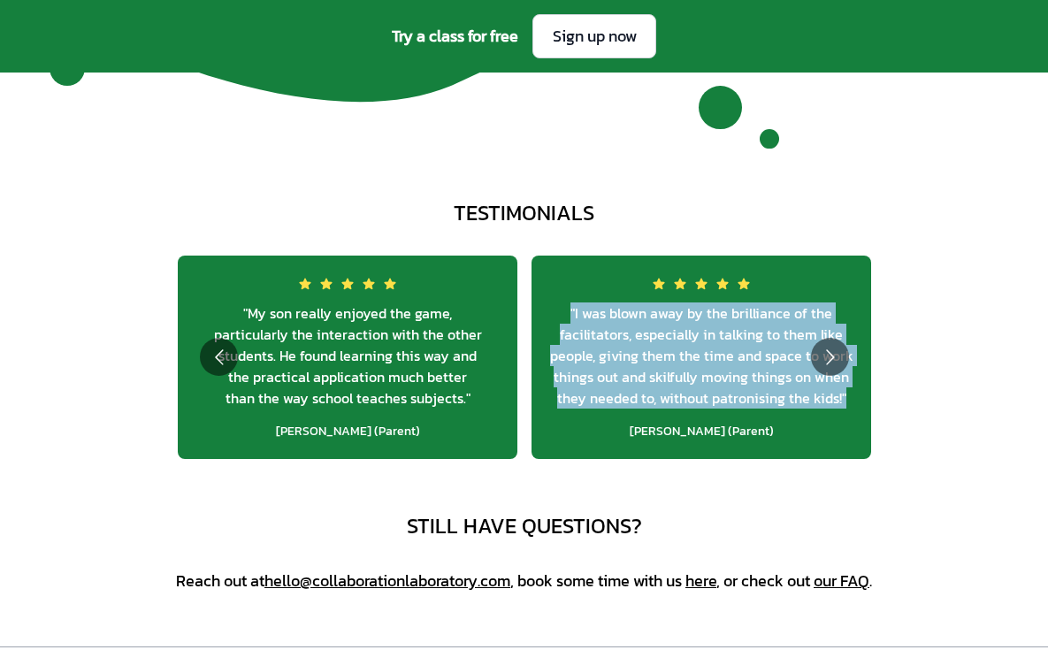
click at [729, 376] on span "" I was blown away by the brilliance of the facilitators, especially in talking…" at bounding box center [701, 356] width 311 height 106
click at [829, 342] on button "Go to next slide" at bounding box center [830, 357] width 38 height 38
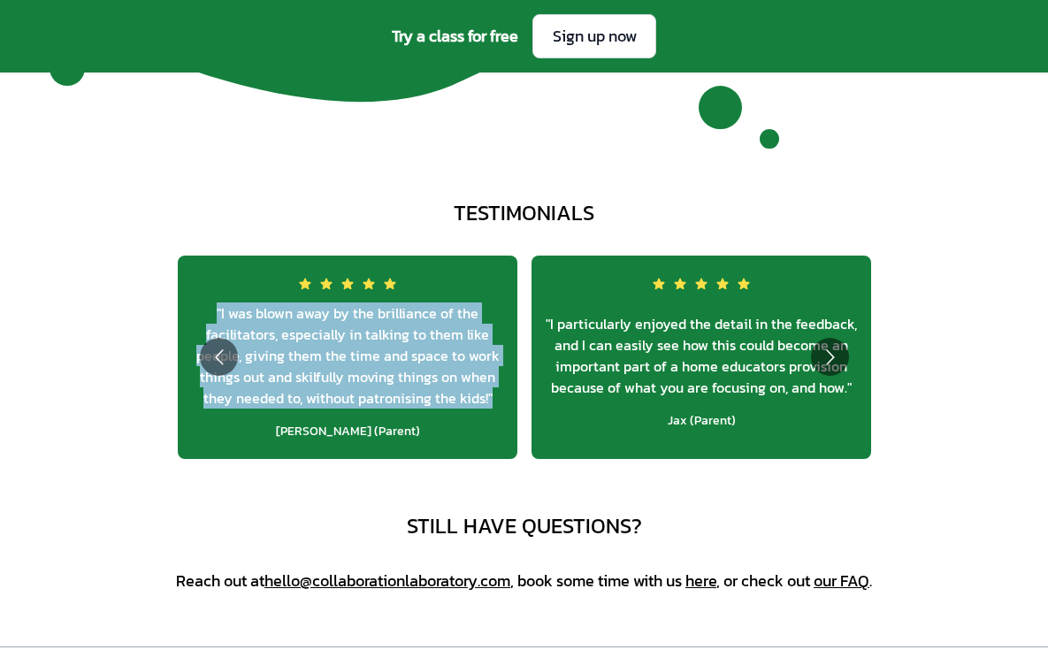
click at [718, 349] on span "" I particularly enjoyed the detail in the feedback, and I can easily see how t…" at bounding box center [701, 355] width 311 height 85
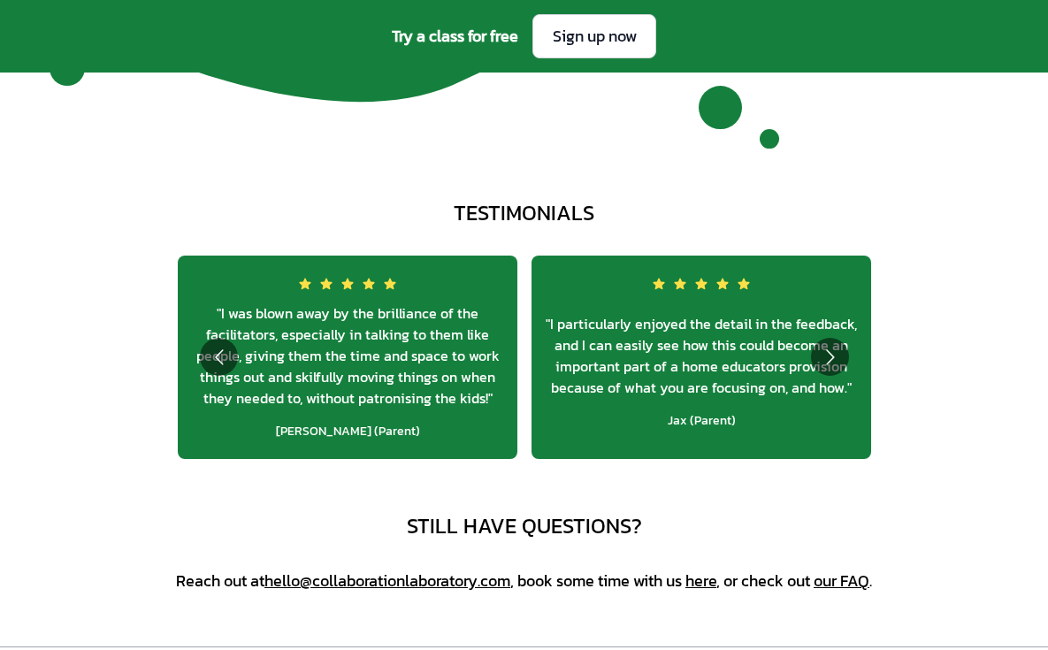
click at [718, 349] on span "" I particularly enjoyed the detail in the feedback, and I can easily see how t…" at bounding box center [701, 355] width 311 height 85
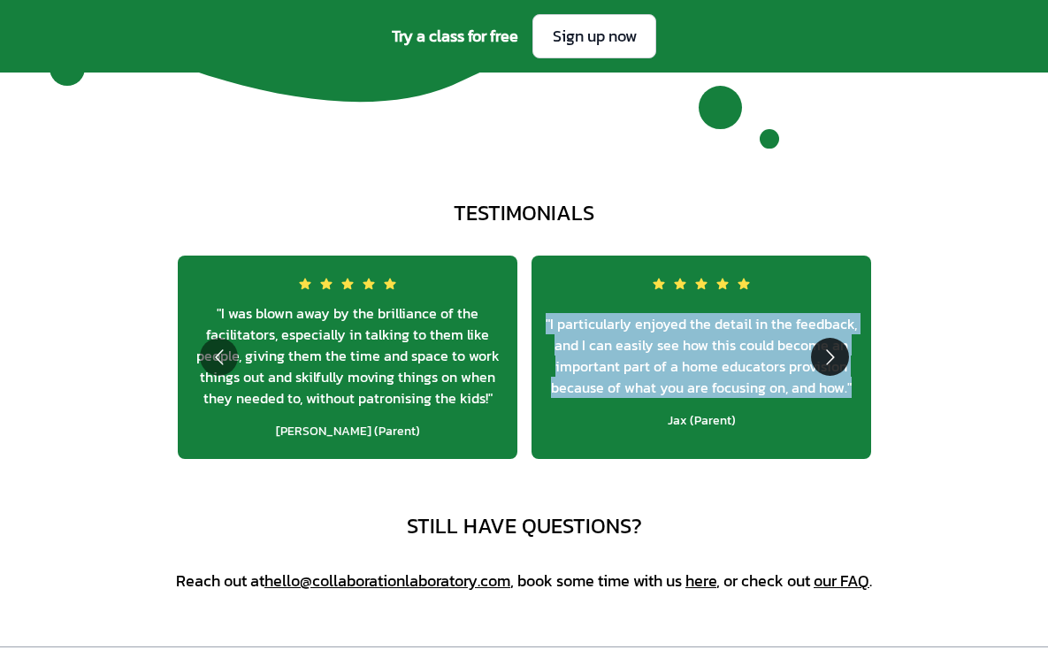
click at [821, 348] on button "Go to next slide" at bounding box center [830, 357] width 38 height 38
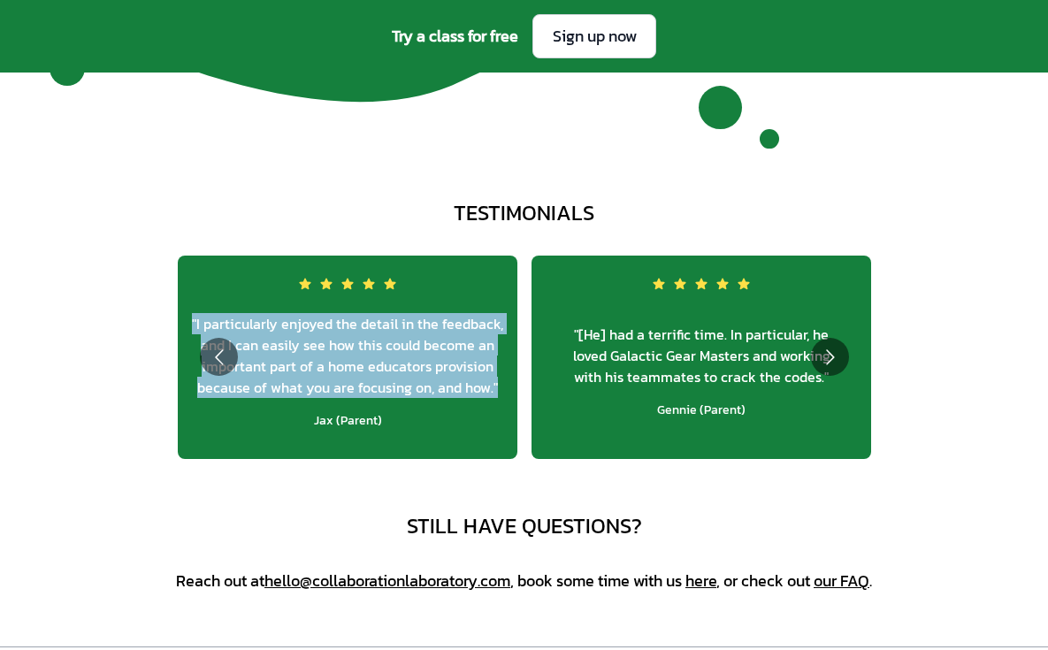
click at [706, 346] on span "" [He] had a terrific time. In particular, he loved Galactic Gear Masters and w…" at bounding box center [701, 356] width 311 height 64
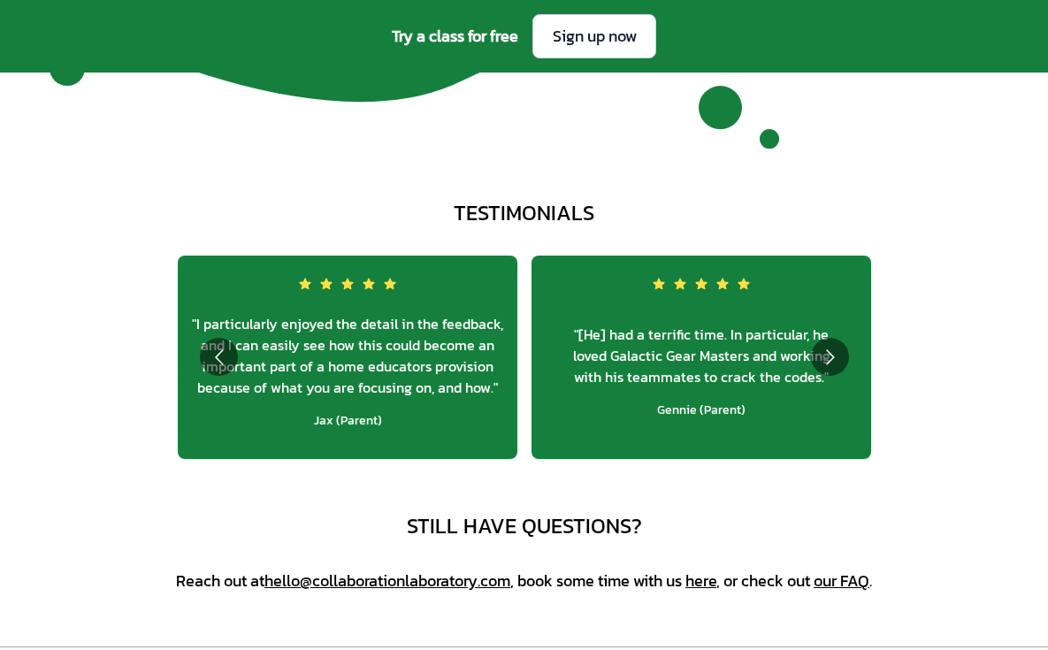
click at [706, 346] on span "" [He] had a terrific time. In particular, he loved Galactic Gear Masters and w…" at bounding box center [701, 356] width 311 height 64
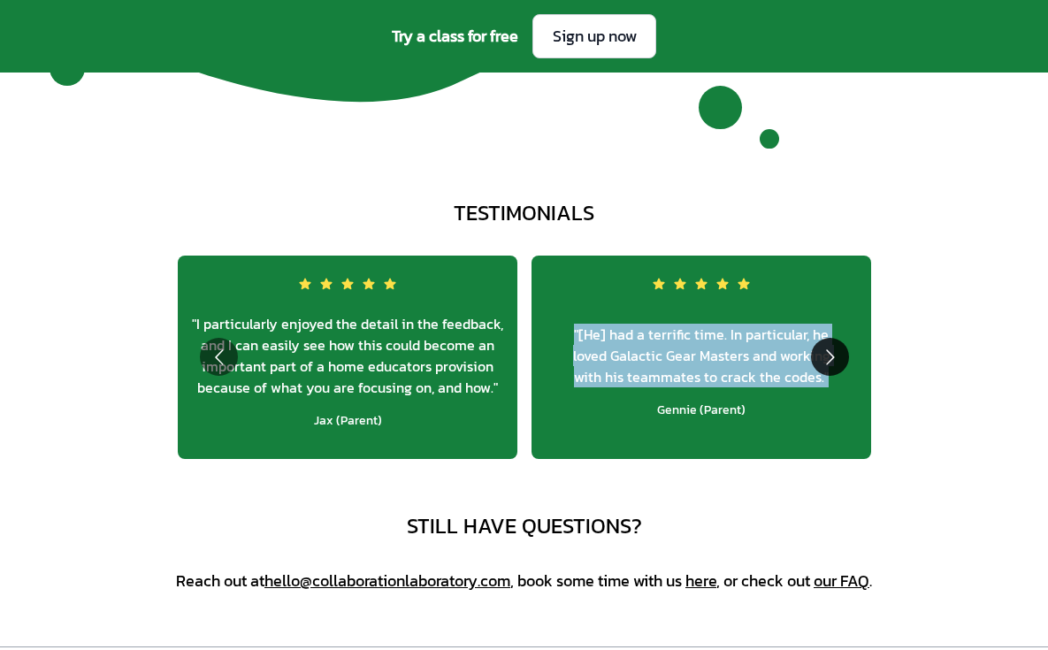
click at [837, 357] on button "Go to next slide" at bounding box center [830, 357] width 38 height 38
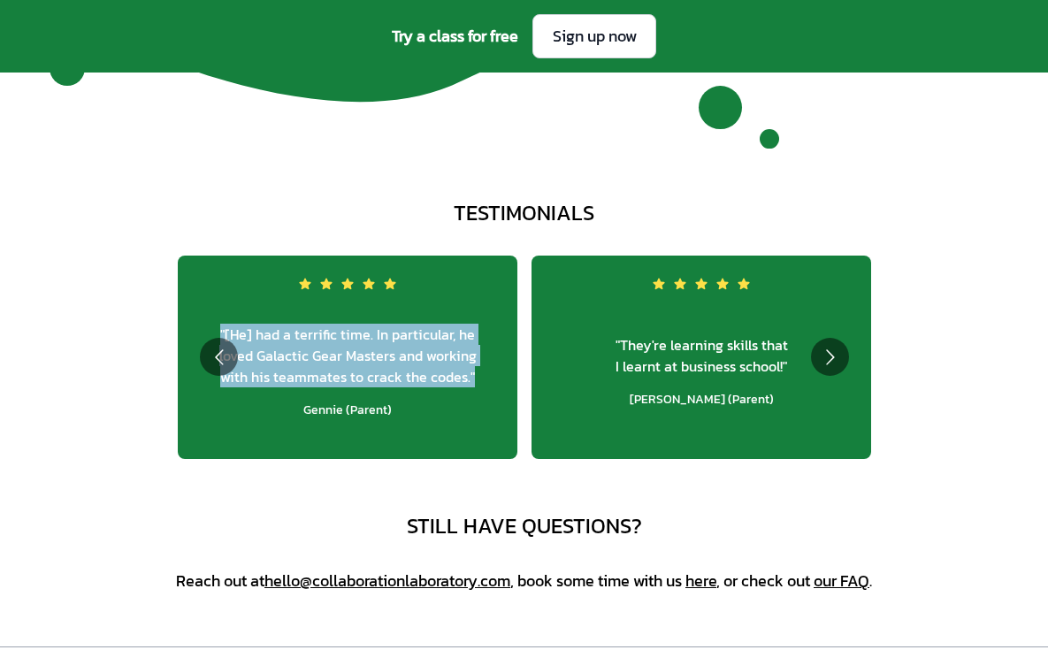
click at [713, 364] on span "" They're learning skills that I learnt at business school! "" at bounding box center [701, 355] width 311 height 42
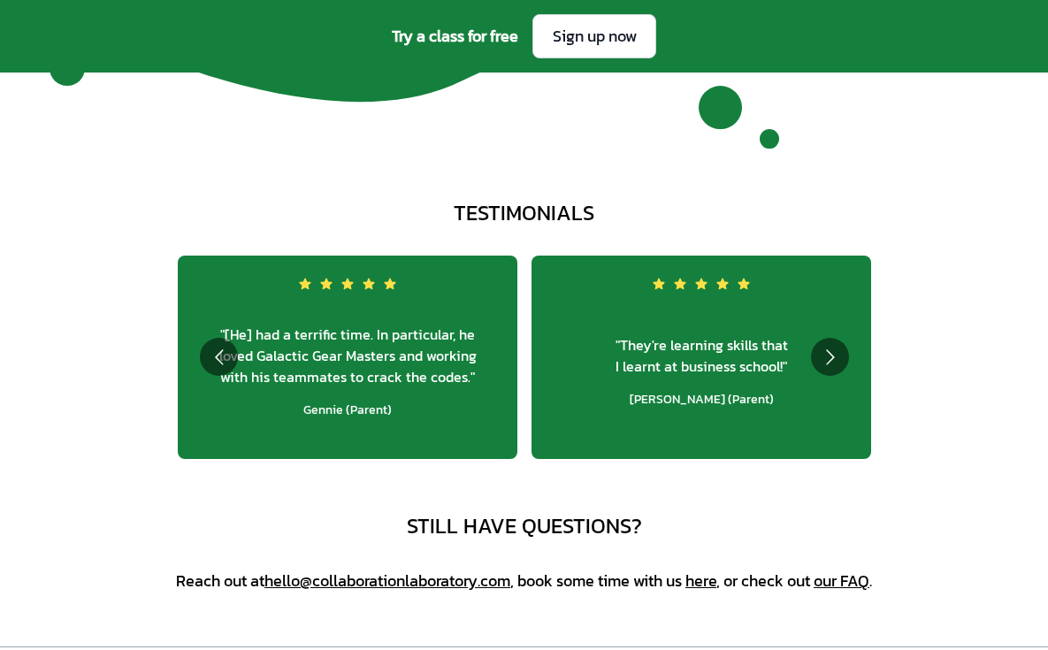
click at [713, 364] on span "" They're learning skills that I learnt at business school! "" at bounding box center [701, 355] width 311 height 42
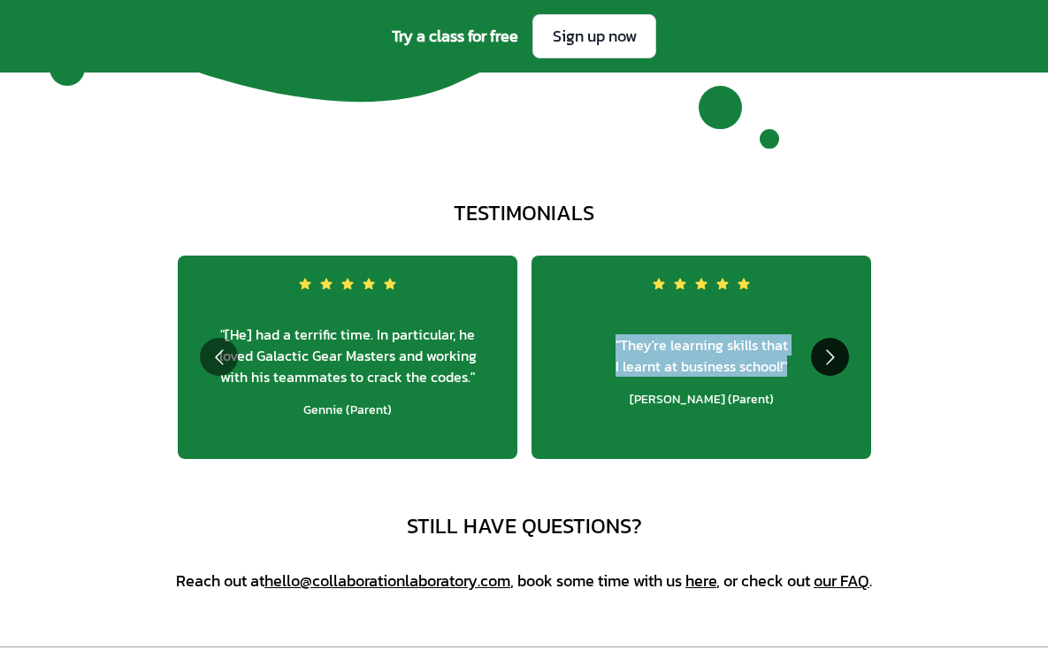
click at [839, 355] on button "Go to next slide" at bounding box center [830, 357] width 38 height 38
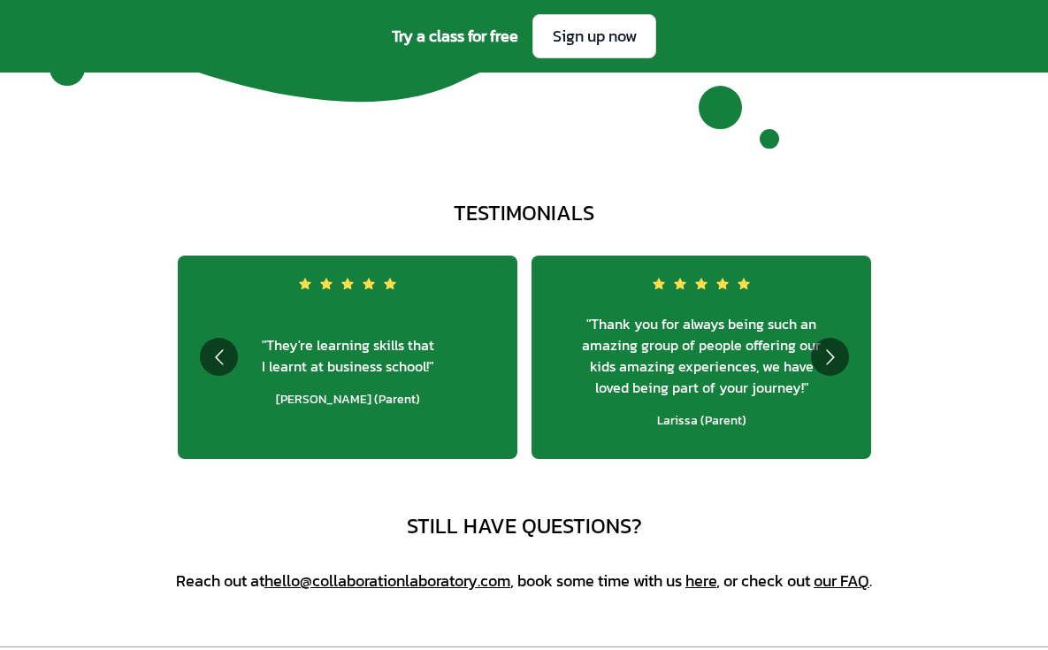
click at [684, 356] on span "" Thank you for always being such an amazing group of people offering our kids …" at bounding box center [701, 355] width 311 height 85
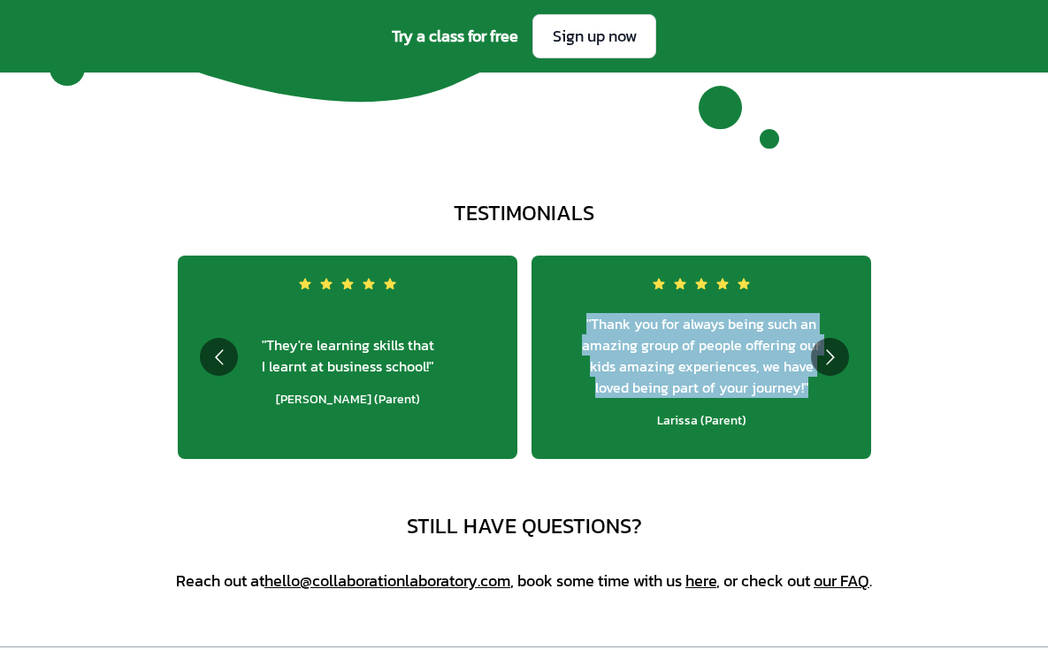
click at [684, 356] on span "" Thank you for always being such an amazing group of people offering our kids …" at bounding box center [701, 355] width 311 height 85
click at [832, 362] on button "Go to next slide" at bounding box center [830, 357] width 38 height 38
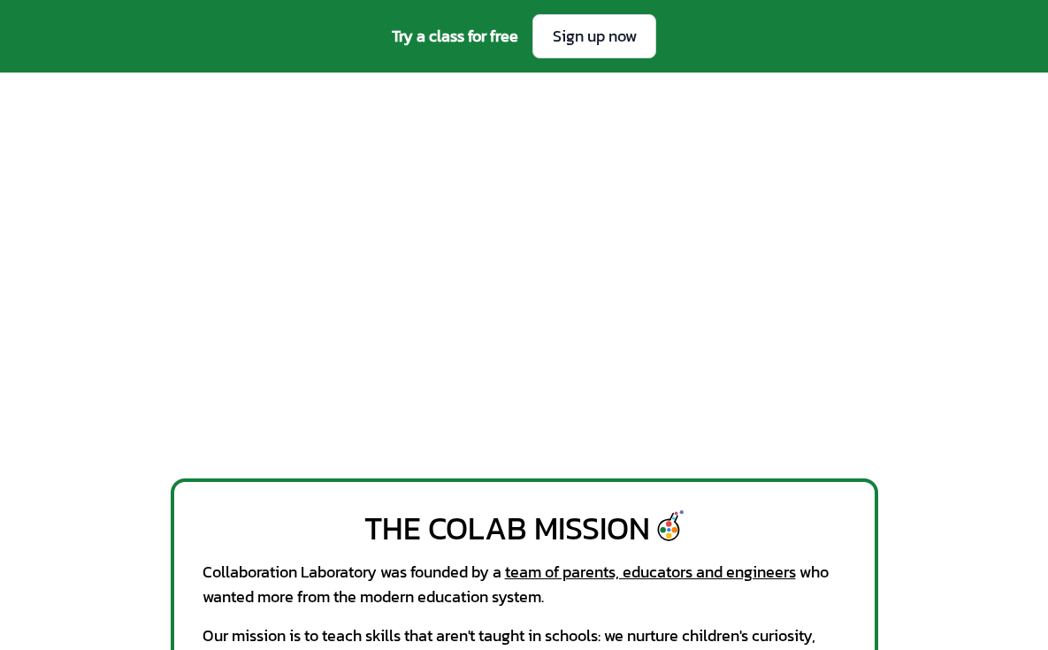
scroll to position [0, 0]
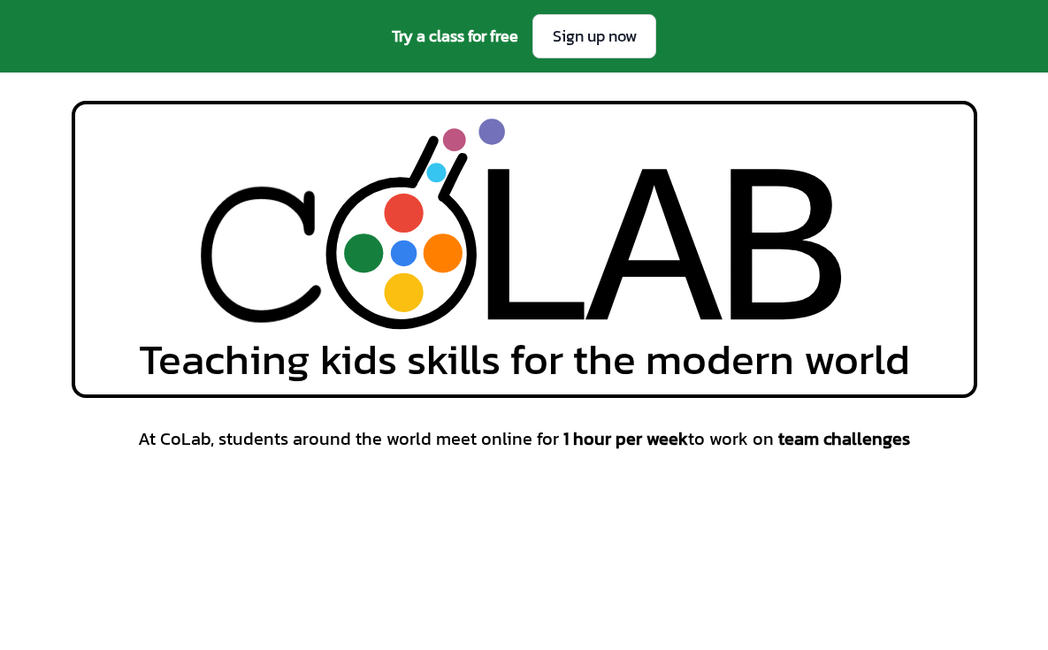
click at [501, 50] on div "Try a class for free Sign up now" at bounding box center [524, 36] width 1048 height 73
click at [499, 47] on span "Try a class for free" at bounding box center [455, 36] width 127 height 25
click at [489, 42] on span "Try a class for free" at bounding box center [455, 36] width 127 height 25
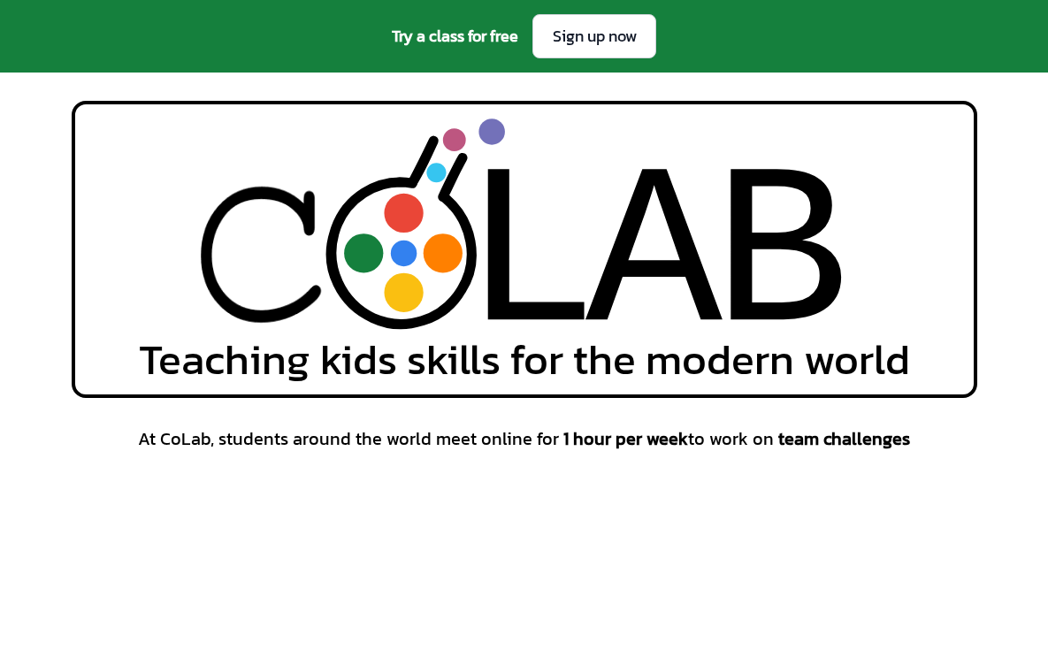
click at [504, 43] on span "Try a class for free" at bounding box center [455, 36] width 127 height 25
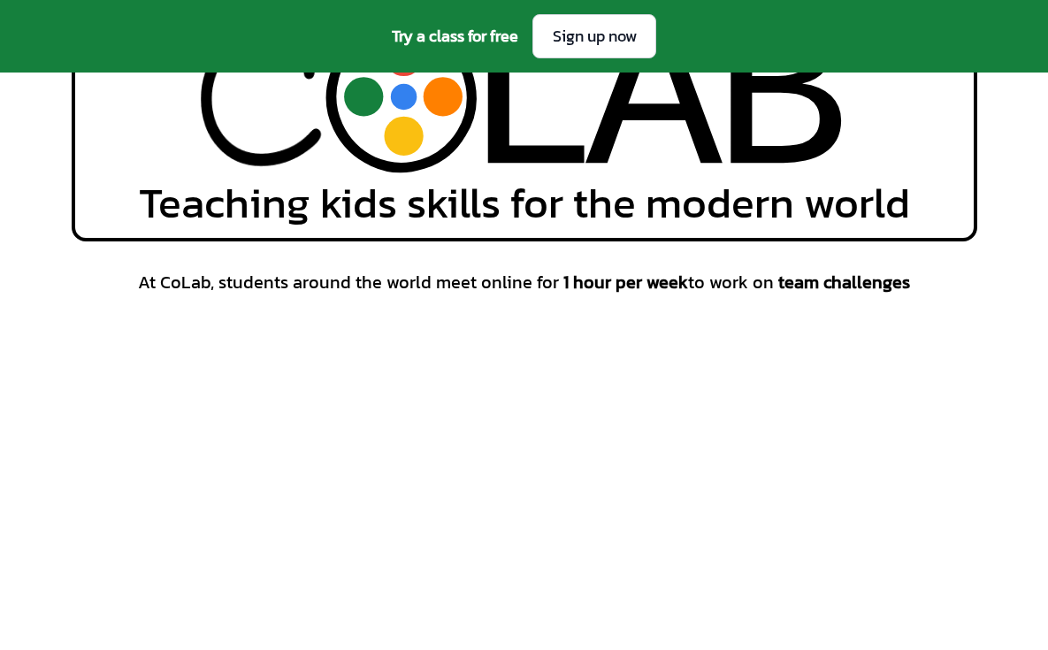
scroll to position [165, 0]
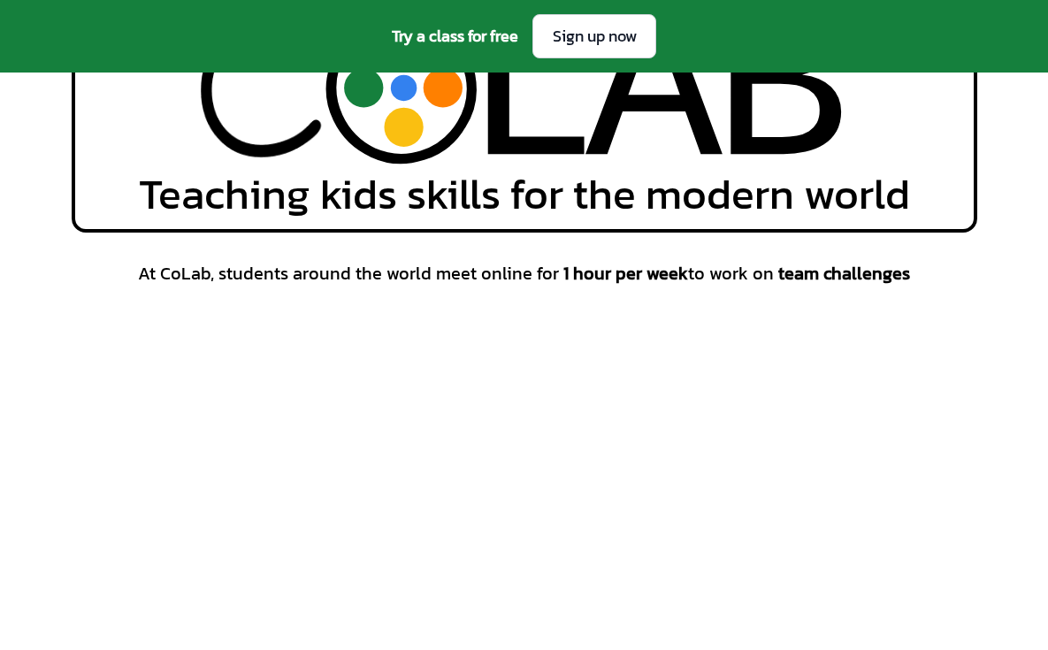
click at [472, 193] on span "Teaching kids skills for the modern world" at bounding box center [524, 194] width 771 height 42
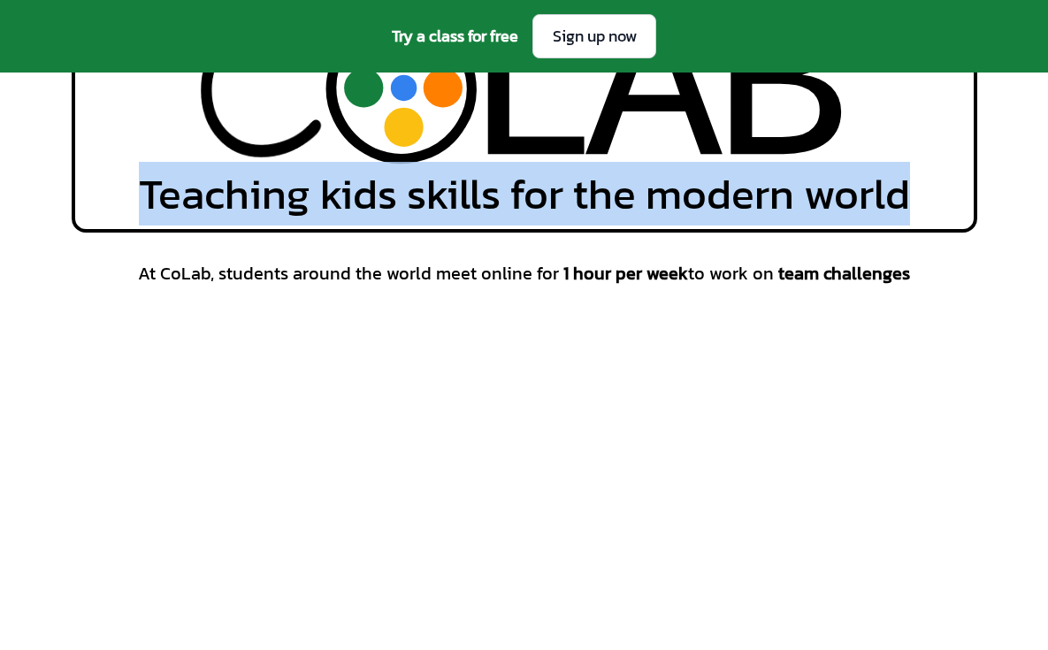
click at [472, 193] on span "Teaching kids skills for the modern world" at bounding box center [524, 194] width 771 height 42
click at [540, 188] on span "Teaching kids skills for the modern world" at bounding box center [524, 194] width 771 height 42
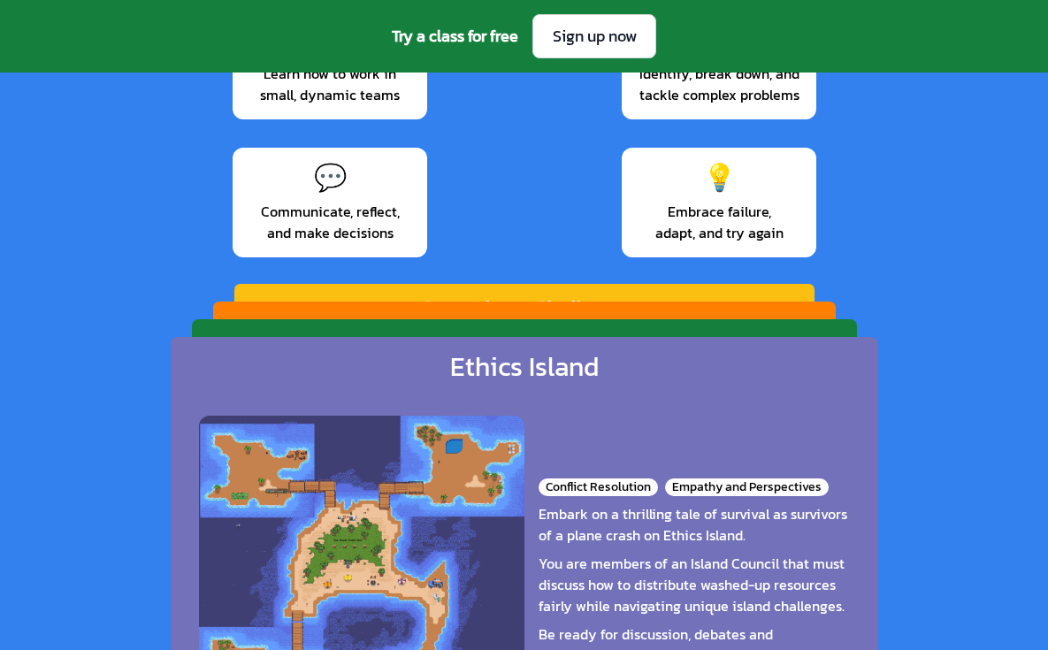
scroll to position [3094, 0]
